Goal: Information Seeking & Learning: Learn about a topic

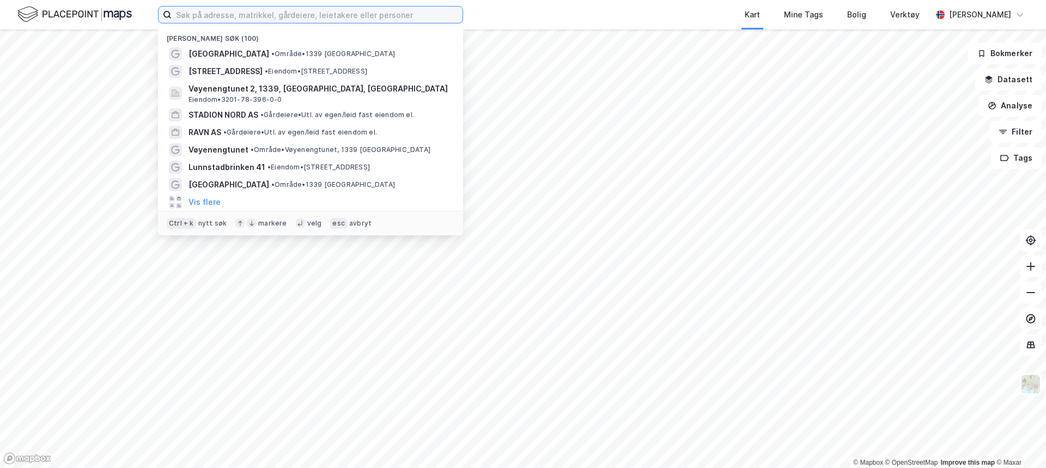
click at [203, 13] on input at bounding box center [317, 15] width 291 height 16
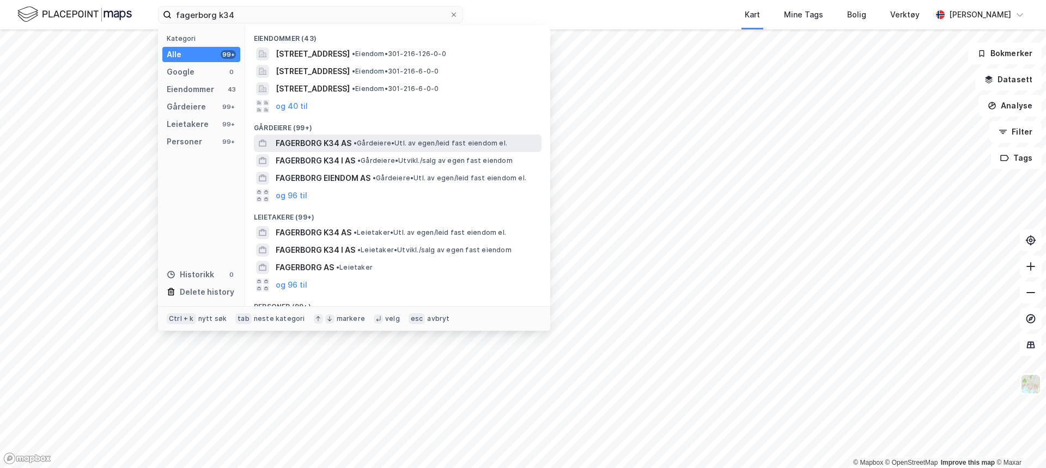
click at [440, 146] on span "• Gårdeiere • Utl. av egen/leid fast eiendom el." at bounding box center [431, 143] width 154 height 9
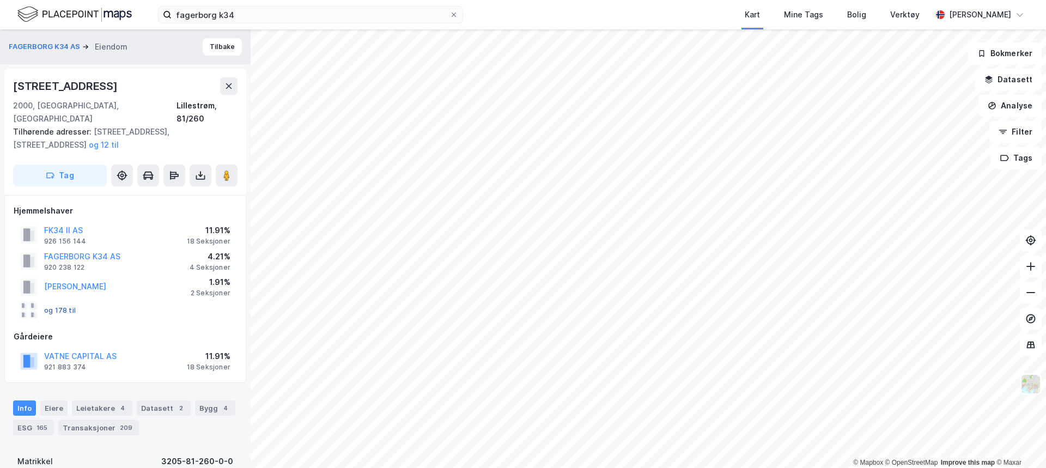
click at [0, 0] on button "og 178 til" at bounding box center [0, 0] width 0 height 0
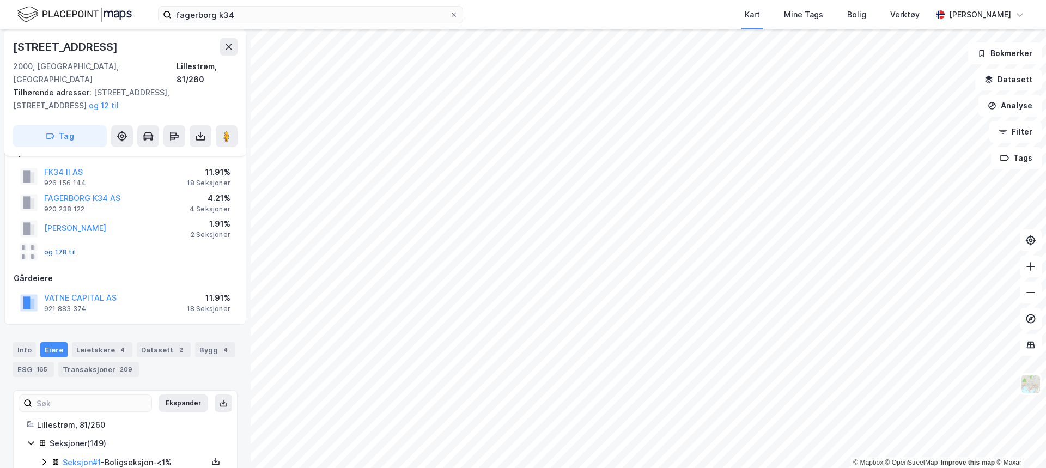
click at [0, 0] on button "og 178 til" at bounding box center [0, 0] width 0 height 0
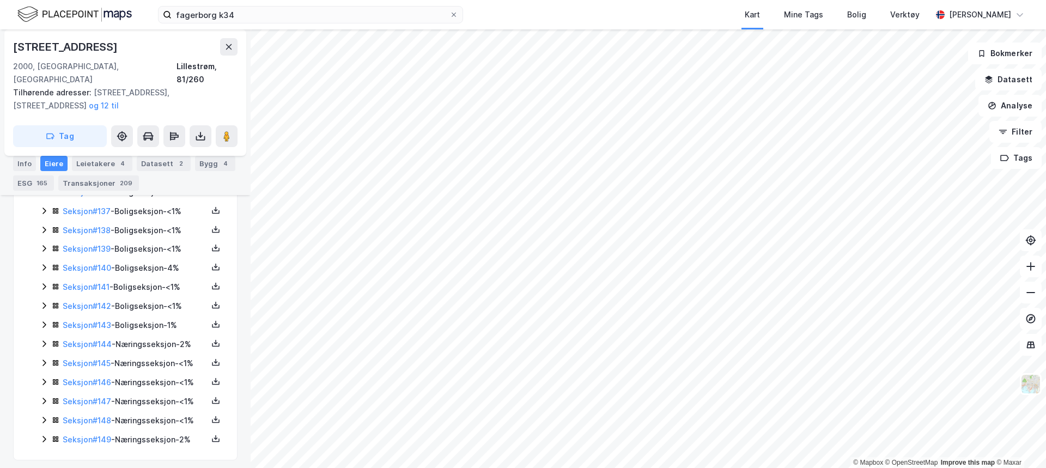
scroll to position [2941, 0]
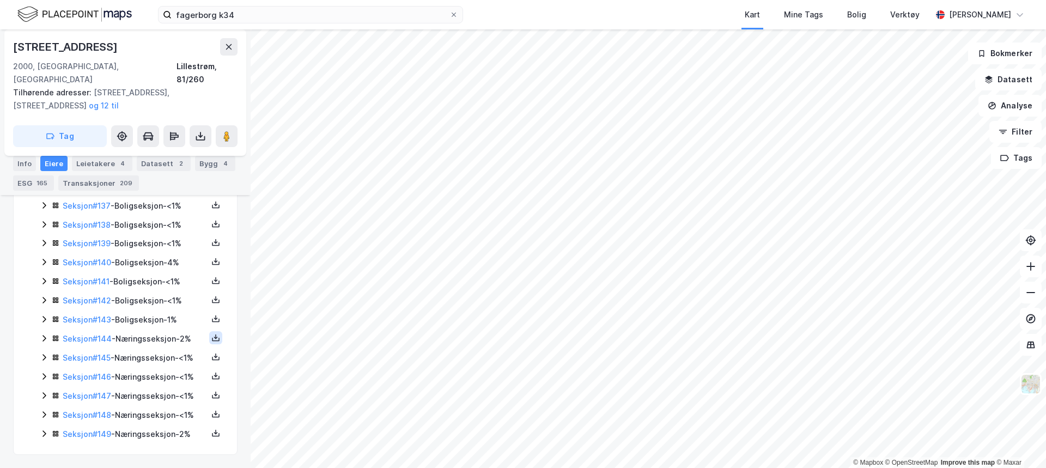
click at [211, 333] on icon at bounding box center [215, 337] width 9 height 9
click at [166, 292] on div "Grunnbok" at bounding box center [156, 305] width 96 height 26
click at [211, 353] on icon at bounding box center [215, 357] width 9 height 9
click at [166, 311] on div "Grunnbok" at bounding box center [156, 324] width 96 height 26
click at [211, 372] on icon at bounding box center [215, 376] width 9 height 9
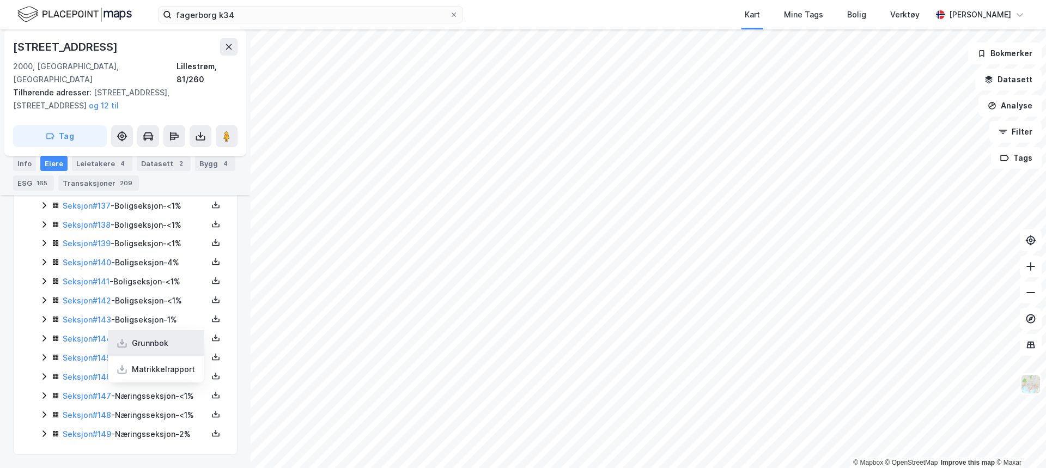
click at [144, 337] on div "Grunnbok" at bounding box center [150, 343] width 37 height 13
click at [211, 391] on icon at bounding box center [215, 395] width 9 height 9
click at [161, 356] on div "Grunnbok" at bounding box center [150, 362] width 37 height 13
click at [214, 413] on icon at bounding box center [216, 414] width 4 height 2
click at [169, 370] on div "Grunnbok" at bounding box center [156, 381] width 96 height 26
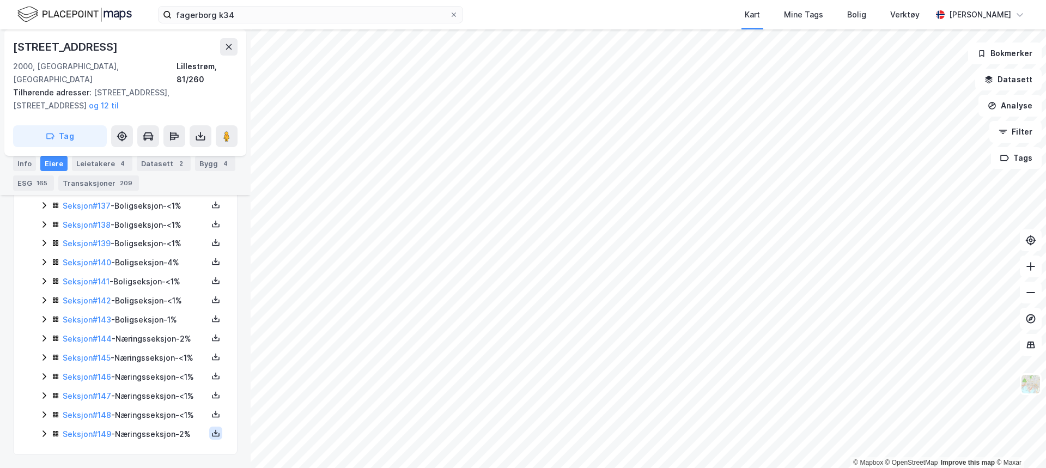
click at [210, 439] on button at bounding box center [215, 433] width 13 height 13
click at [166, 405] on div "Grunnbok" at bounding box center [156, 400] width 96 height 26
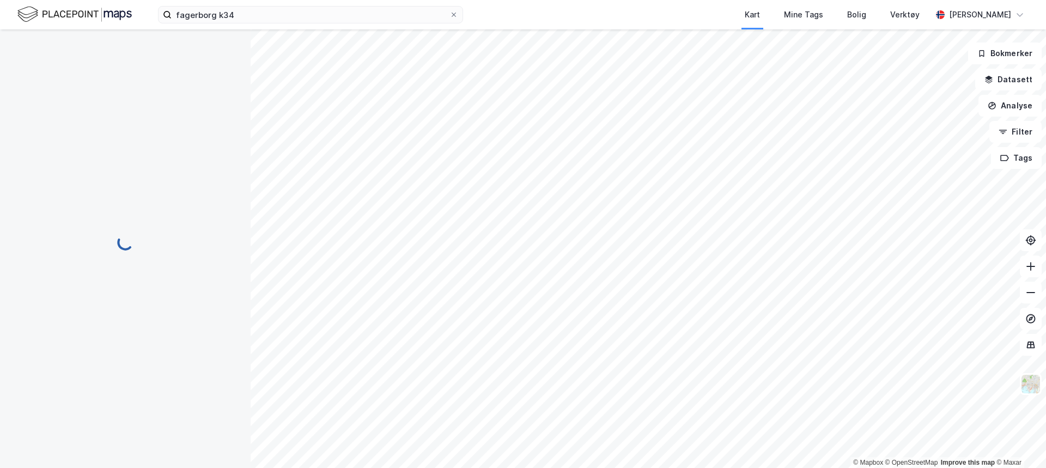
scroll to position [44, 0]
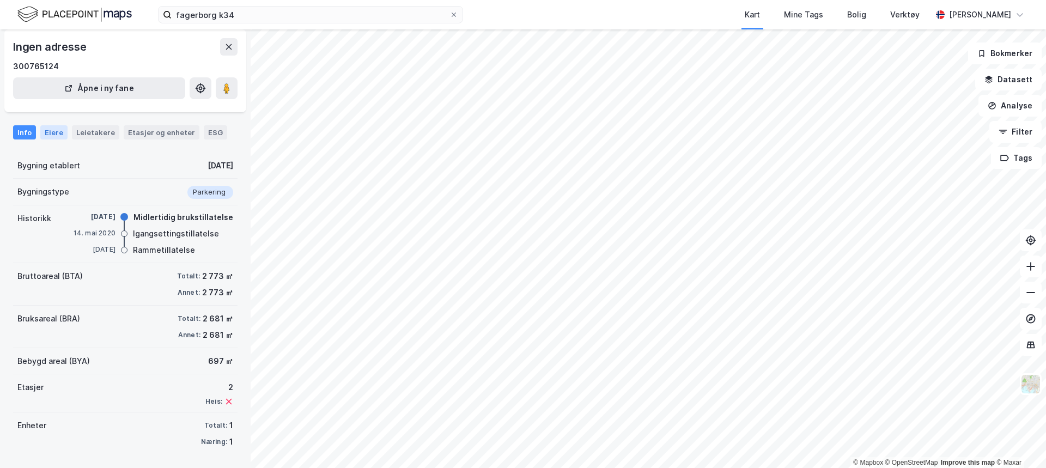
click at [52, 133] on div "Eiere" at bounding box center [53, 132] width 27 height 14
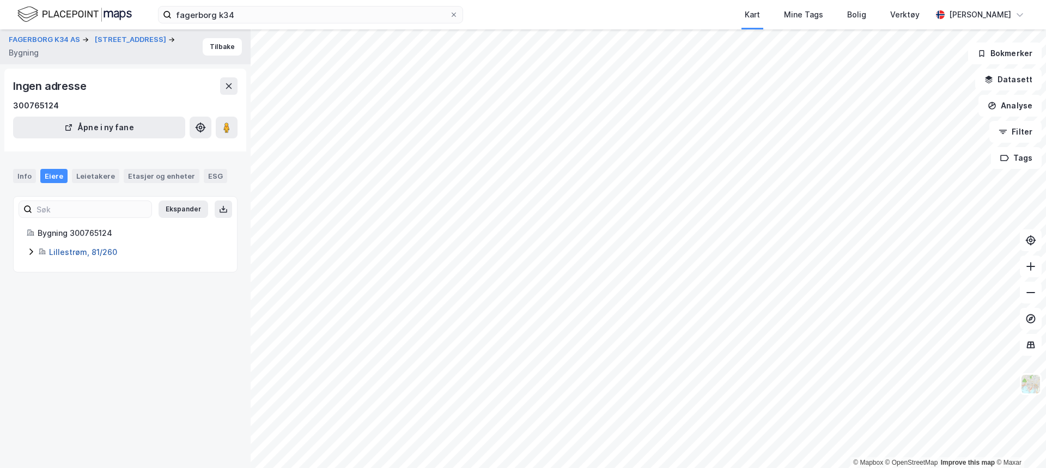
click at [93, 256] on link "Lillestrøm, 81/260" at bounding box center [83, 251] width 68 height 9
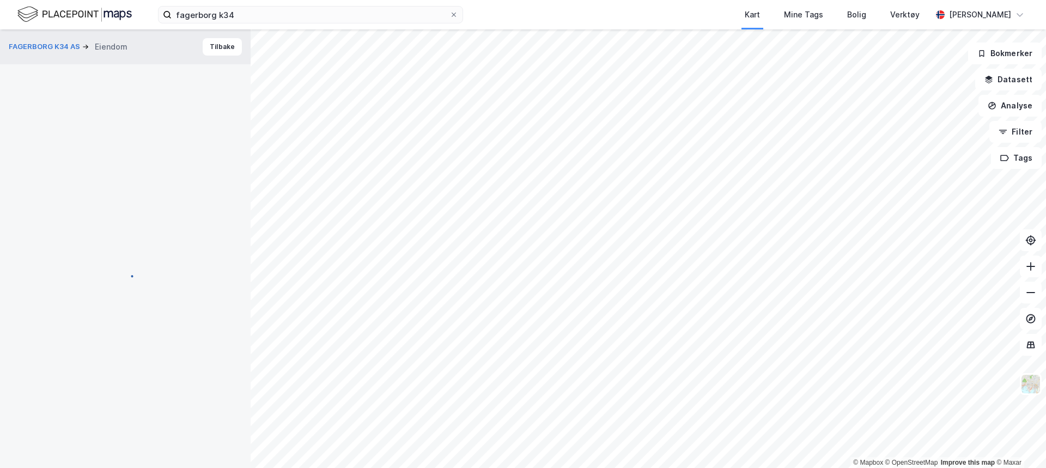
scroll to position [44, 0]
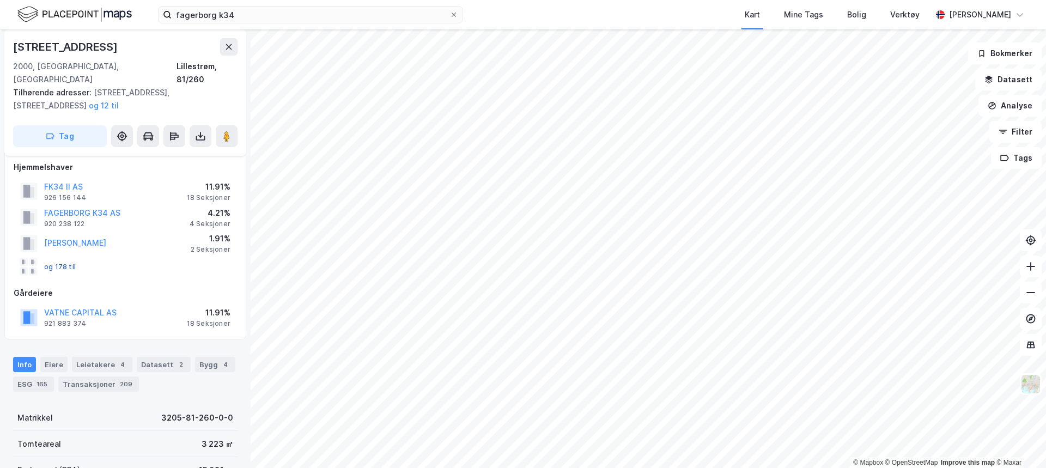
click at [0, 0] on button "og 178 til" at bounding box center [0, 0] width 0 height 0
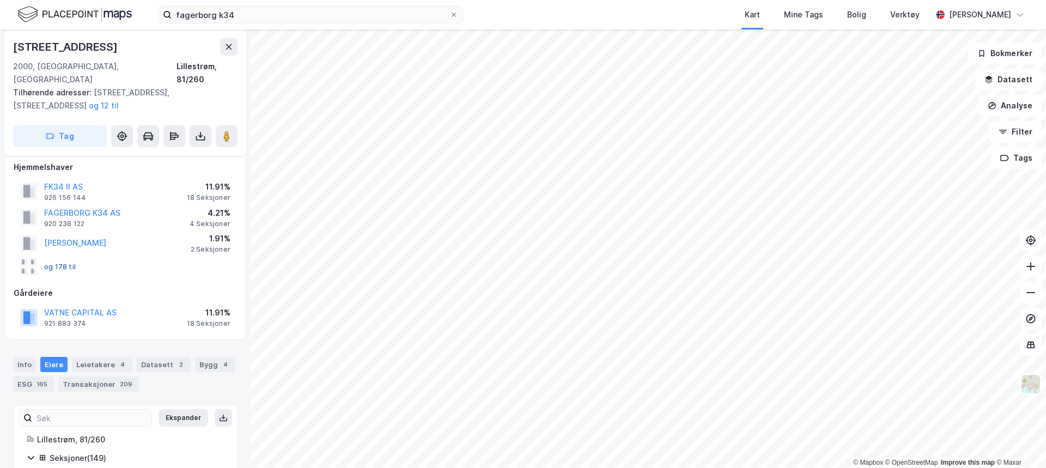
scroll to position [237, 0]
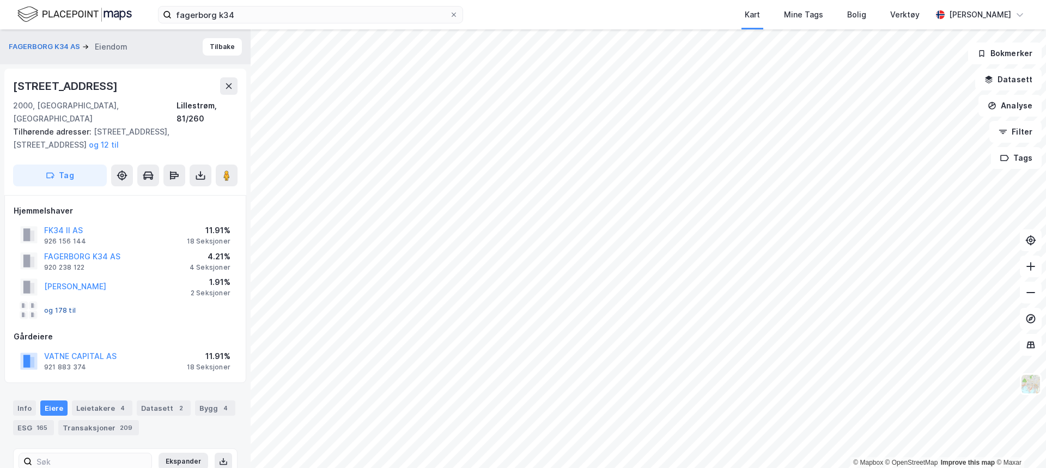
click at [0, 0] on button "og 178 til" at bounding box center [0, 0] width 0 height 0
click at [64, 302] on div "og 178 til" at bounding box center [48, 310] width 56 height 17
click at [0, 0] on button "og 178 til" at bounding box center [0, 0] width 0 height 0
drag, startPoint x: 59, startPoint y: 294, endPoint x: 112, endPoint y: 308, distance: 54.2
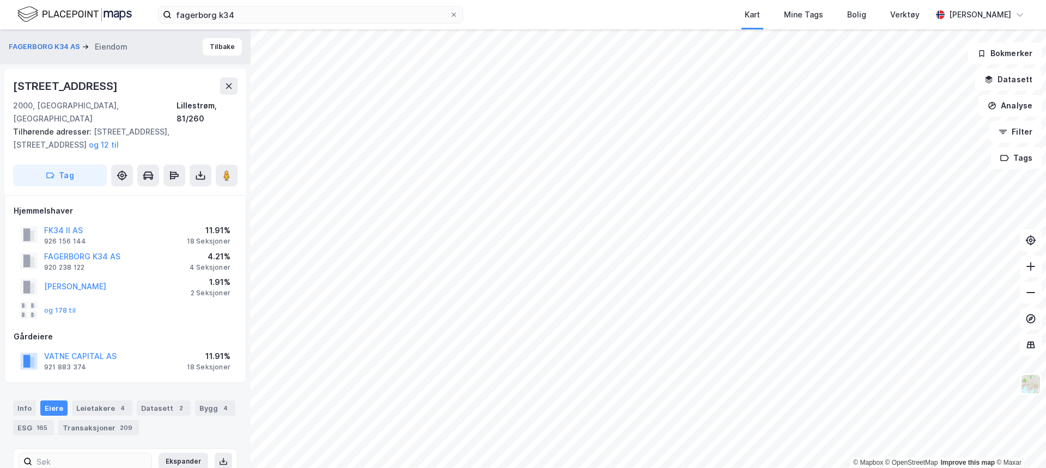
click at [112, 308] on div "og 178 til" at bounding box center [125, 311] width 223 height 22
click at [222, 276] on div "1.91%" at bounding box center [211, 282] width 40 height 13
drag, startPoint x: 184, startPoint y: 275, endPoint x: 147, endPoint y: 275, distance: 37.6
click at [147, 275] on div "[PERSON_NAME] 1.91% 2 Seksjoner" at bounding box center [125, 287] width 223 height 26
drag, startPoint x: 221, startPoint y: 257, endPoint x: 199, endPoint y: 254, distance: 22.0
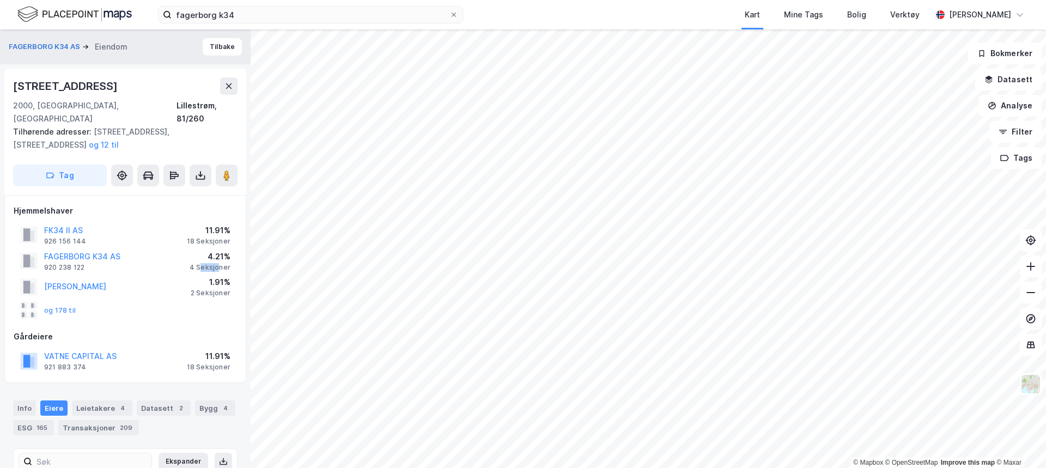
click at [199, 263] on div "4 Seksjoner" at bounding box center [210, 267] width 41 height 9
drag, startPoint x: 190, startPoint y: 226, endPoint x: 240, endPoint y: 232, distance: 50.5
click at [240, 232] on div "Hjemmelshaver FK34 II AS 926 156 144 11.91% 18 Seksjoner FAGERBORG K34 AS 920 2…" at bounding box center [125, 289] width 242 height 188
click at [216, 237] on div "18 Seksjoner" at bounding box center [209, 241] width 44 height 9
click at [74, 237] on div "926 156 144" at bounding box center [65, 241] width 42 height 9
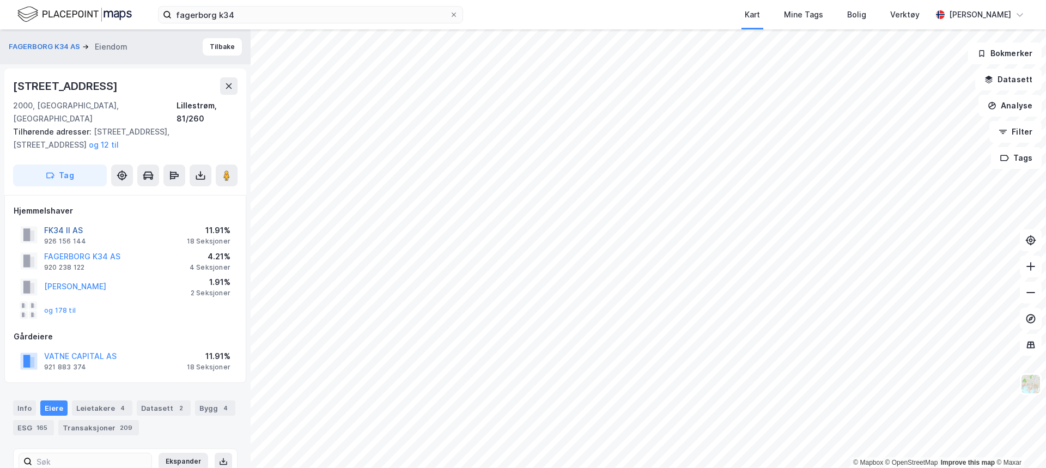
click at [0, 0] on button "FK34 II AS" at bounding box center [0, 0] width 0 height 0
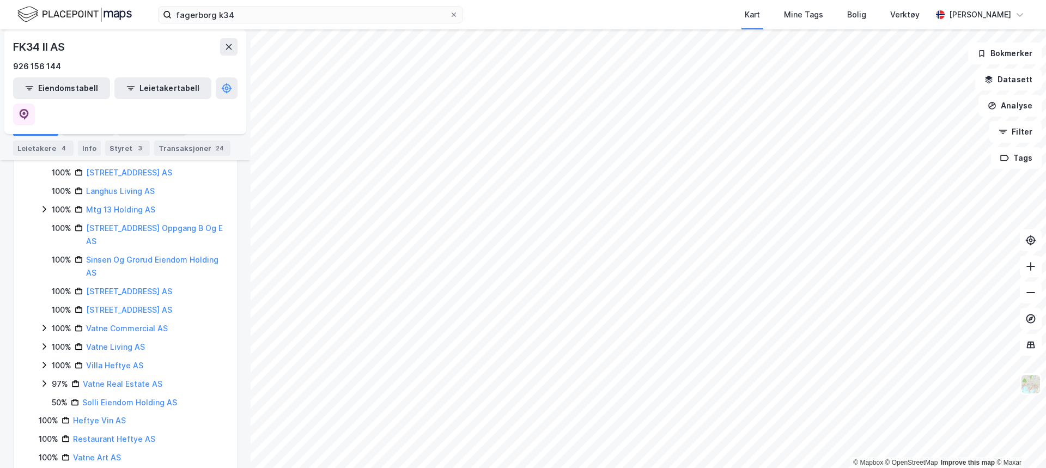
scroll to position [327, 0]
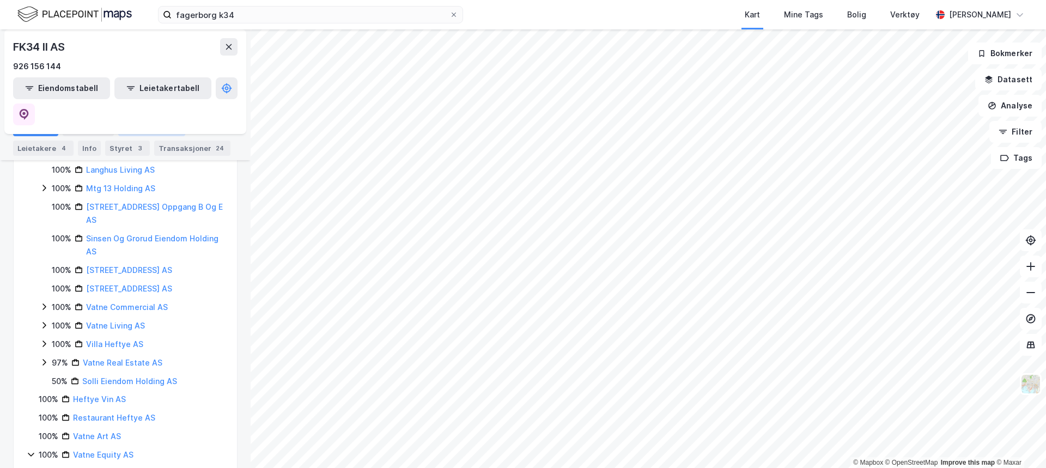
click at [156, 121] on div "Eiendommer 1" at bounding box center [151, 128] width 67 height 15
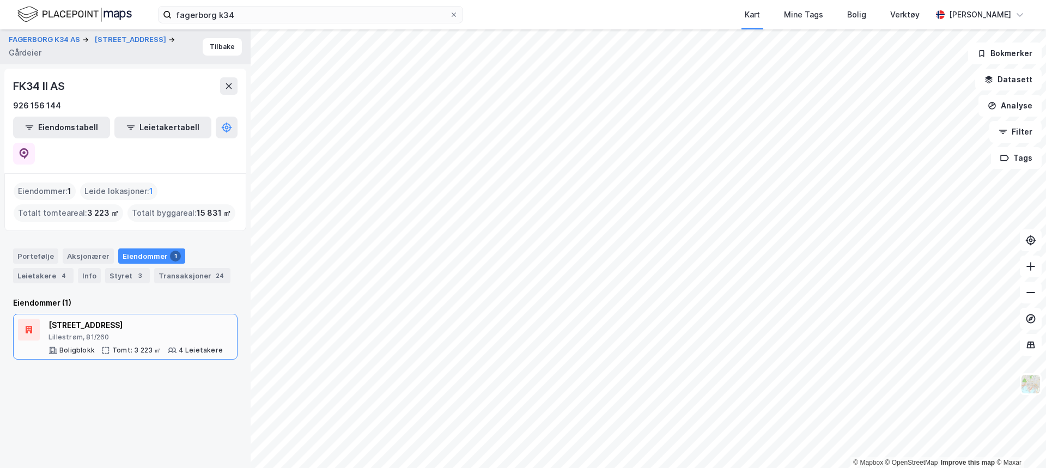
click at [145, 333] on div "Lillestrøm, 81/260" at bounding box center [135, 337] width 174 height 9
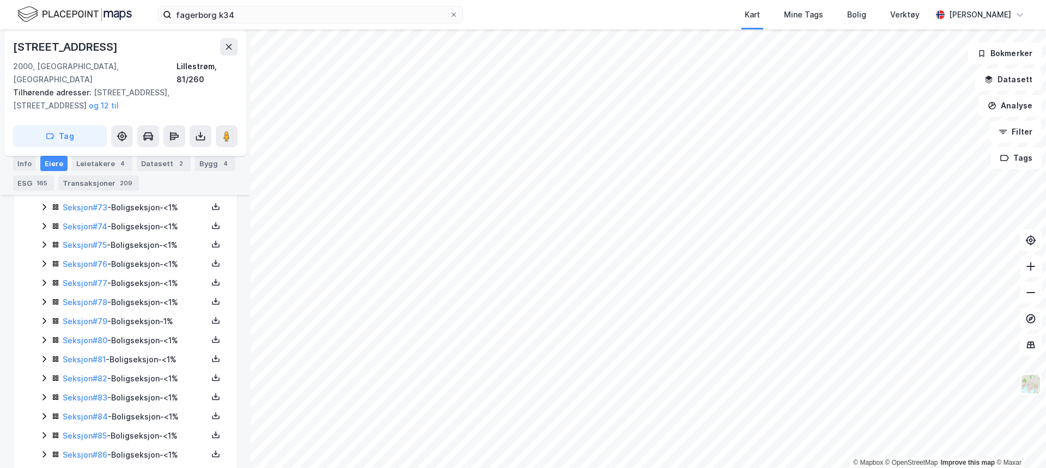
scroll to position [1909, 0]
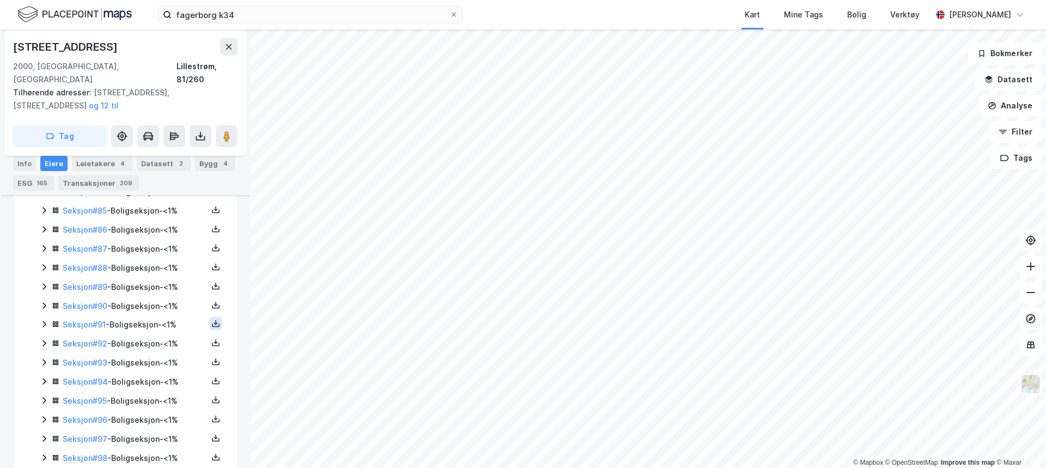
click at [214, 323] on icon at bounding box center [216, 324] width 4 height 2
click at [164, 278] on div "Grunnbok" at bounding box center [156, 291] width 96 height 26
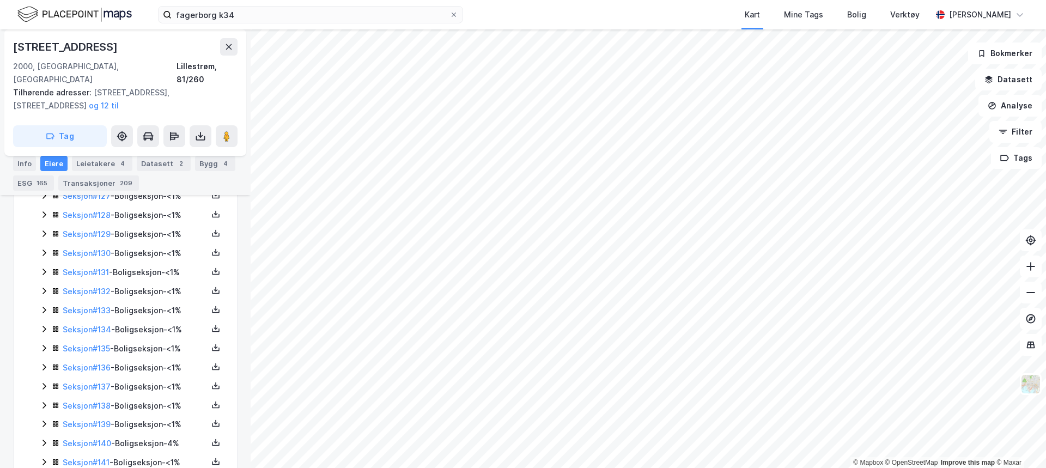
click at [46, 306] on icon at bounding box center [44, 310] width 9 height 9
click at [46, 287] on icon at bounding box center [44, 291] width 9 height 9
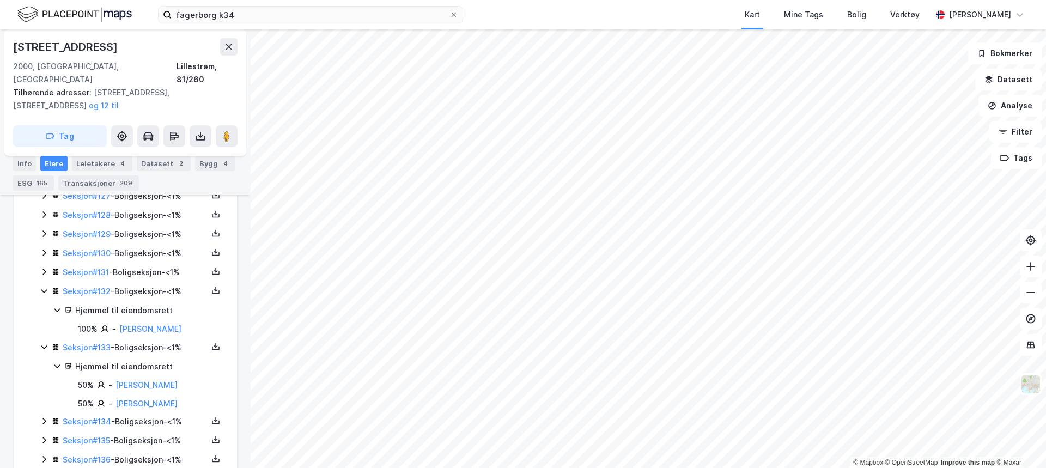
click at [45, 266] on div "Seksjon # 131 - Boligseksjon - <1%" at bounding box center [132, 273] width 184 height 14
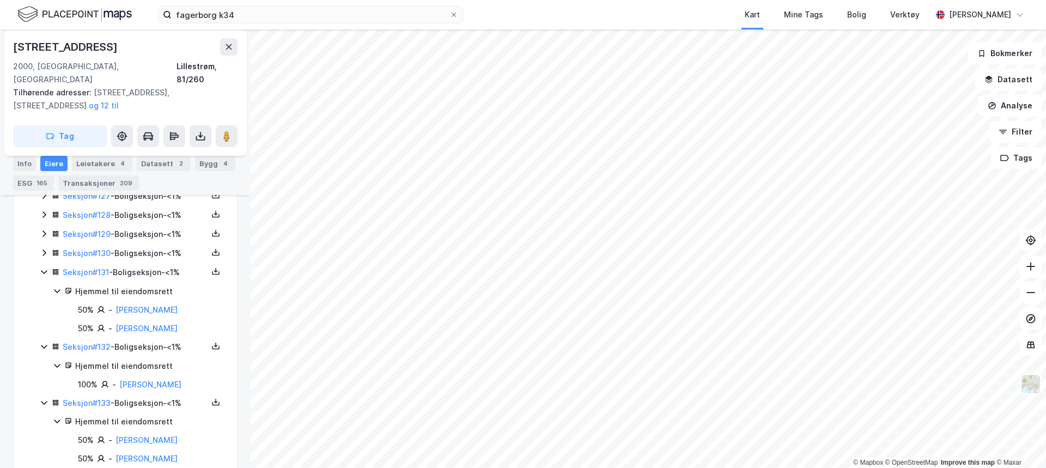
click at [46, 248] on icon at bounding box center [44, 252] width 9 height 9
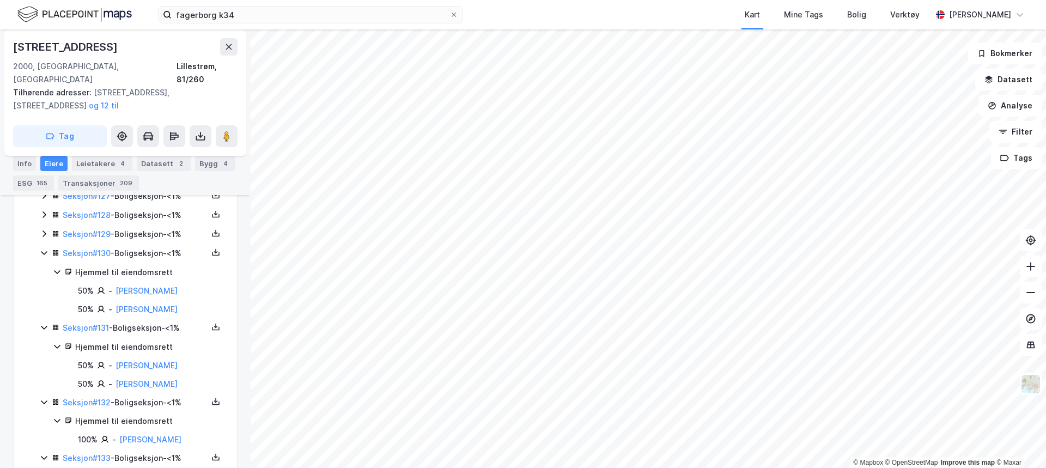
click at [46, 228] on div "Seksjon # 129 - Boligseksjon - <1%" at bounding box center [132, 235] width 184 height 14
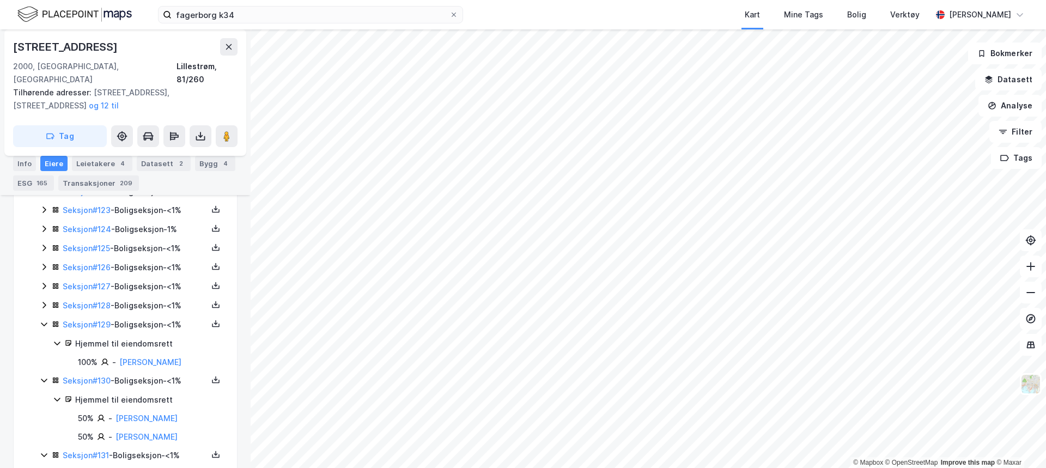
scroll to position [2614, 0]
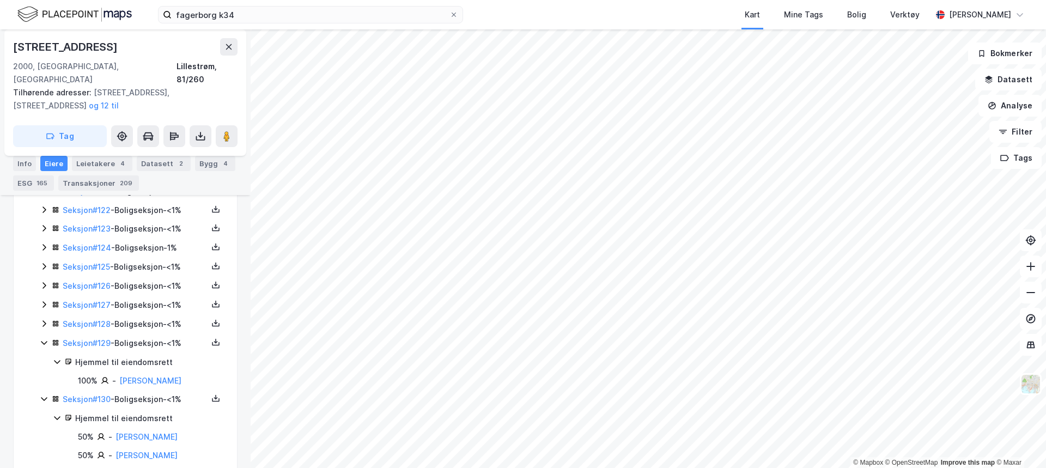
click at [42, 319] on icon at bounding box center [44, 323] width 9 height 9
click at [43, 300] on icon at bounding box center [44, 304] width 9 height 9
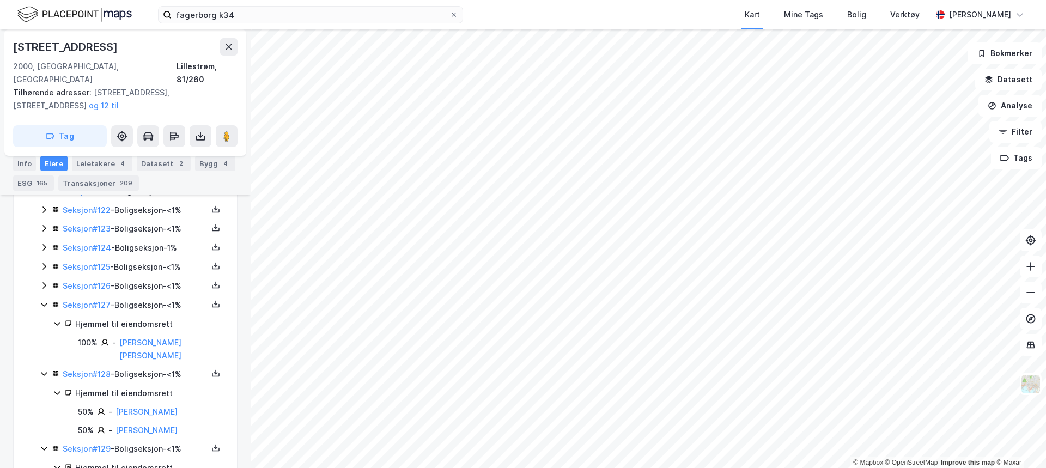
click at [43, 283] on icon at bounding box center [43, 286] width 3 height 7
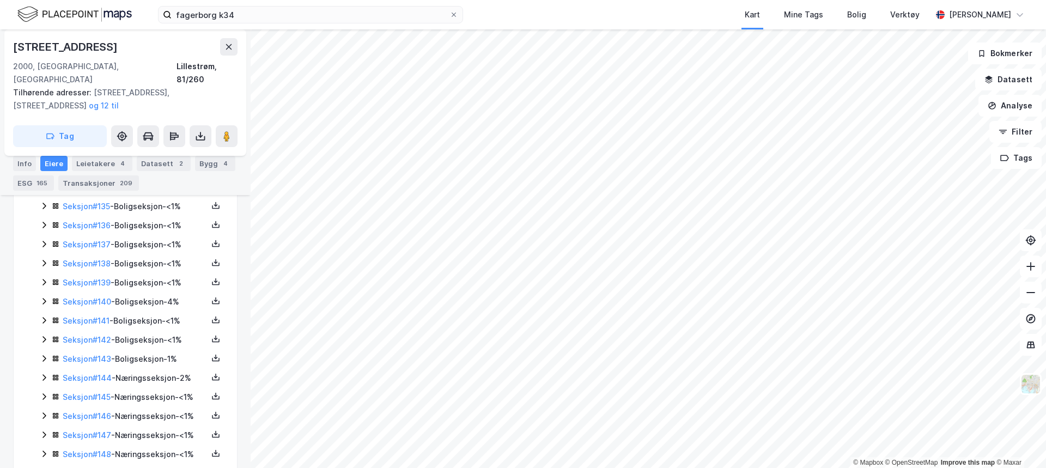
scroll to position [3268, 0]
click at [41, 295] on icon at bounding box center [44, 299] width 9 height 9
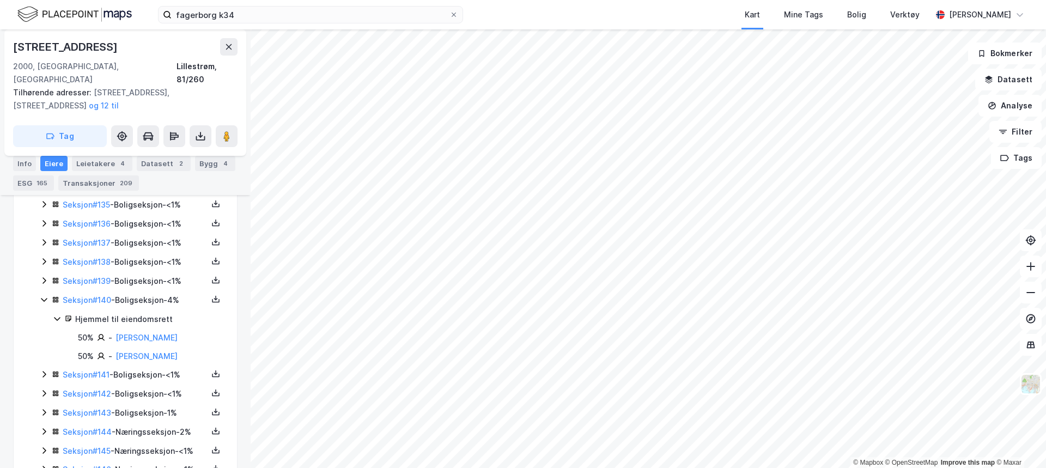
click at [44, 368] on div "Seksjon # 141 - Boligseksjon - <1%" at bounding box center [132, 375] width 184 height 14
click at [44, 424] on div "Seksjon # 142 - Boligseksjon - <1%" at bounding box center [132, 431] width 184 height 14
click at [44, 426] on icon at bounding box center [44, 430] width 9 height 9
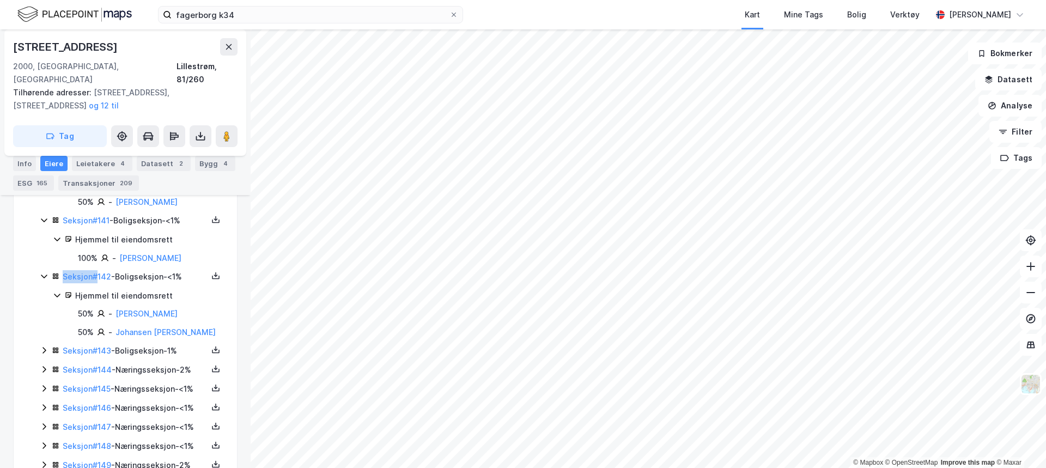
scroll to position [3323, 0]
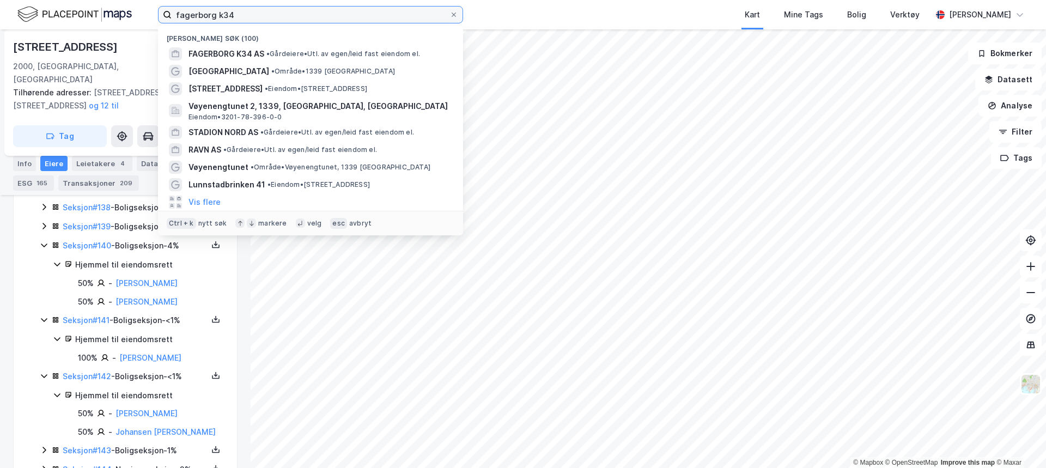
click at [244, 16] on input "fagerborg k34" at bounding box center [311, 15] width 278 height 16
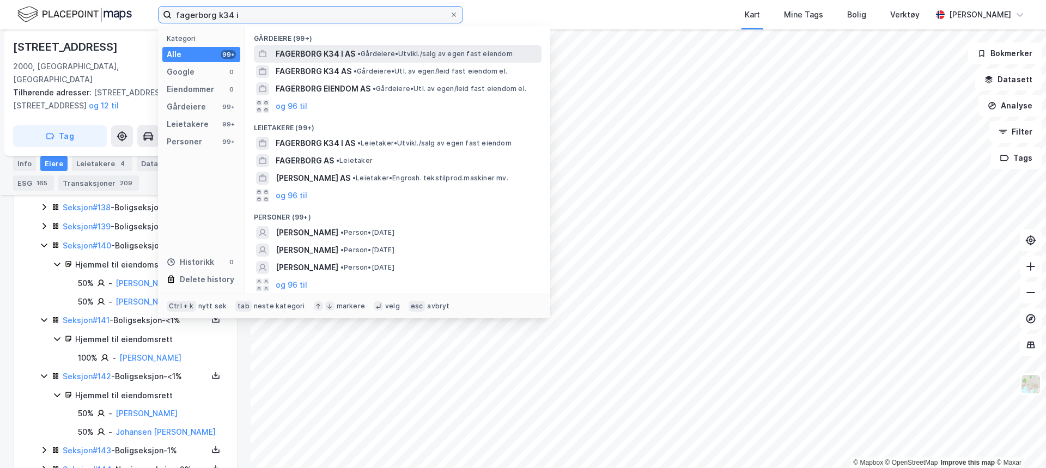
type input "fagerborg k34 i"
click at [333, 51] on span "FAGERBORG K34 I AS" at bounding box center [316, 53] width 80 height 13
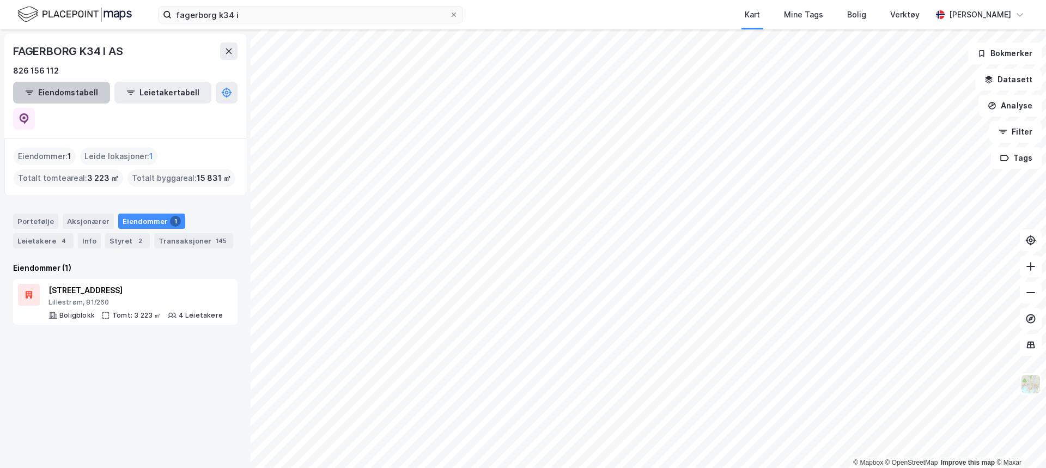
click at [74, 96] on button "Eiendomstabell" at bounding box center [61, 93] width 97 height 22
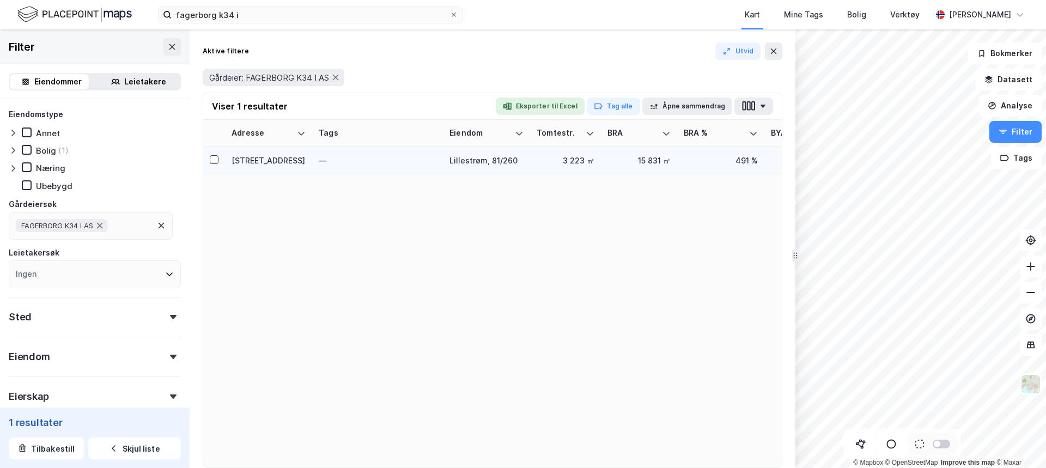
click at [515, 162] on div "Lillestrøm, 81/260" at bounding box center [487, 160] width 74 height 11
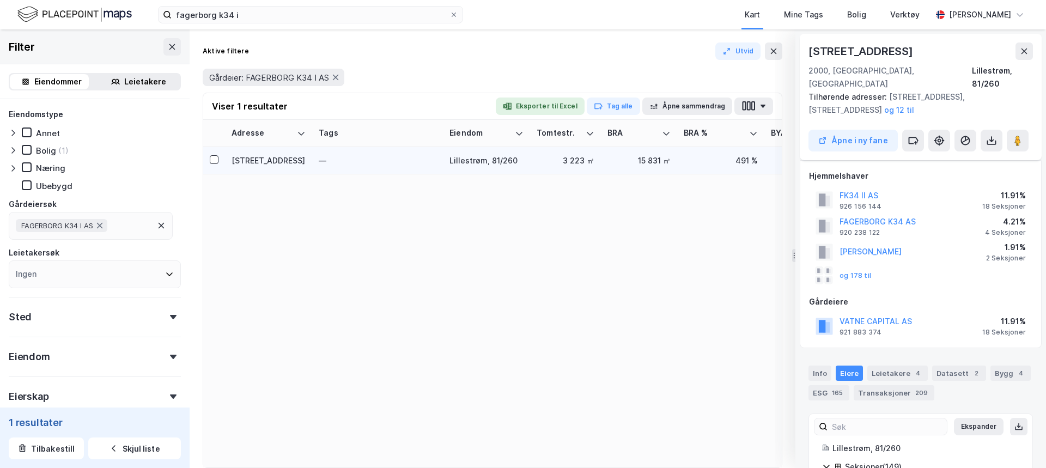
scroll to position [2906, 0]
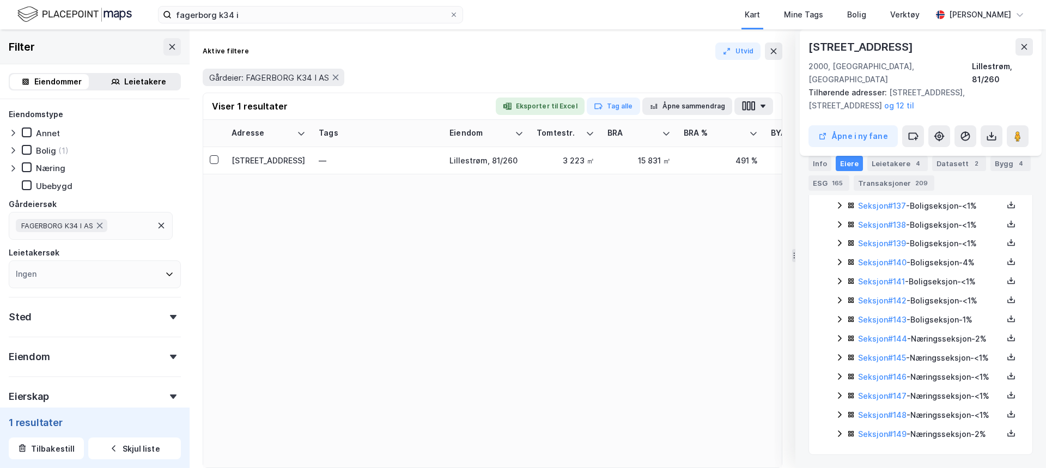
click at [840, 258] on icon at bounding box center [839, 262] width 9 height 9
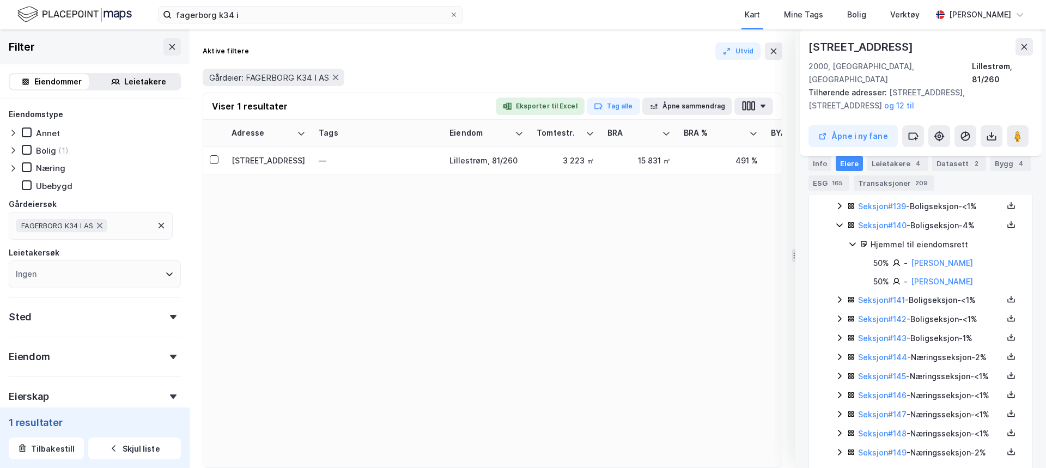
click at [839, 295] on icon at bounding box center [839, 299] width 9 height 9
click at [840, 353] on icon at bounding box center [840, 356] width 4 height 7
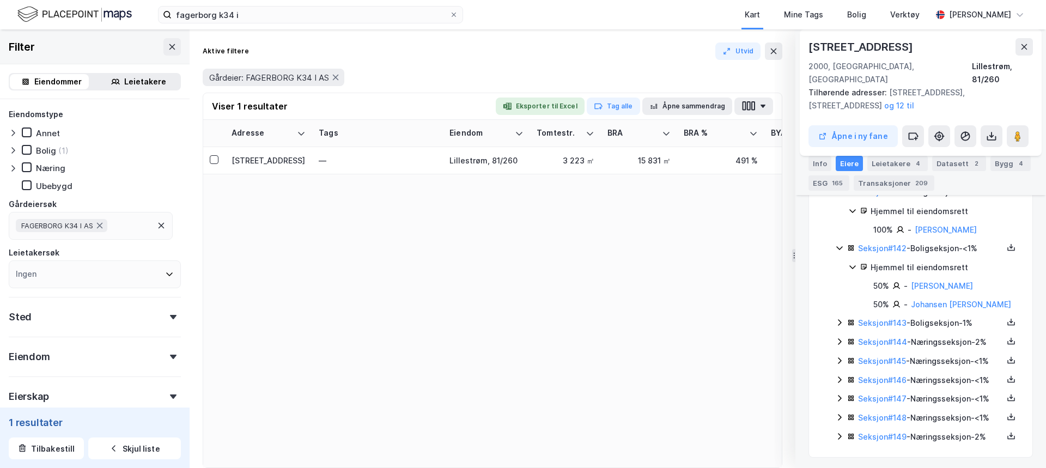
scroll to position [3015, 0]
click at [839, 318] on icon at bounding box center [840, 321] width 4 height 7
click at [838, 373] on icon at bounding box center [839, 377] width 9 height 9
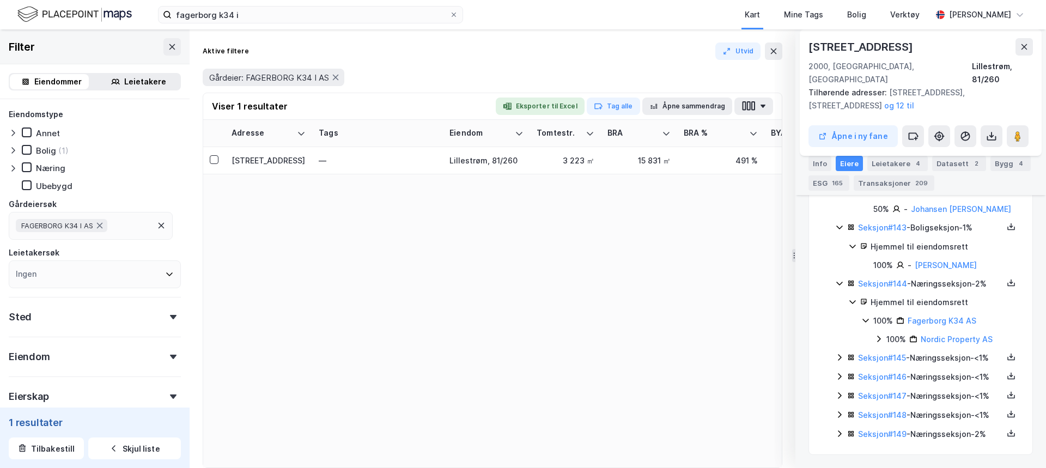
scroll to position [3124, 0]
click at [839, 355] on icon at bounding box center [840, 358] width 4 height 7
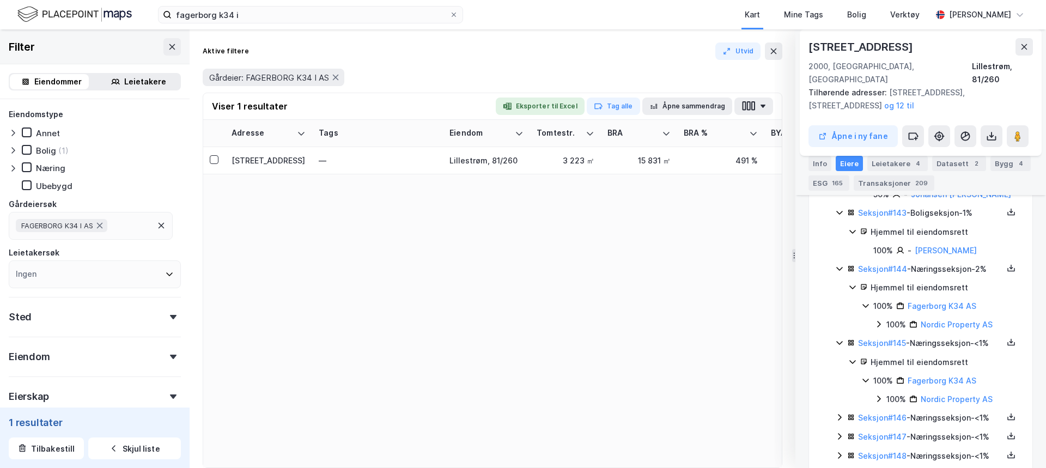
click at [840, 417] on icon at bounding box center [839, 417] width 9 height 9
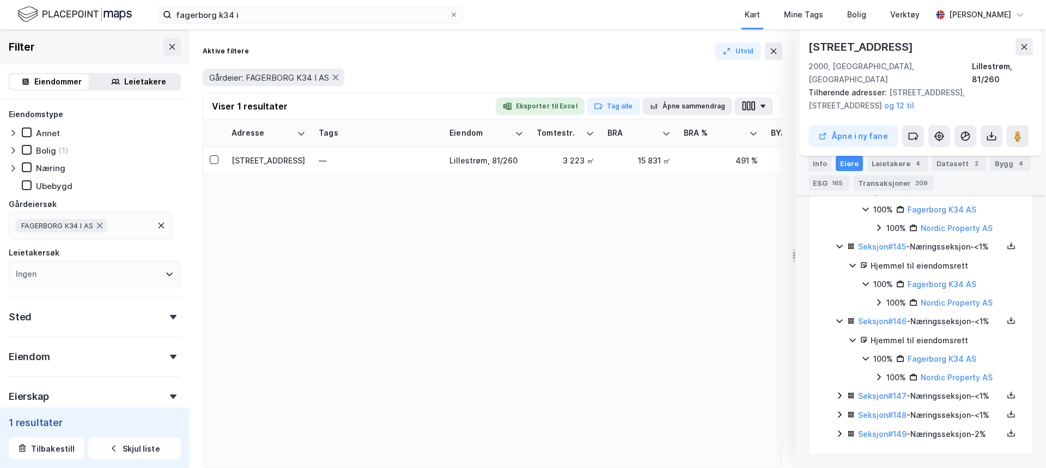
scroll to position [3257, 0]
click at [839, 391] on icon at bounding box center [839, 395] width 9 height 9
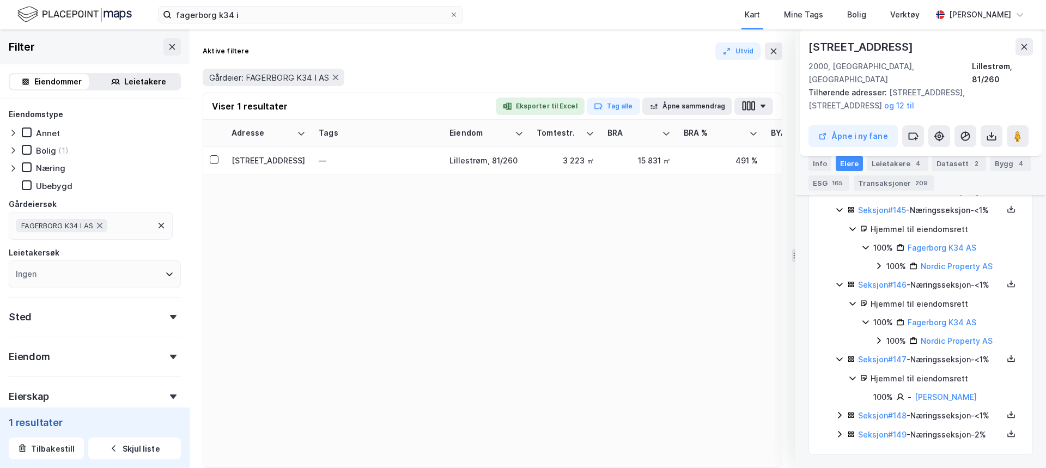
scroll to position [3307, 0]
click at [838, 411] on icon at bounding box center [839, 415] width 9 height 9
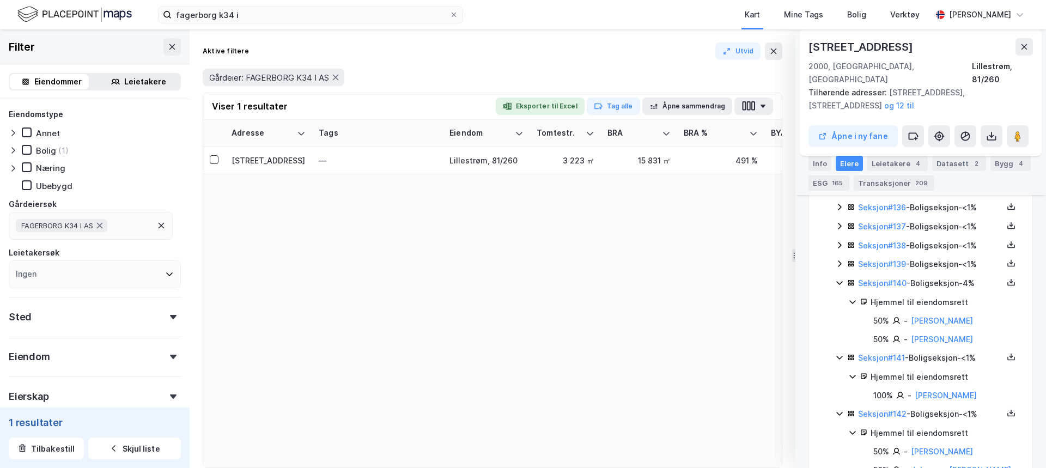
scroll to position [2818, 0]
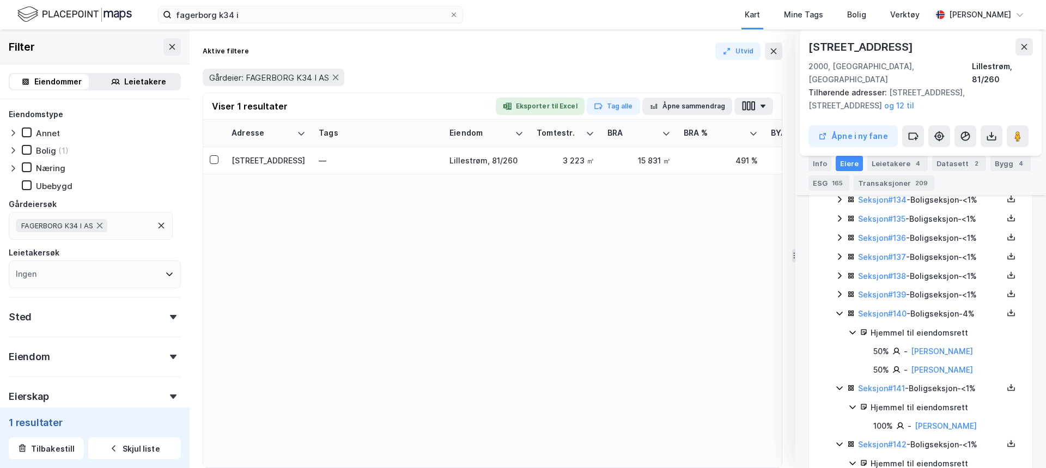
click at [840, 290] on icon at bounding box center [839, 294] width 9 height 9
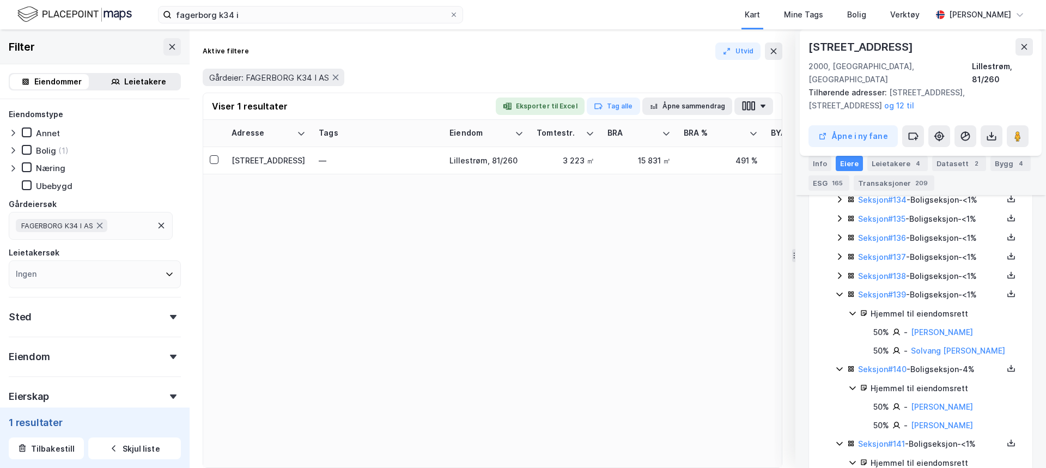
click at [839, 271] on icon at bounding box center [839, 275] width 9 height 9
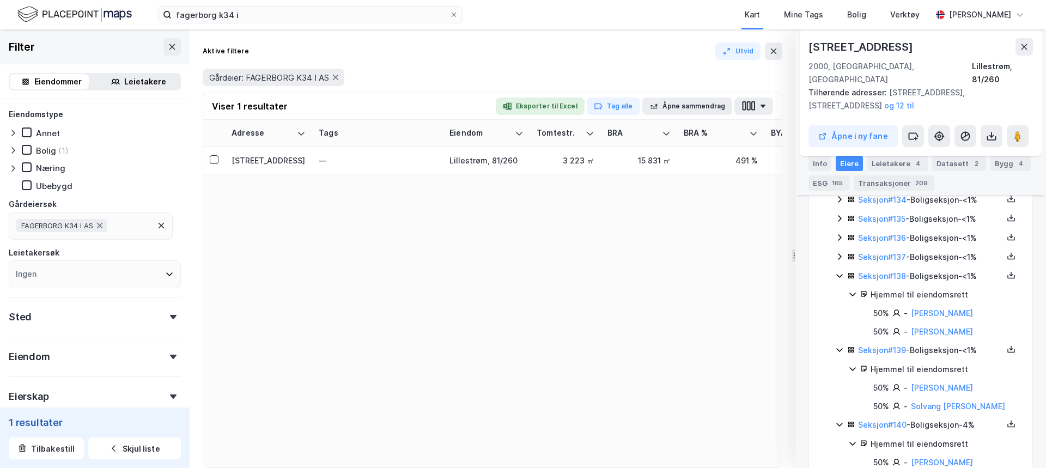
click at [841, 252] on icon at bounding box center [839, 256] width 9 height 9
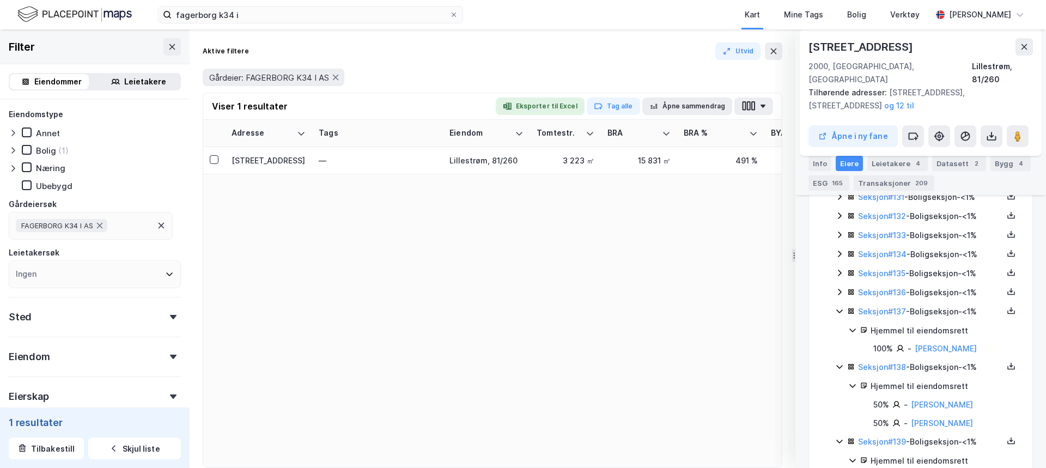
click at [840, 288] on icon at bounding box center [839, 292] width 9 height 9
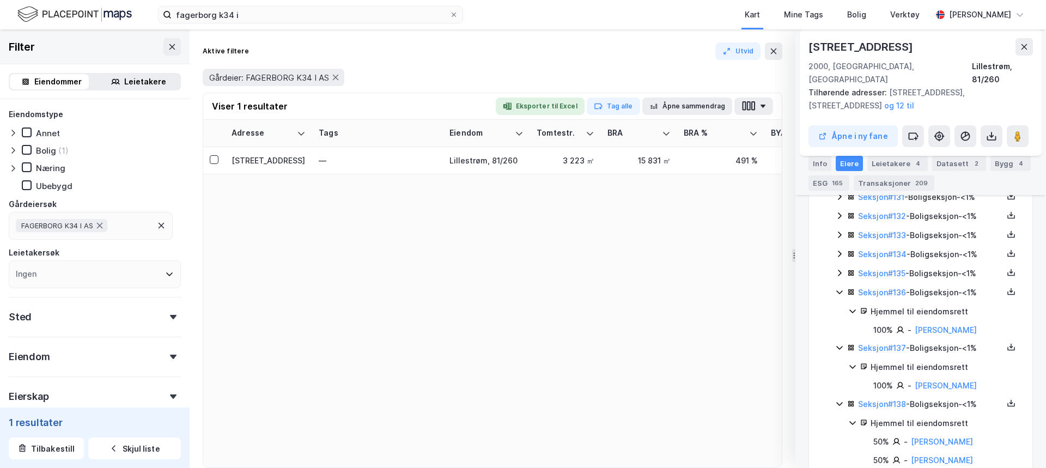
click at [838, 269] on icon at bounding box center [839, 273] width 9 height 9
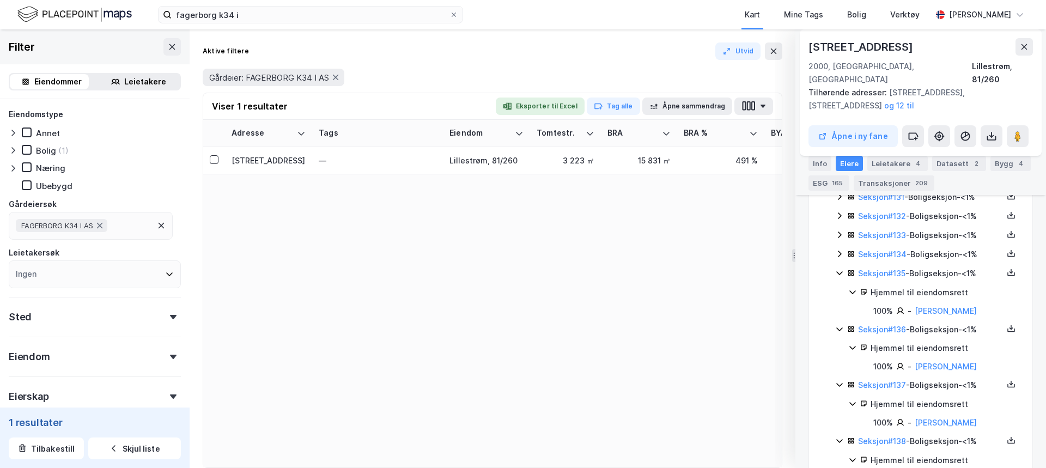
click at [838, 250] on icon at bounding box center [839, 254] width 9 height 9
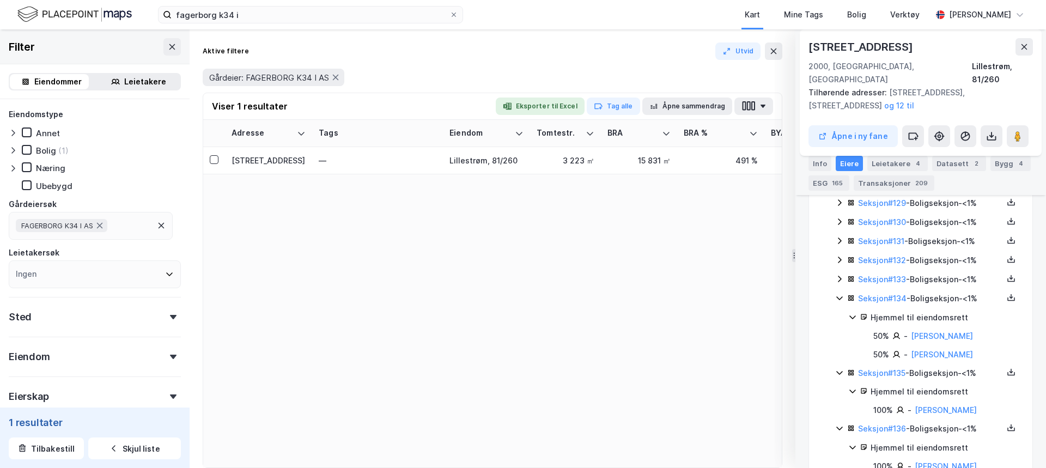
scroll to position [2655, 0]
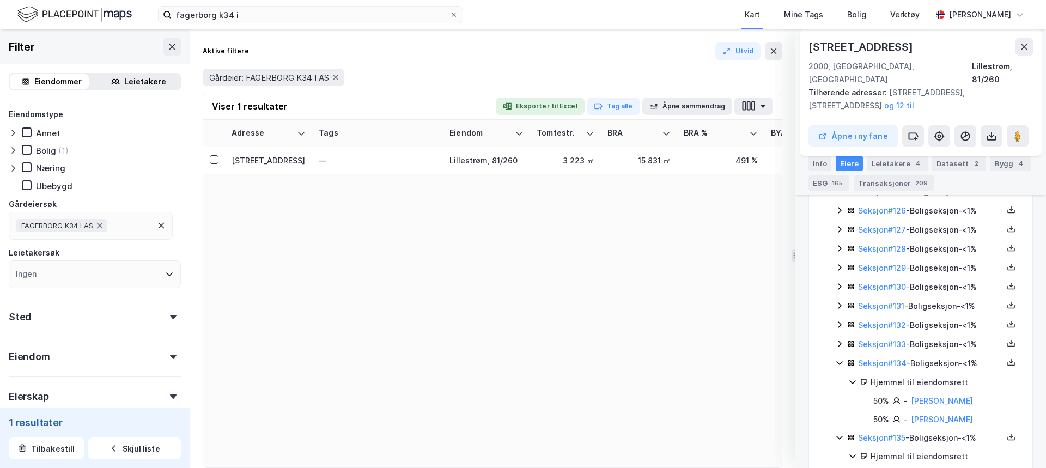
click at [843, 339] on icon at bounding box center [839, 343] width 9 height 9
click at [838, 320] on icon at bounding box center [839, 324] width 9 height 9
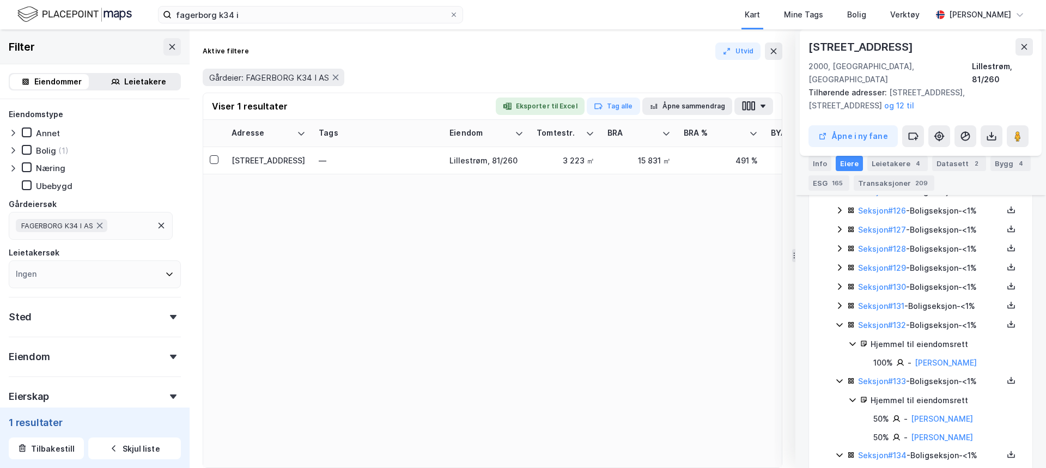
click at [839, 301] on icon at bounding box center [839, 305] width 9 height 9
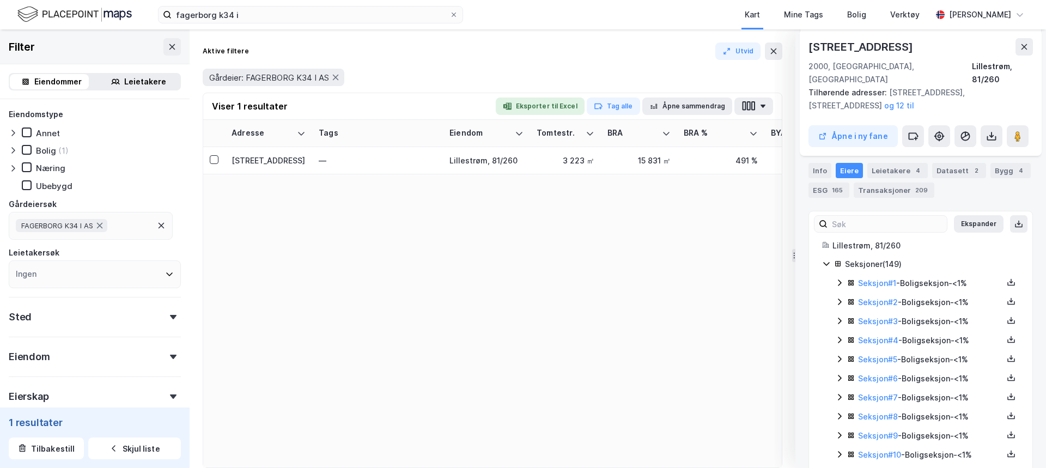
scroll to position [163, 0]
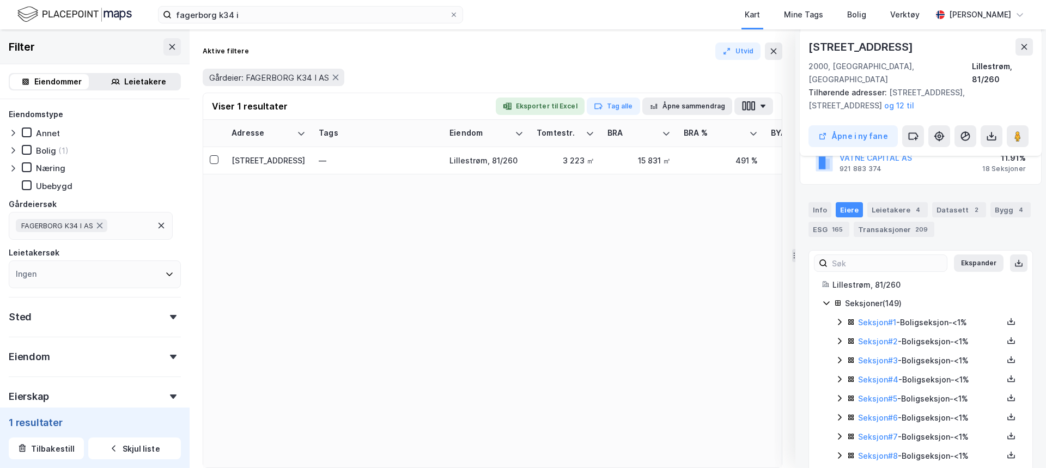
click at [839, 319] on icon at bounding box center [840, 322] width 4 height 7
click at [839, 374] on icon at bounding box center [839, 378] width 9 height 9
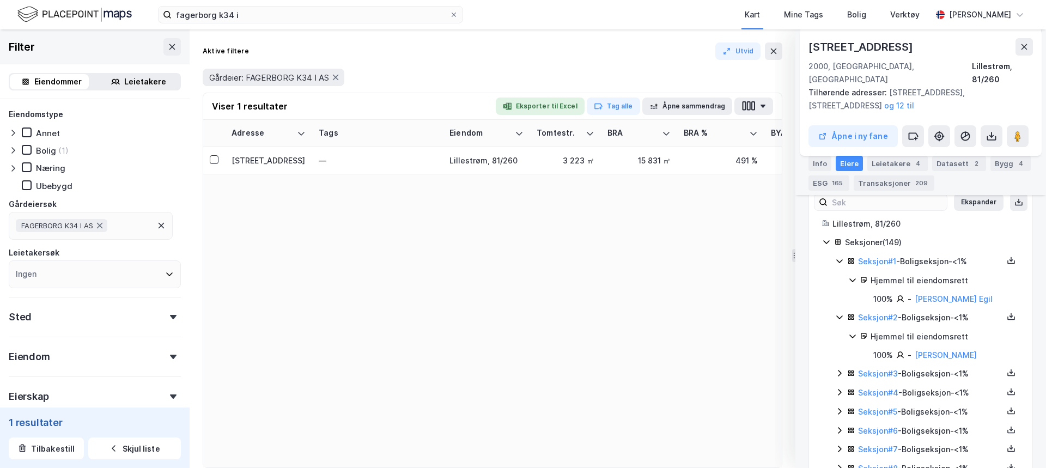
scroll to position [272, 0]
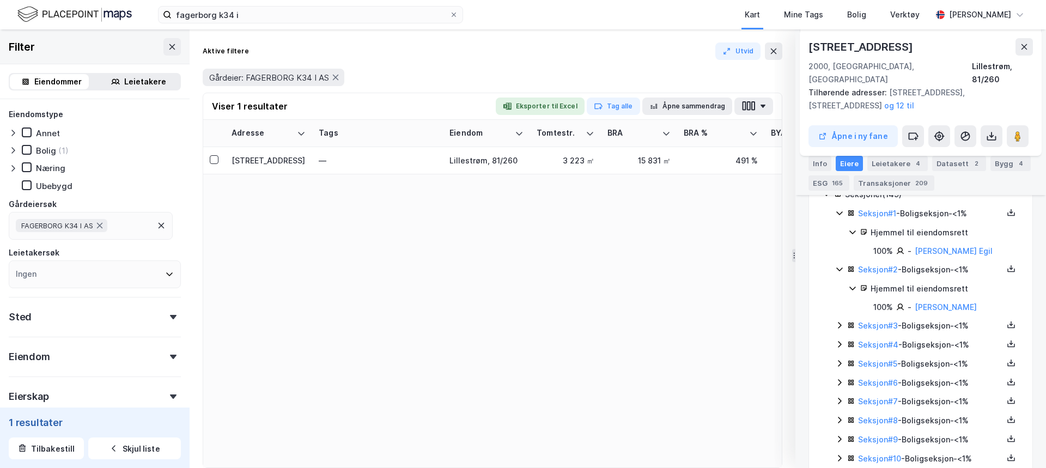
click at [840, 321] on icon at bounding box center [839, 325] width 9 height 9
click at [839, 377] on icon at bounding box center [839, 381] width 9 height 9
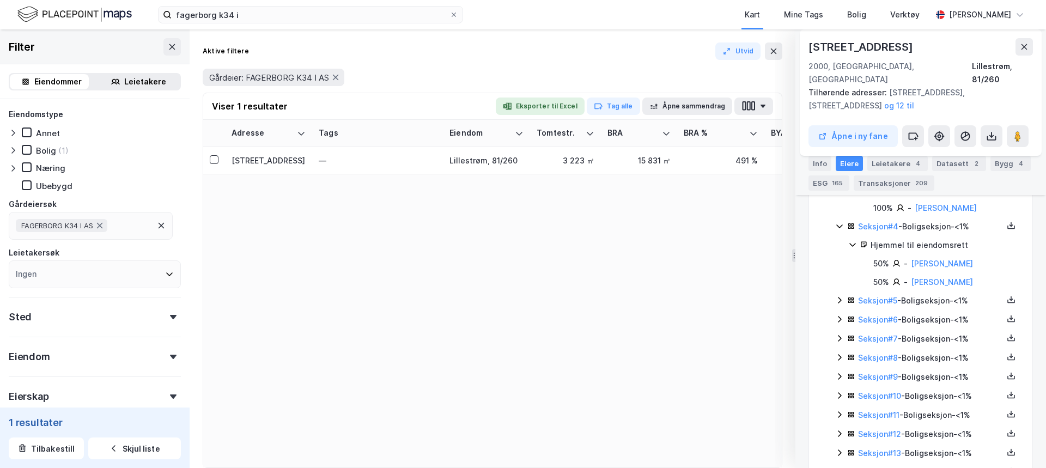
scroll to position [436, 0]
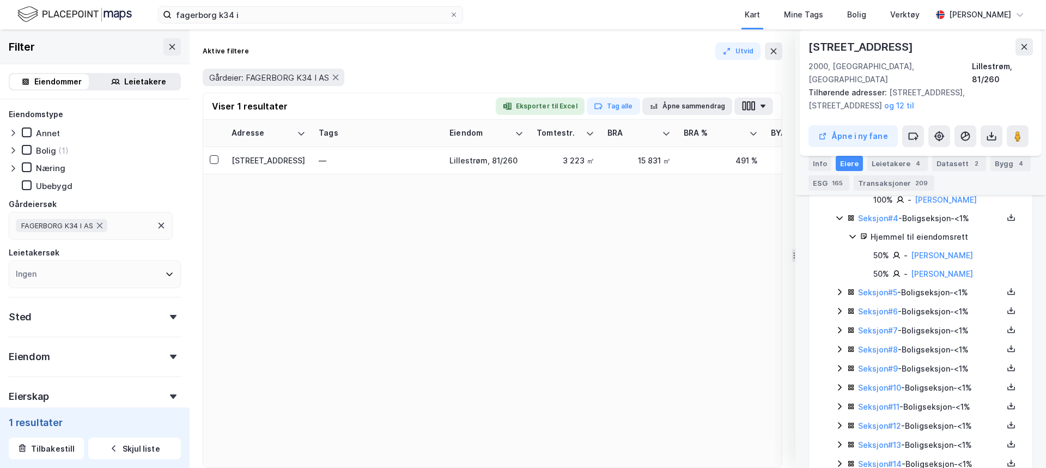
click at [838, 293] on icon at bounding box center [839, 292] width 9 height 9
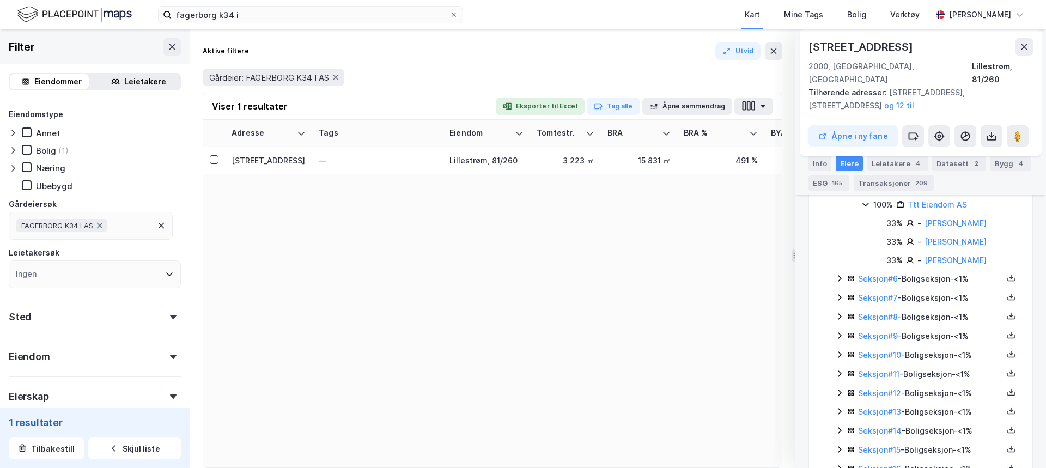
scroll to position [545, 0]
click at [840, 295] on icon at bounding box center [840, 294] width 4 height 7
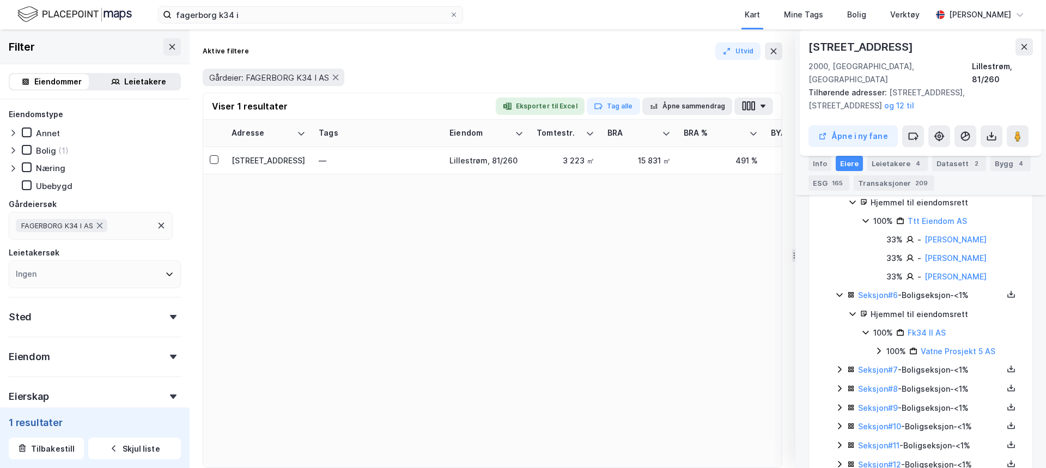
click at [843, 369] on icon at bounding box center [839, 369] width 9 height 9
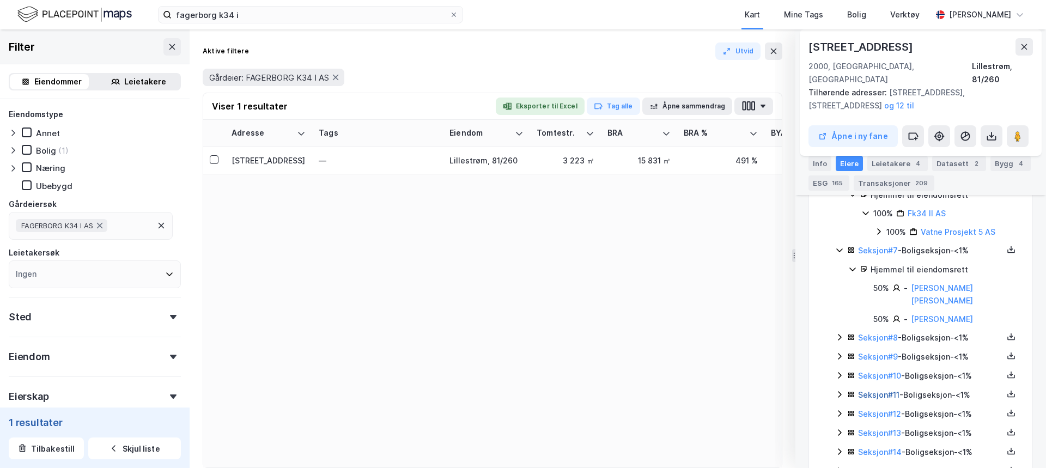
scroll to position [763, 0]
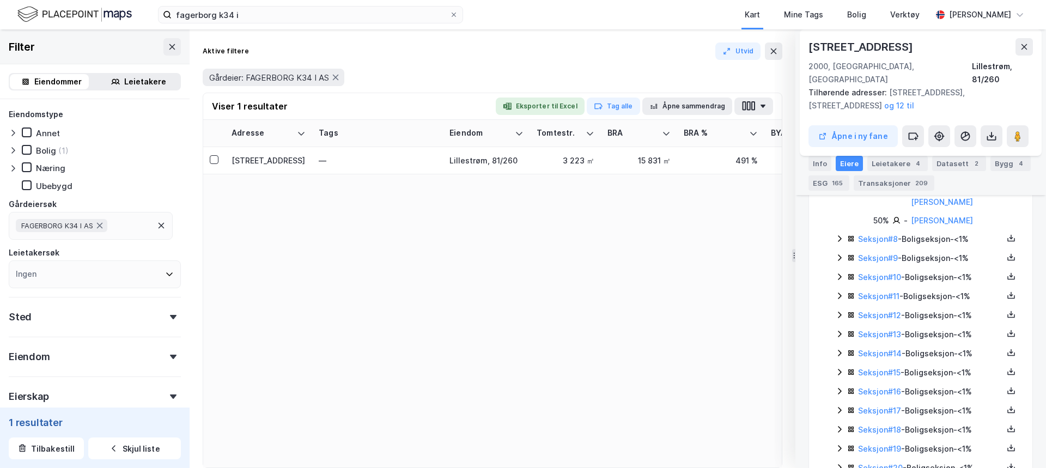
click at [846, 347] on div "Seksjon # 14 - Boligseksjon - <1%" at bounding box center [927, 354] width 184 height 14
click at [836, 330] on icon at bounding box center [839, 334] width 9 height 9
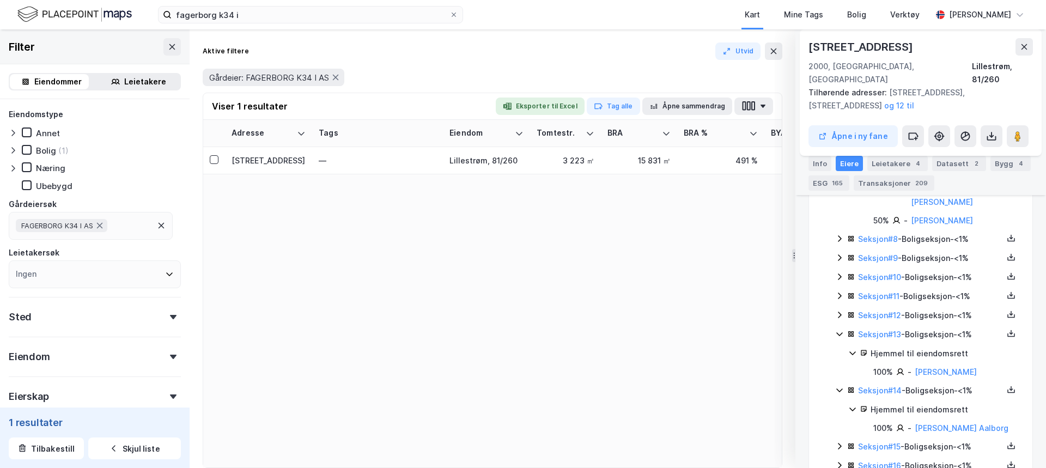
drag, startPoint x: 831, startPoint y: 300, endPoint x: 842, endPoint y: 306, distance: 12.7
click at [842, 311] on icon at bounding box center [839, 315] width 9 height 9
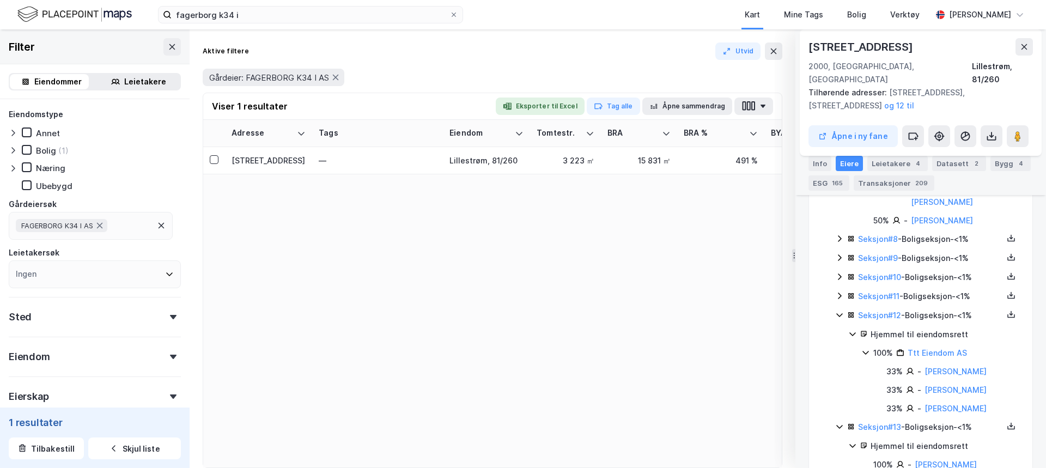
click at [837, 291] on icon at bounding box center [839, 295] width 9 height 9
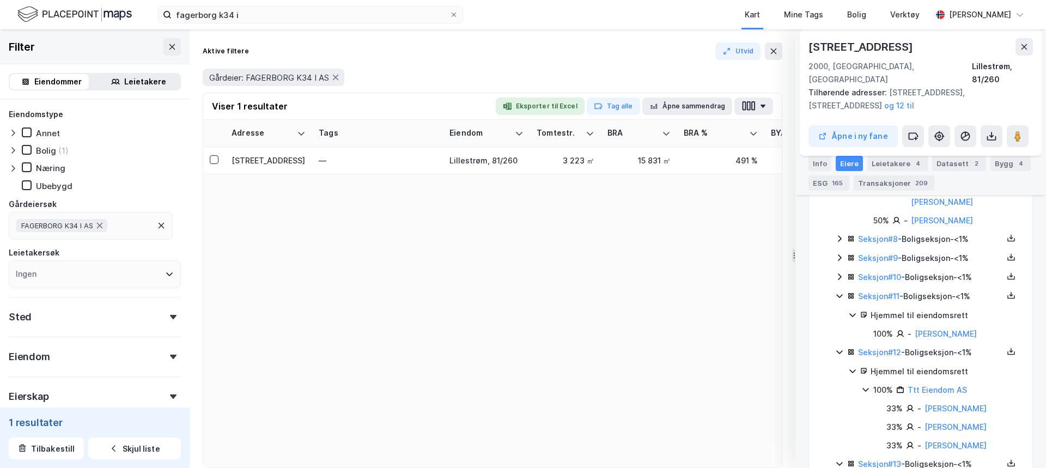
click at [835, 272] on icon at bounding box center [839, 276] width 9 height 9
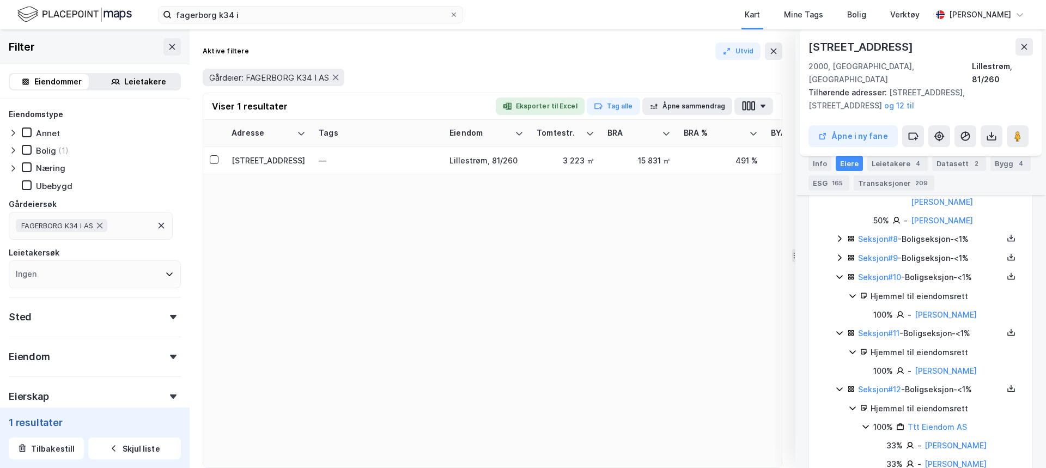
click at [836, 253] on icon at bounding box center [839, 257] width 9 height 9
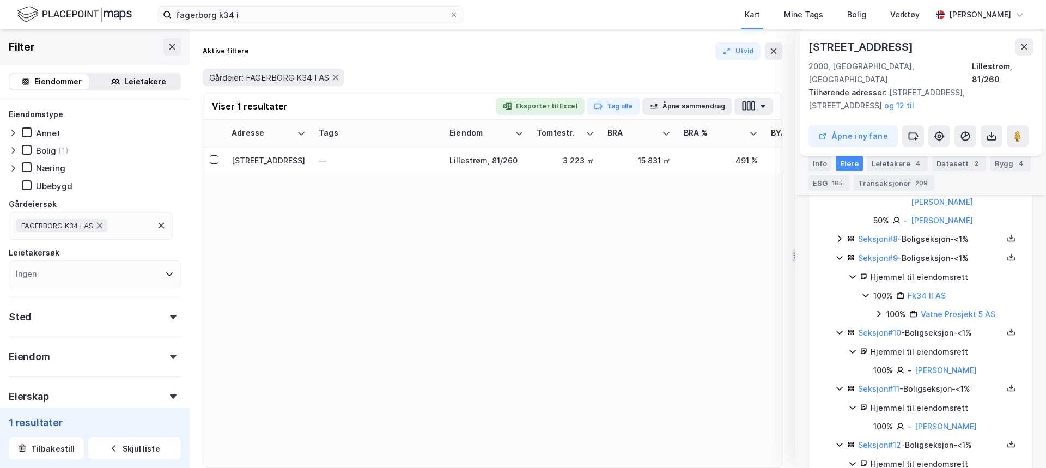
click at [842, 234] on icon at bounding box center [839, 238] width 9 height 9
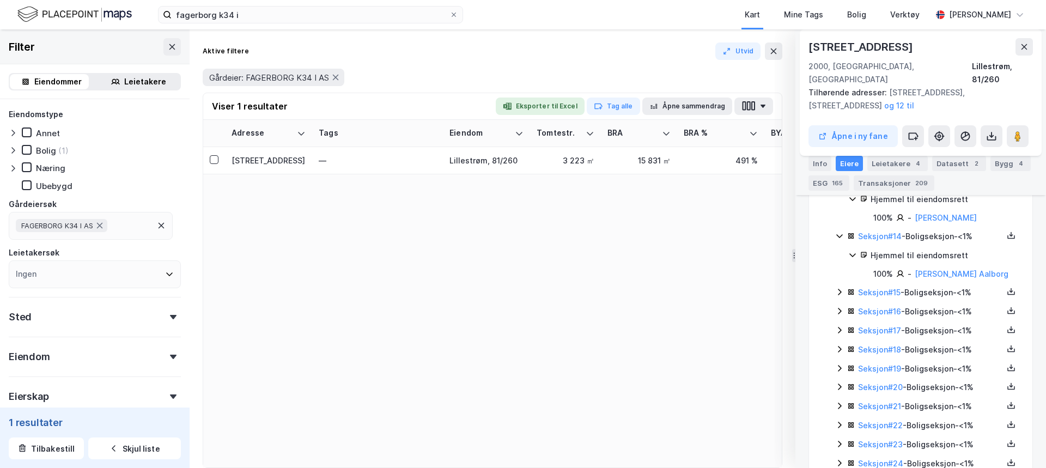
scroll to position [1253, 0]
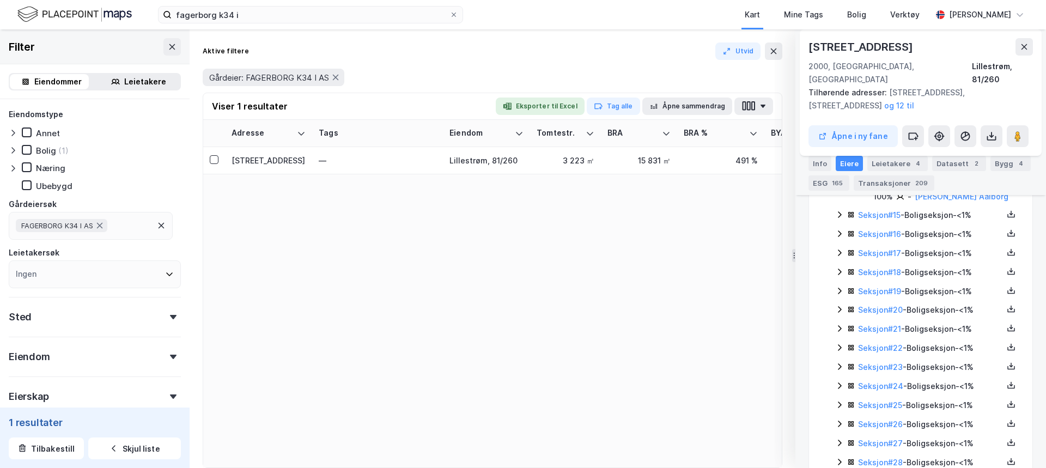
click at [845, 247] on div "Seksjon # 17 - Boligseksjon - <1%" at bounding box center [927, 254] width 184 height 14
click at [836, 323] on icon at bounding box center [839, 327] width 9 height 9
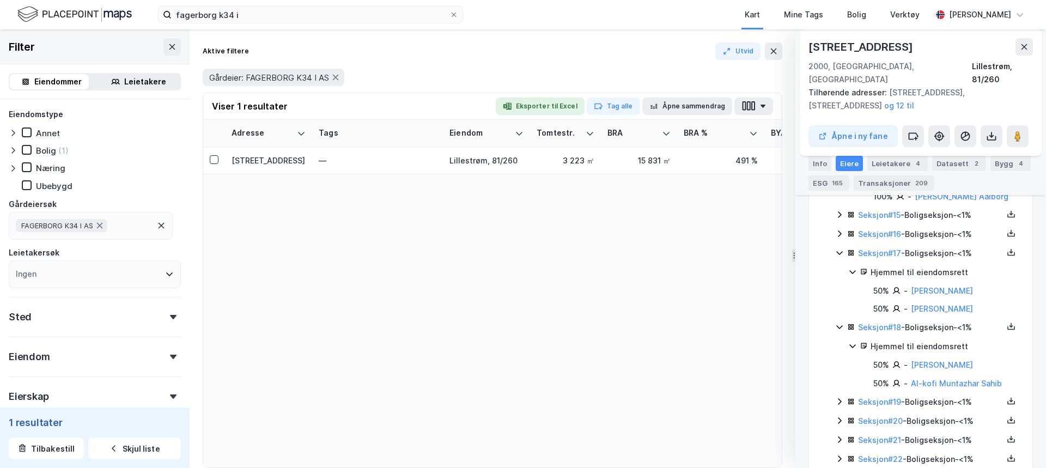
click at [840, 396] on div "Seksjon # 19 - Boligseksjon - <1%" at bounding box center [927, 403] width 184 height 14
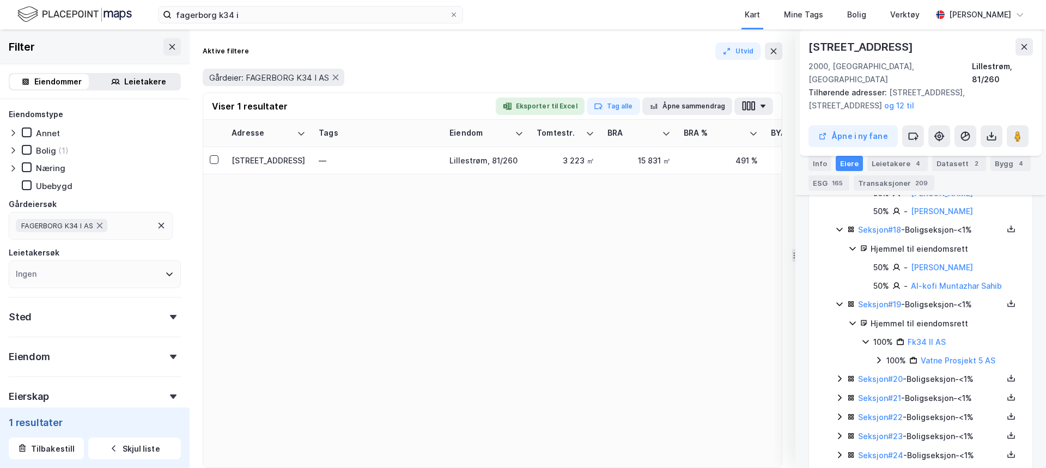
scroll to position [1362, 0]
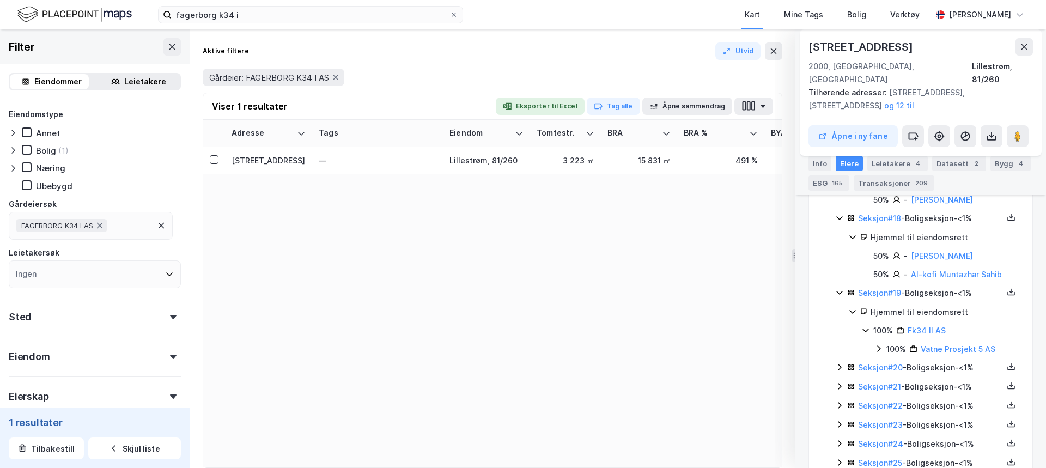
click at [843, 363] on icon at bounding box center [839, 367] width 9 height 9
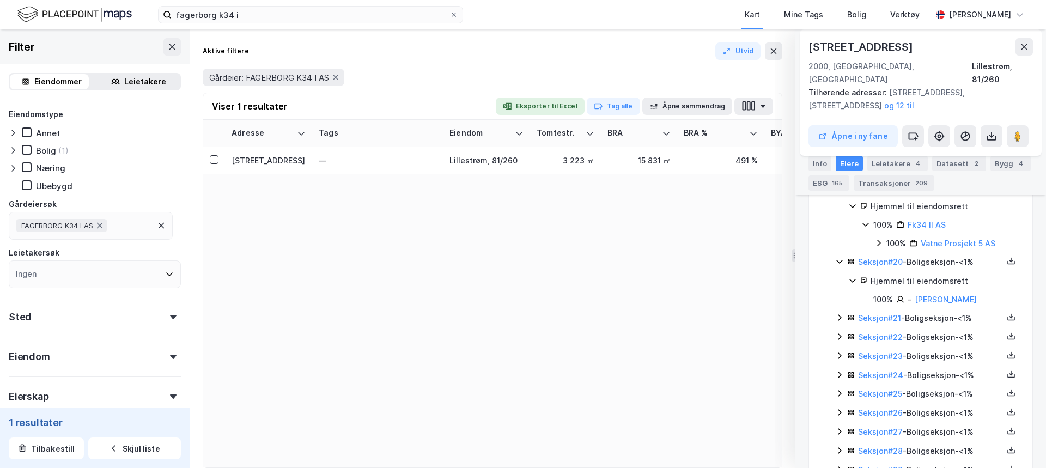
scroll to position [1471, 0]
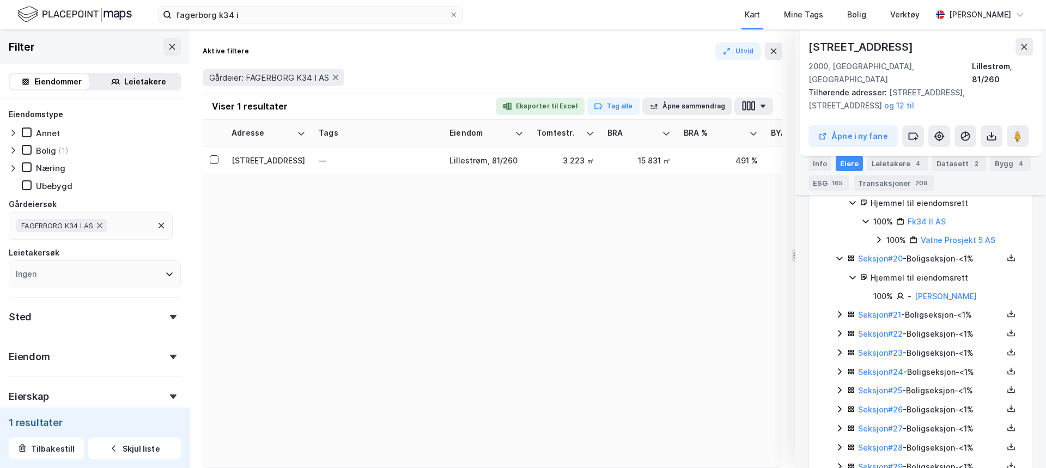
click at [841, 310] on icon at bounding box center [839, 314] width 9 height 9
click at [841, 366] on icon at bounding box center [839, 370] width 9 height 9
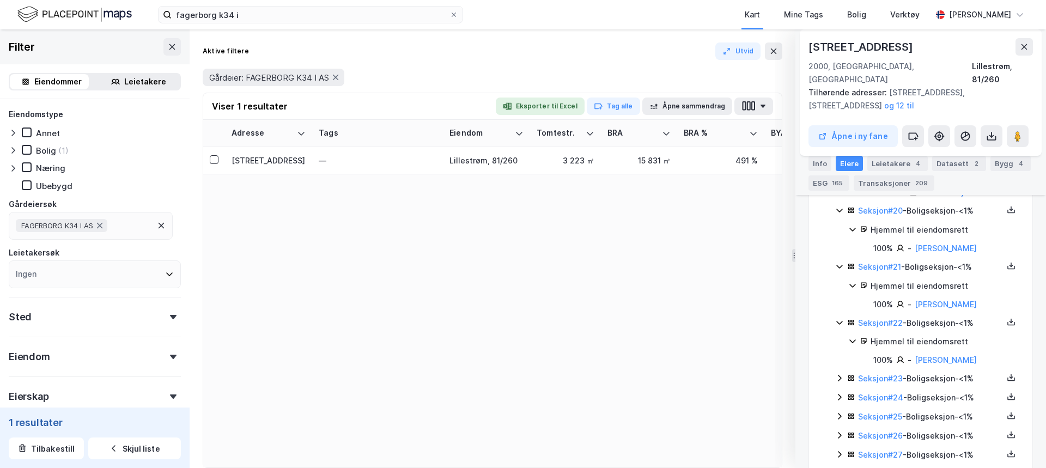
scroll to position [1580, 0]
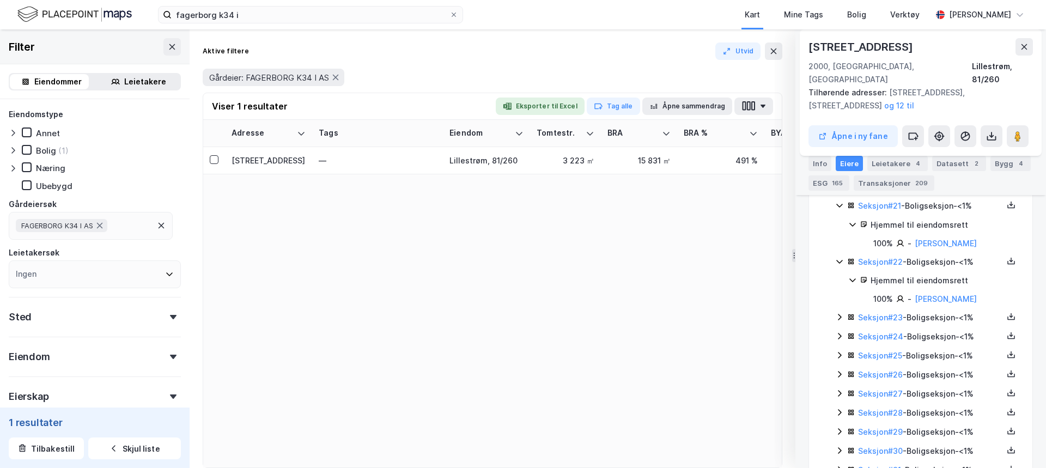
click at [838, 313] on icon at bounding box center [839, 317] width 9 height 9
click at [842, 387] on icon at bounding box center [839, 391] width 9 height 9
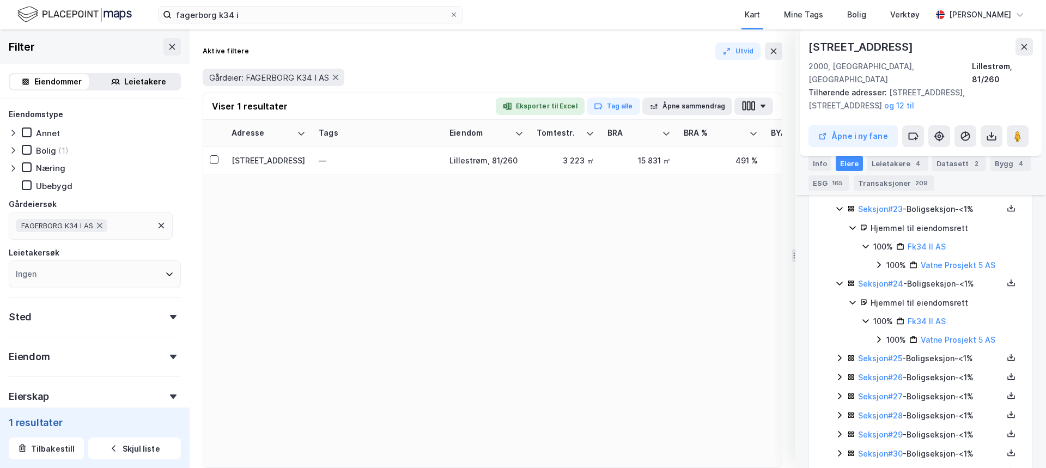
scroll to position [1689, 0]
click at [839, 354] on icon at bounding box center [840, 357] width 4 height 7
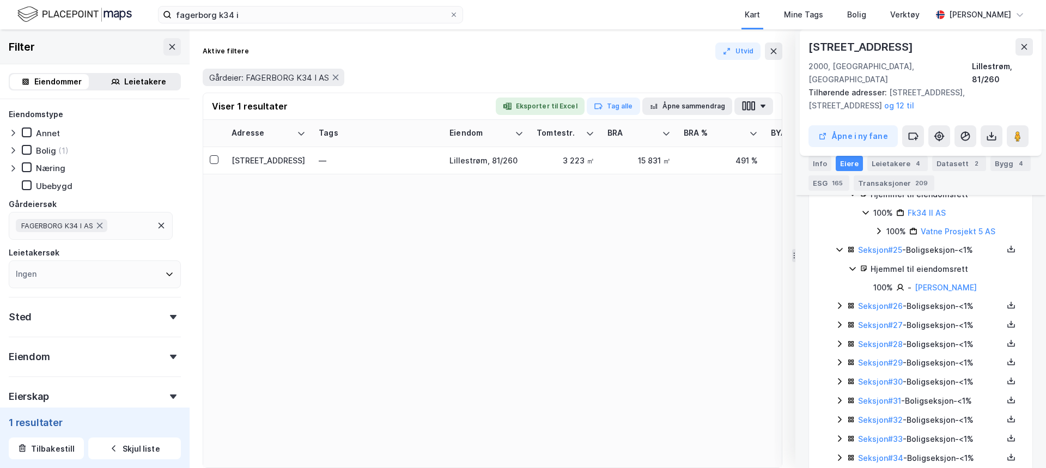
scroll to position [1798, 0]
click at [840, 299] on div "Seksjon # 26 - Boligseksjon - <1%" at bounding box center [927, 306] width 184 height 14
click at [843, 374] on icon at bounding box center [839, 378] width 9 height 9
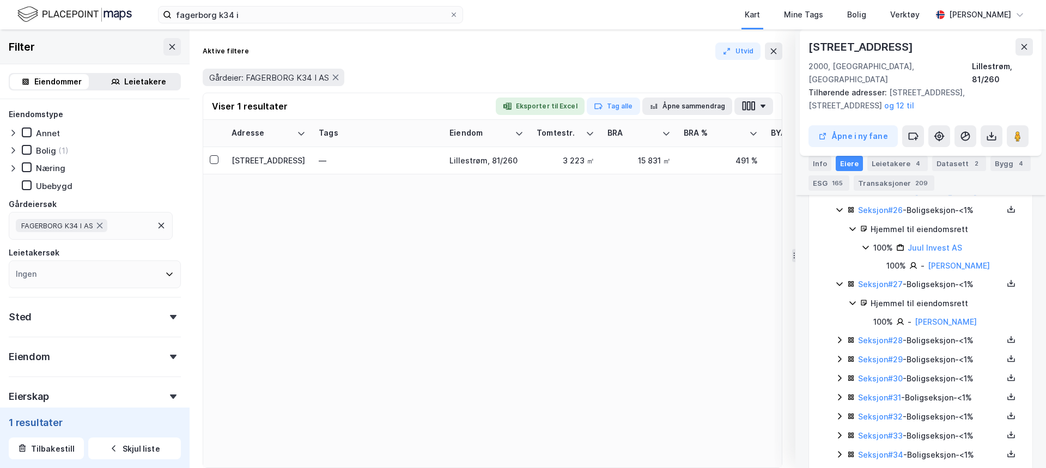
scroll to position [1907, 0]
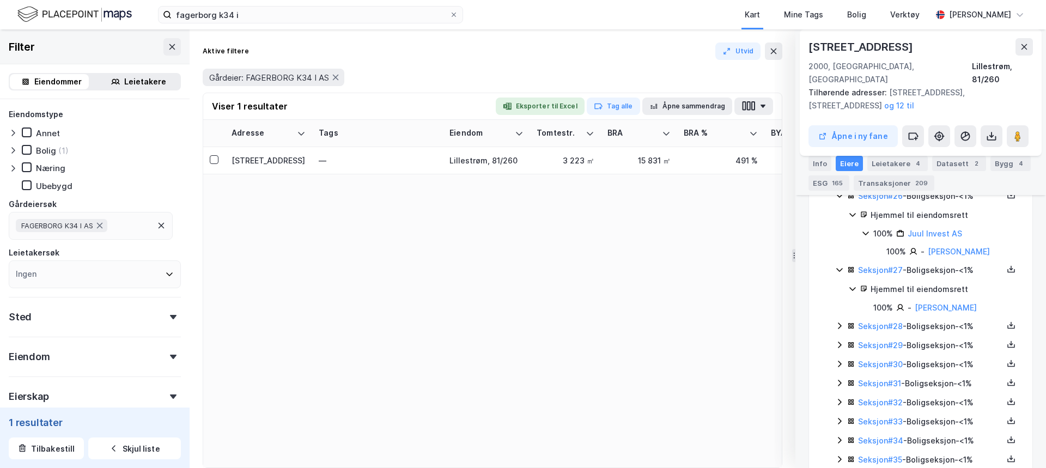
click at [842, 321] on icon at bounding box center [839, 325] width 9 height 9
click at [840, 394] on div "Seksjon # 29 - Boligseksjon - <1%" at bounding box center [927, 401] width 184 height 14
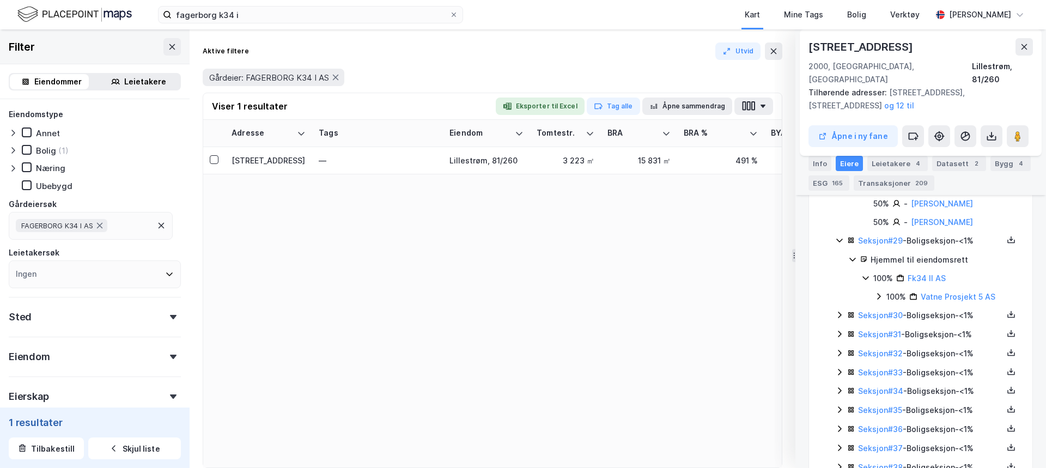
scroll to position [2070, 0]
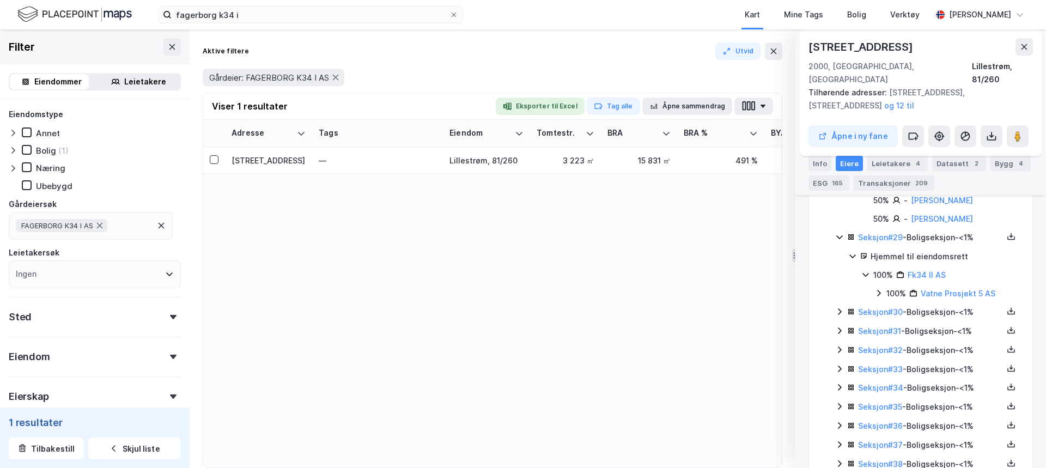
click at [839, 306] on div "Seksjon # 30 - Boligseksjon - <1%" at bounding box center [927, 313] width 184 height 14
click at [837, 362] on div "Seksjon # 31 - Boligseksjon - <1%" at bounding box center [927, 369] width 184 height 14
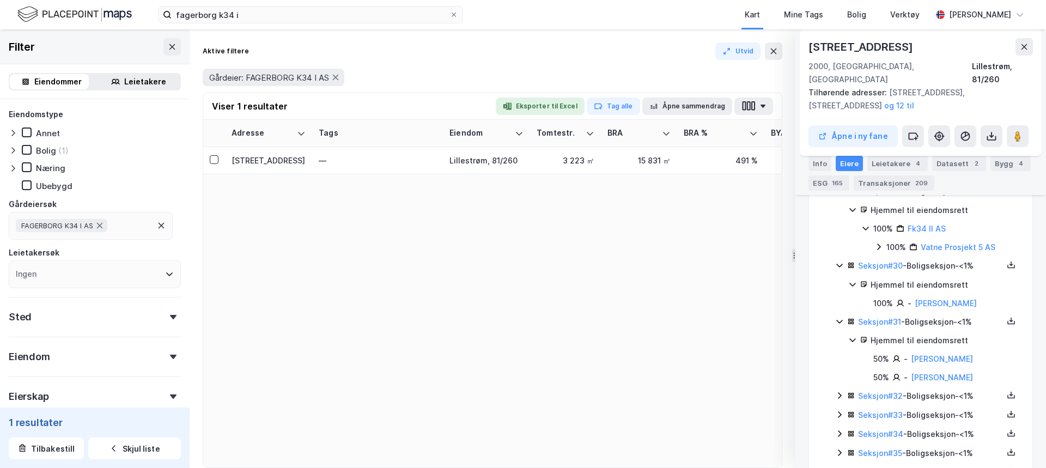
scroll to position [2179, 0]
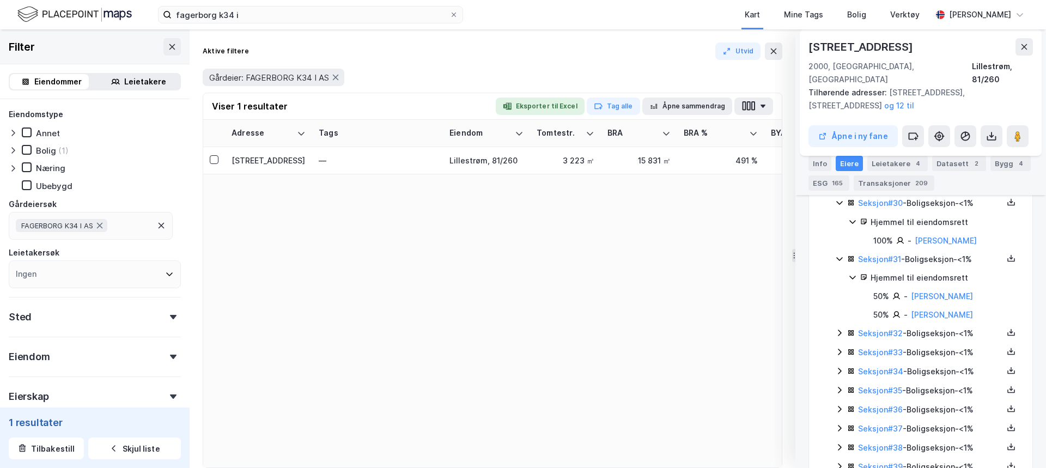
click at [836, 329] on icon at bounding box center [839, 333] width 9 height 9
click at [847, 383] on div "Seksjon # 33 - Boligseksjon - <1%" at bounding box center [927, 390] width 184 height 14
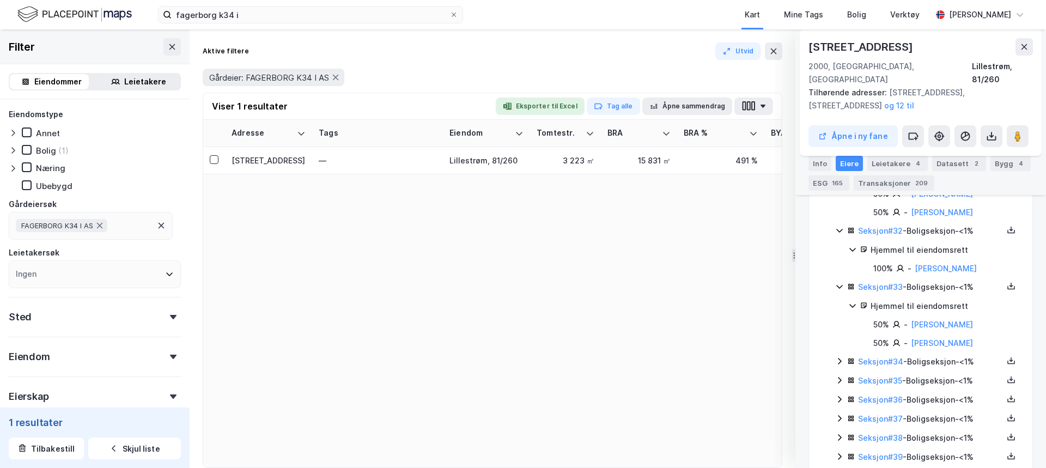
scroll to position [2288, 0]
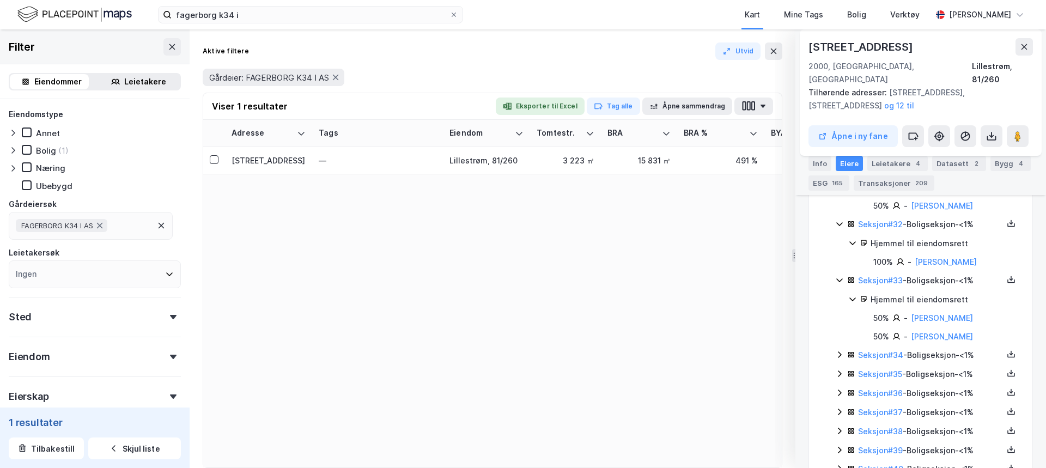
click at [837, 350] on icon at bounding box center [839, 354] width 9 height 9
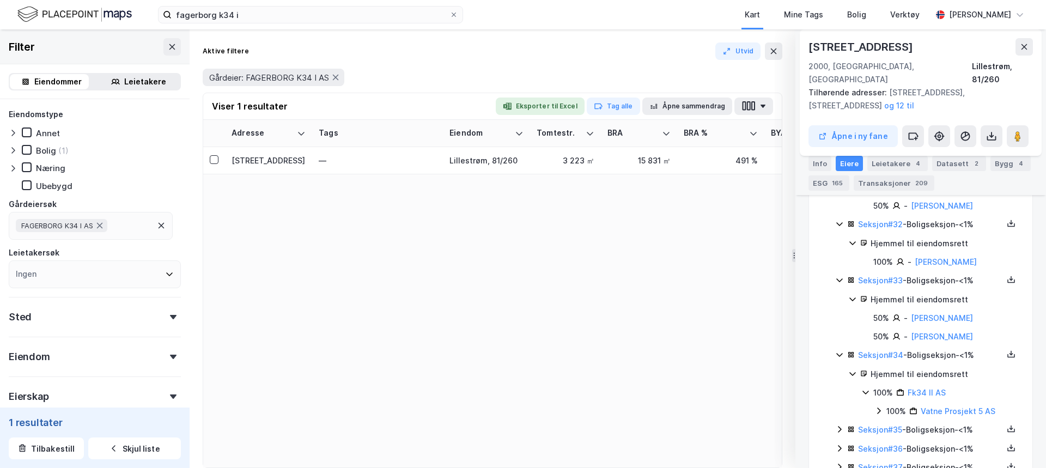
scroll to position [2343, 0]
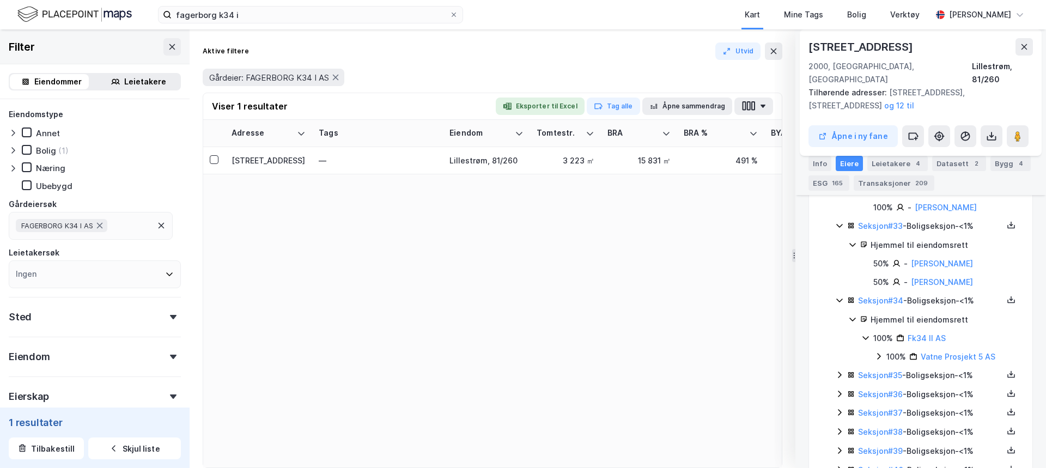
click at [840, 370] on icon at bounding box center [839, 374] width 9 height 9
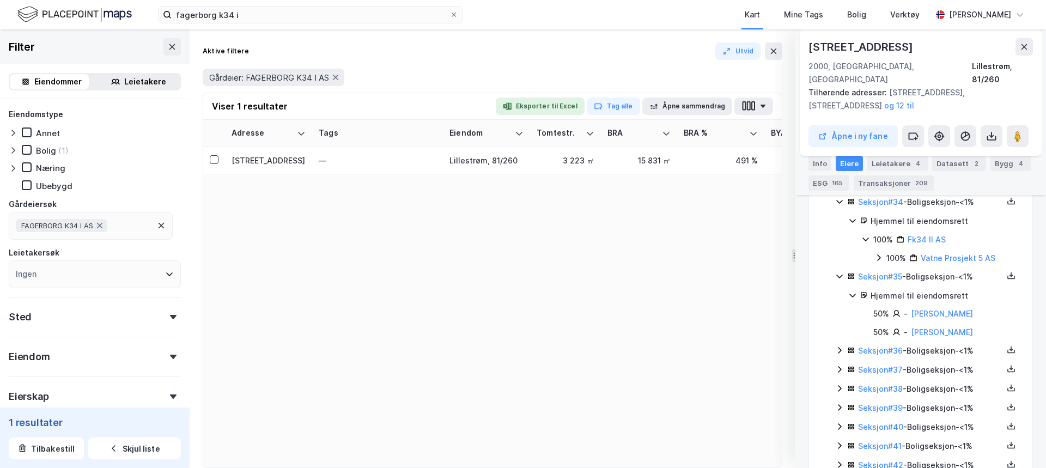
scroll to position [2452, 0]
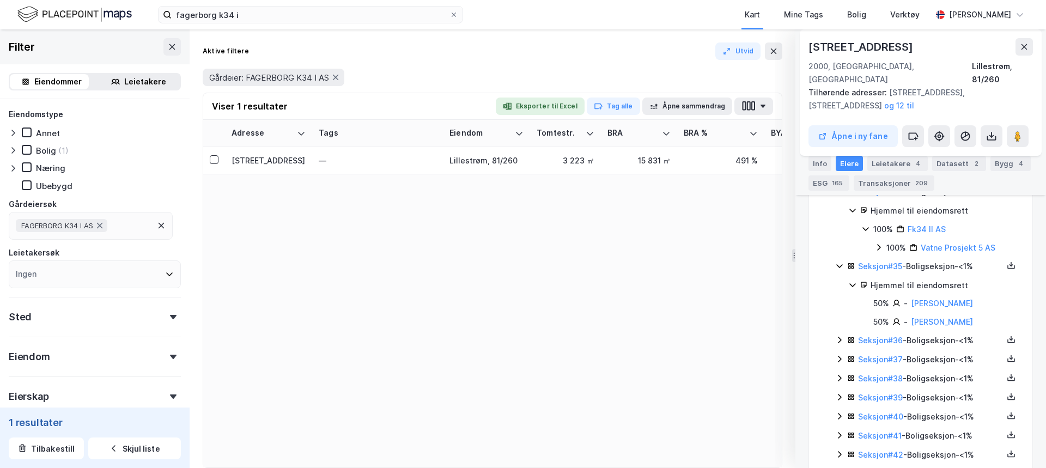
click at [835, 336] on icon at bounding box center [839, 340] width 9 height 9
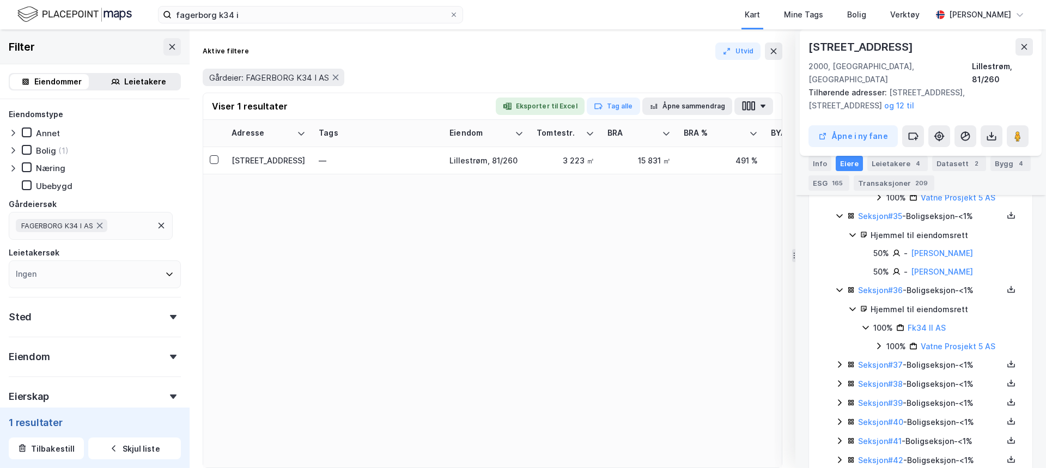
scroll to position [2561, 0]
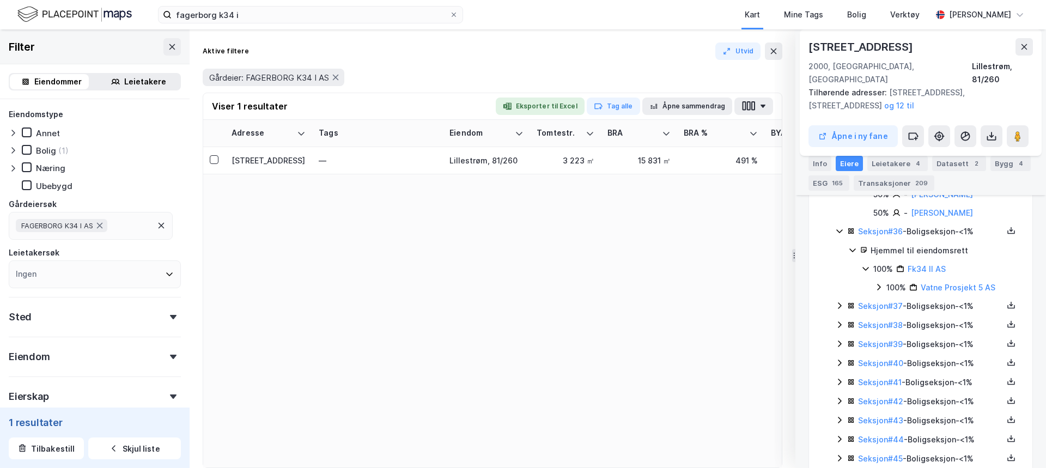
click at [839, 300] on div "Seksjon # 37 - Boligseksjon - <1%" at bounding box center [927, 307] width 184 height 14
click at [837, 356] on div "Seksjon # 38 - Boligseksjon - <1%" at bounding box center [927, 363] width 184 height 14
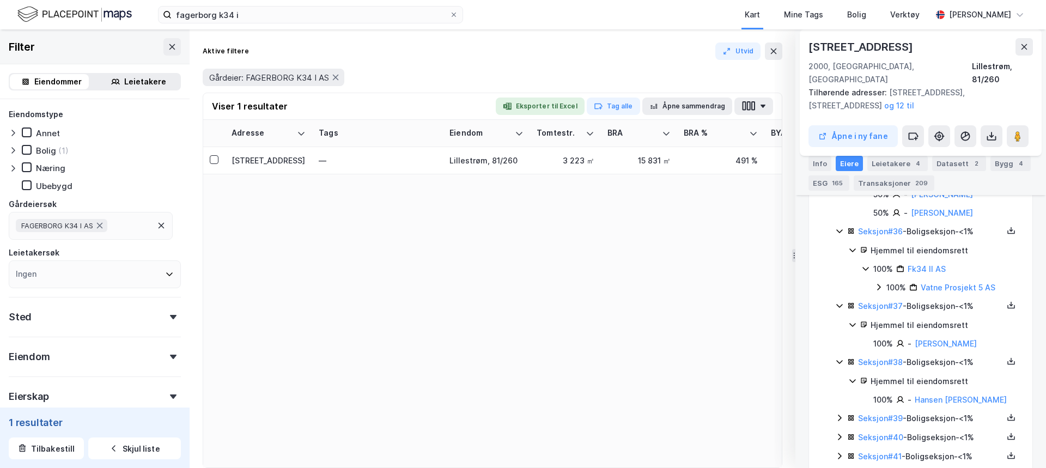
click at [841, 414] on icon at bounding box center [839, 418] width 9 height 9
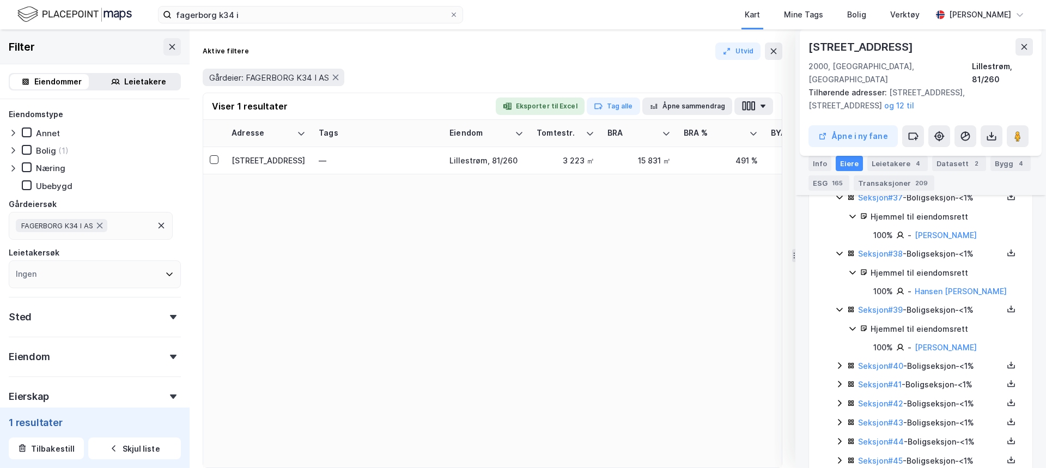
scroll to position [2670, 0]
click at [840, 362] on icon at bounding box center [840, 365] width 4 height 7
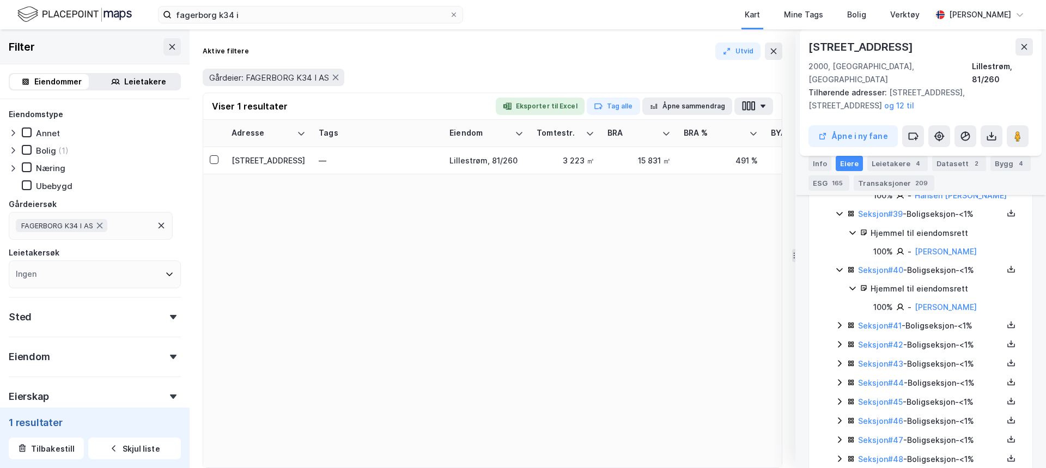
scroll to position [2779, 0]
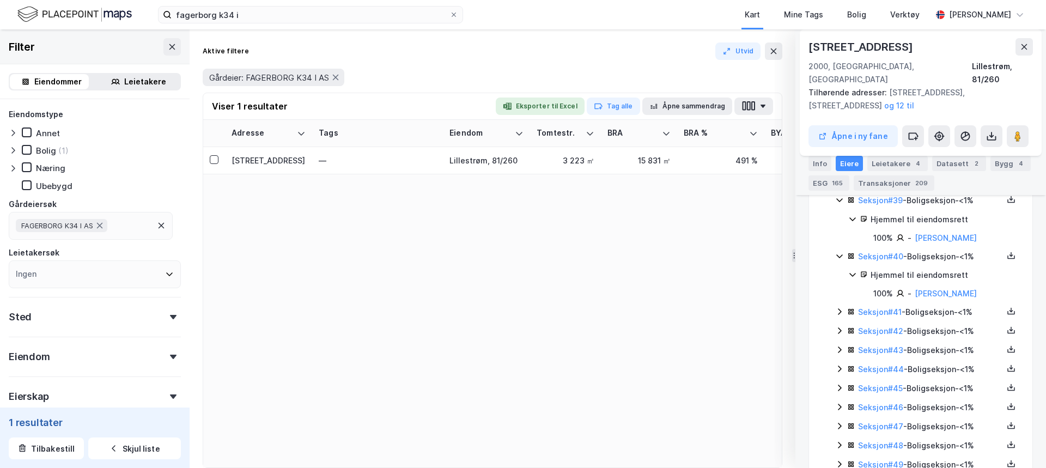
click at [840, 306] on div "Seksjon # 41 - Boligseksjon - <1%" at bounding box center [927, 313] width 184 height 14
click at [842, 382] on icon at bounding box center [839, 386] width 9 height 9
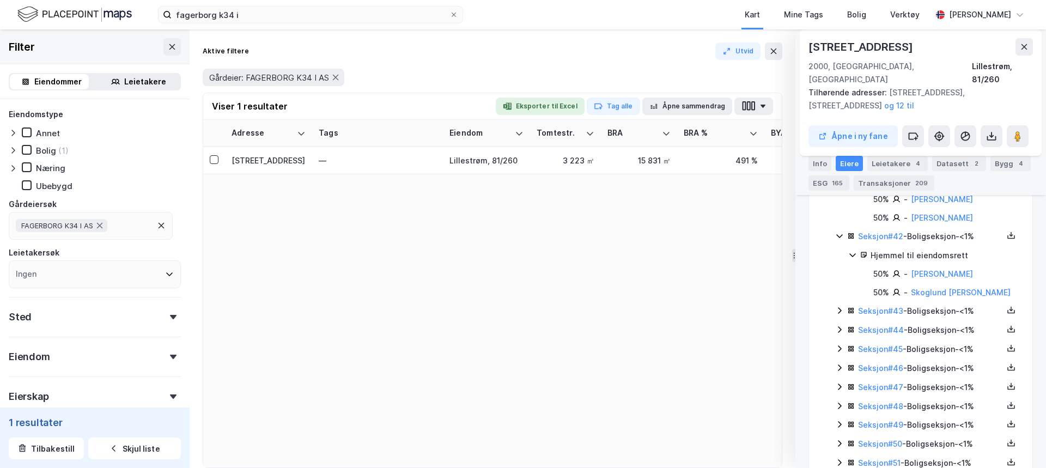
scroll to position [2942, 0]
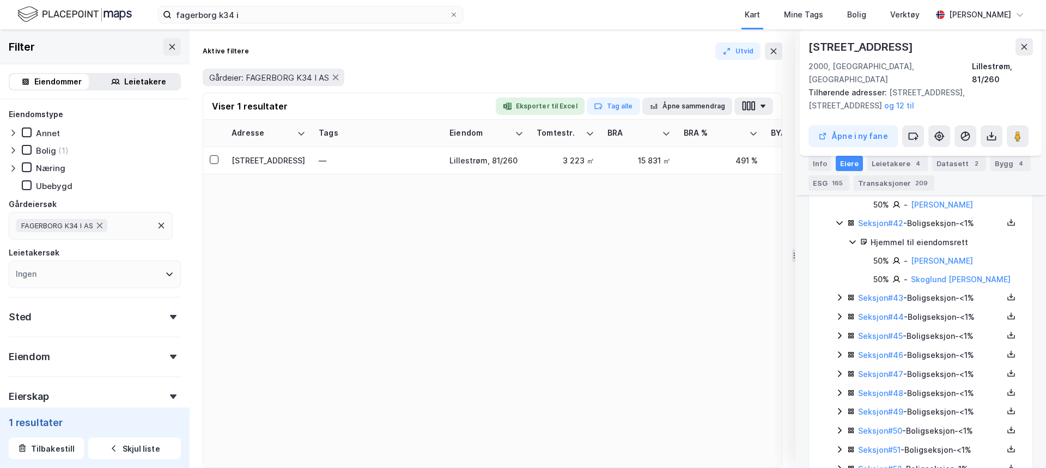
click at [837, 293] on icon at bounding box center [839, 297] width 9 height 9
click at [839, 350] on icon at bounding box center [840, 353] width 4 height 7
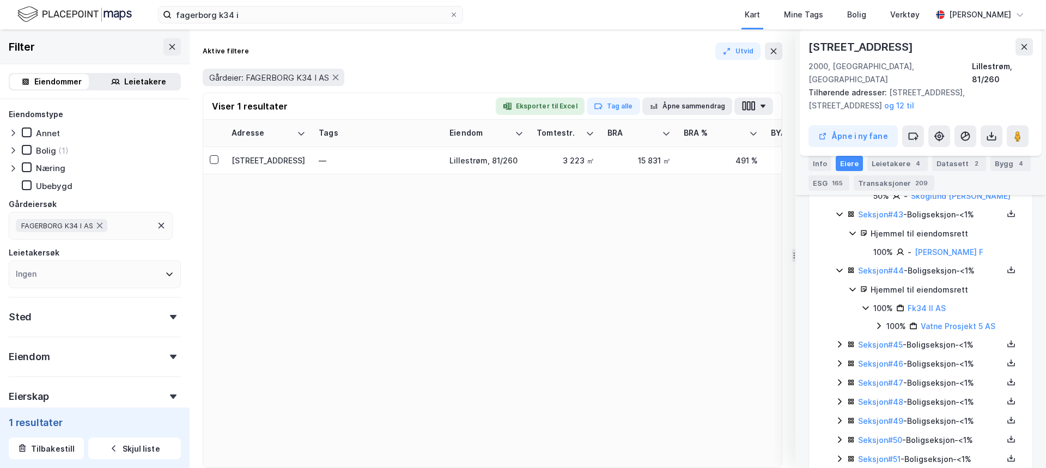
scroll to position [3051, 0]
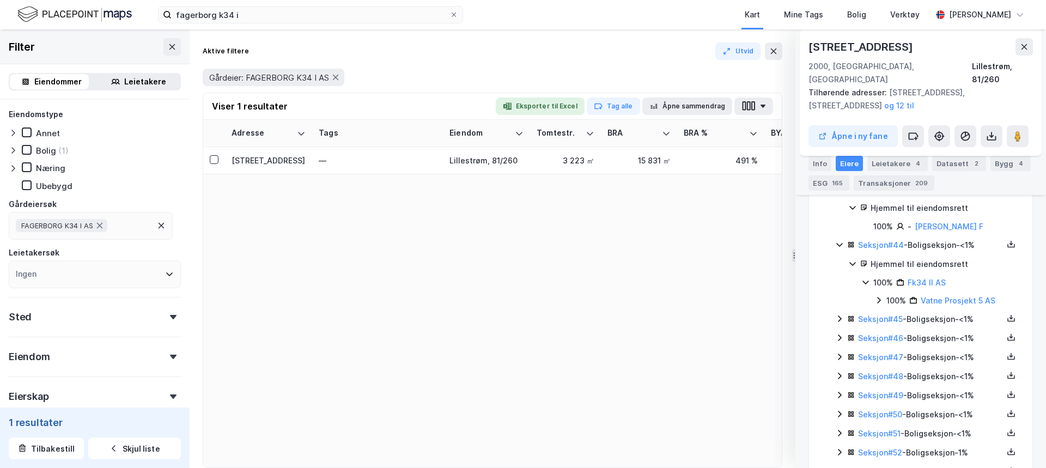
click at [840, 314] on icon at bounding box center [839, 318] width 9 height 9
click at [839, 370] on icon at bounding box center [839, 374] width 9 height 9
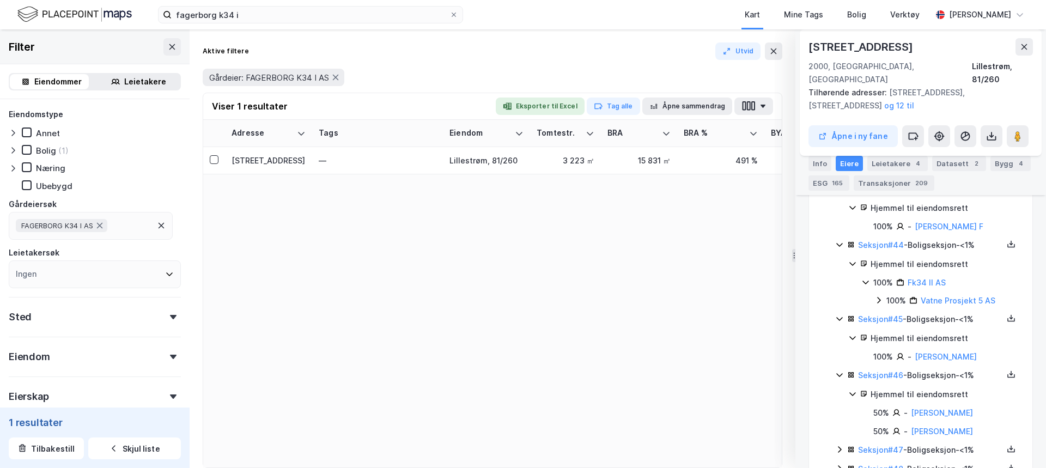
click at [838, 444] on div "Seksjon # 1 - Boligseksjon - <1% Hjemmel til eiendomsrett 100% - [PERSON_NAME] …" at bounding box center [927, 348] width 184 height 5840
click at [838, 445] on icon at bounding box center [839, 449] width 9 height 9
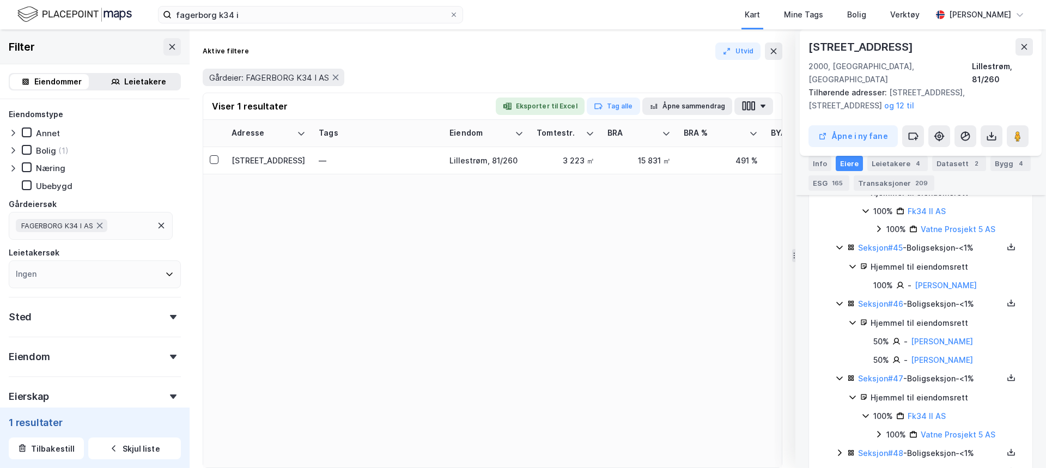
scroll to position [3215, 0]
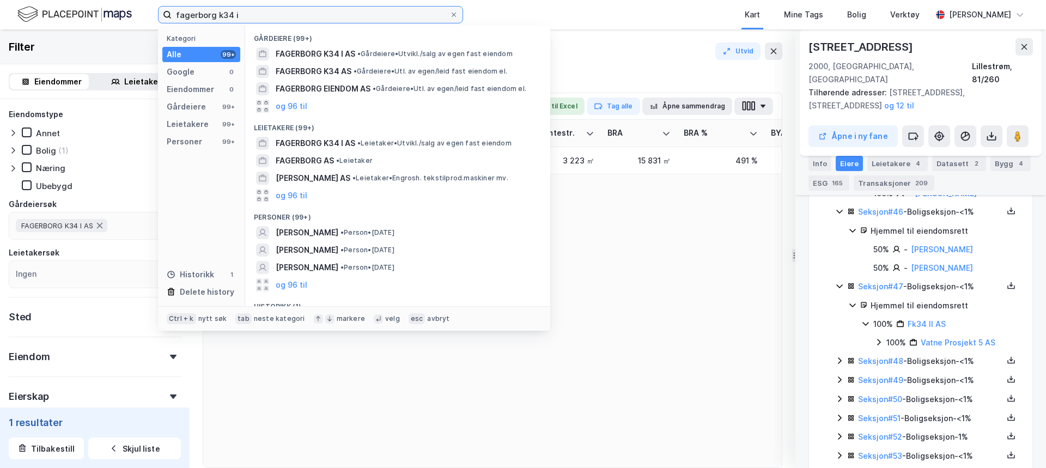
drag, startPoint x: 293, startPoint y: 19, endPoint x: 248, endPoint y: 17, distance: 44.7
click at [248, 17] on input "fagerborg k34 i" at bounding box center [311, 15] width 278 height 16
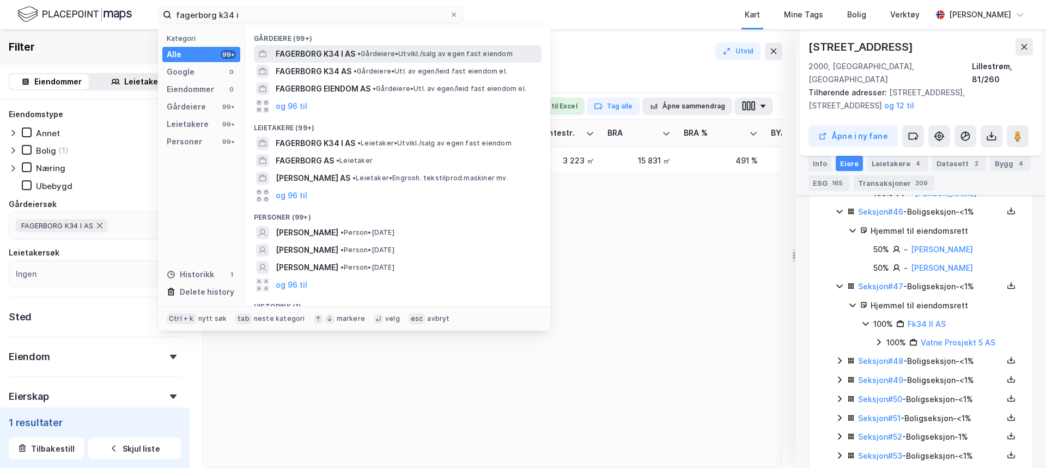
click at [396, 57] on span "• Gårdeiere • [GEOGRAPHIC_DATA]/salg av egen fast eiendom" at bounding box center [434, 54] width 155 height 9
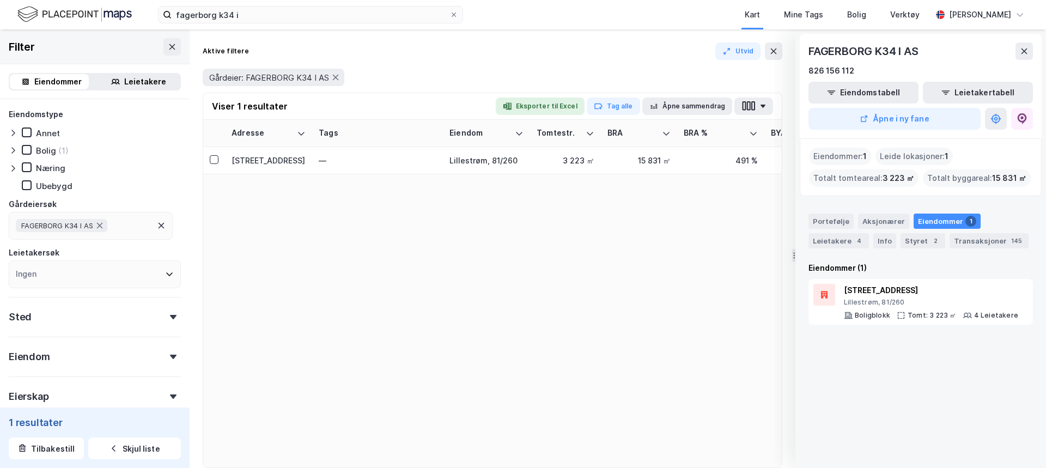
click at [15, 148] on icon at bounding box center [13, 150] width 9 height 9
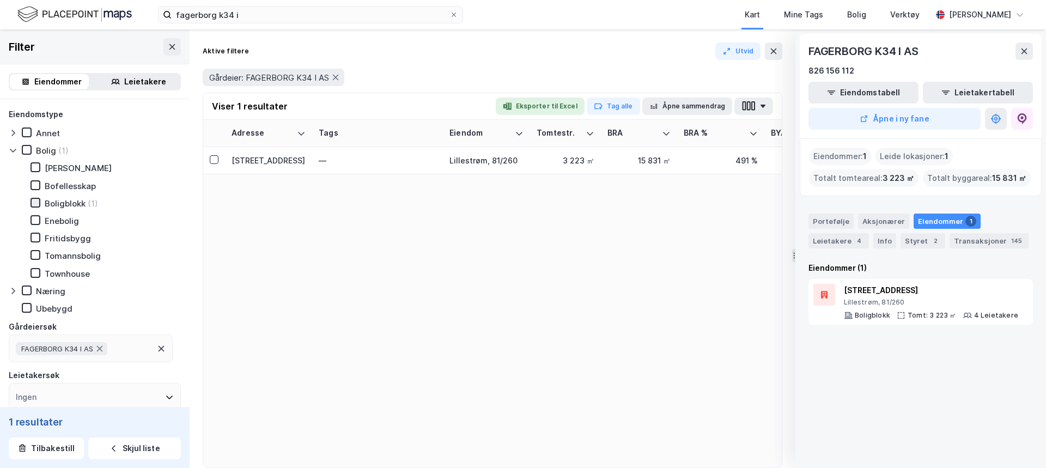
click at [35, 201] on icon at bounding box center [36, 203] width 8 height 8
click at [56, 204] on div "Boligblokk" at bounding box center [65, 203] width 41 height 10
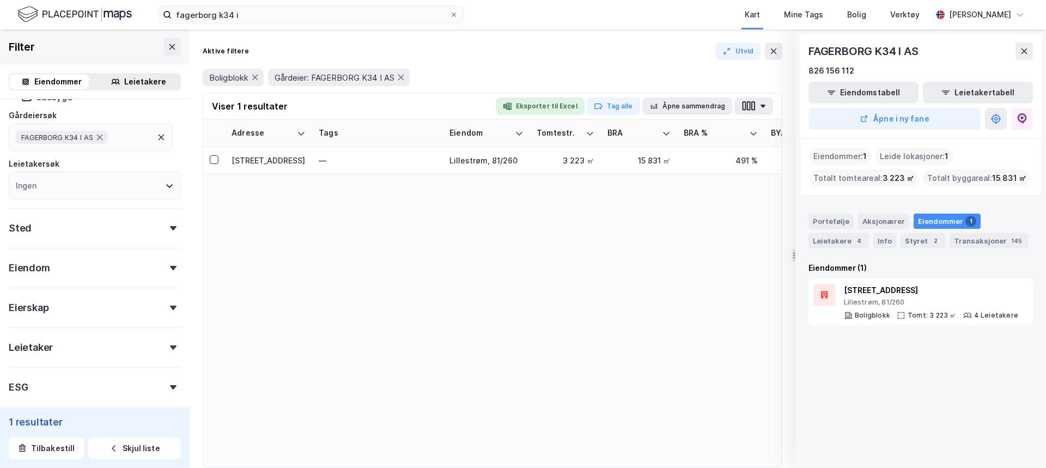
scroll to position [266, 0]
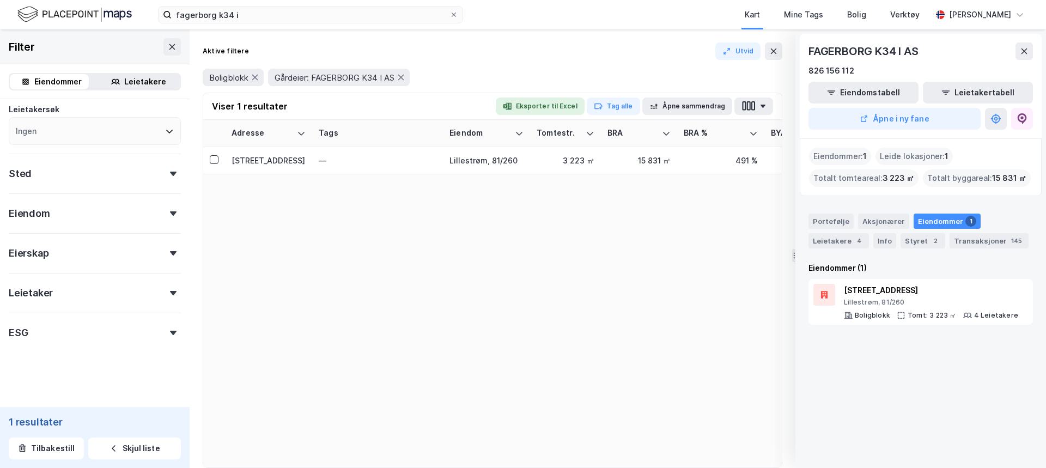
click at [53, 216] on div "Eiendom" at bounding box center [95, 208] width 172 height 31
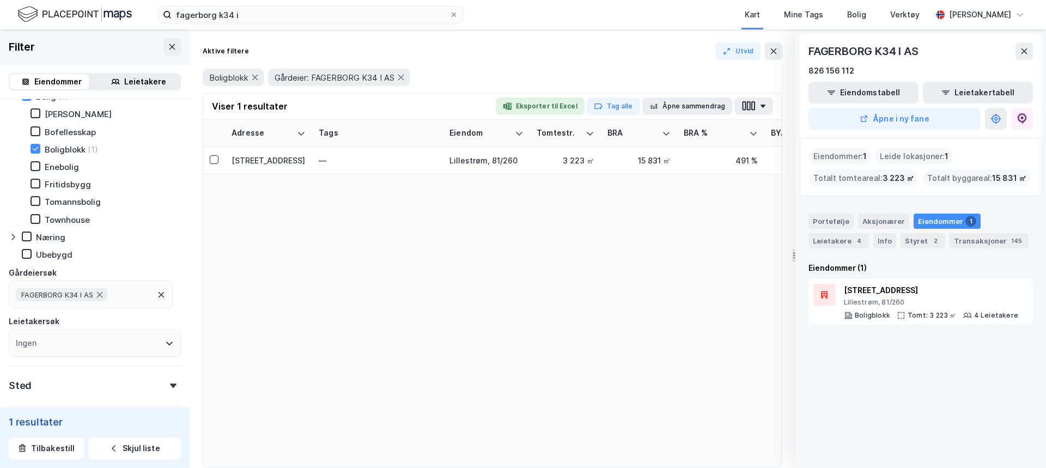
scroll to position [0, 0]
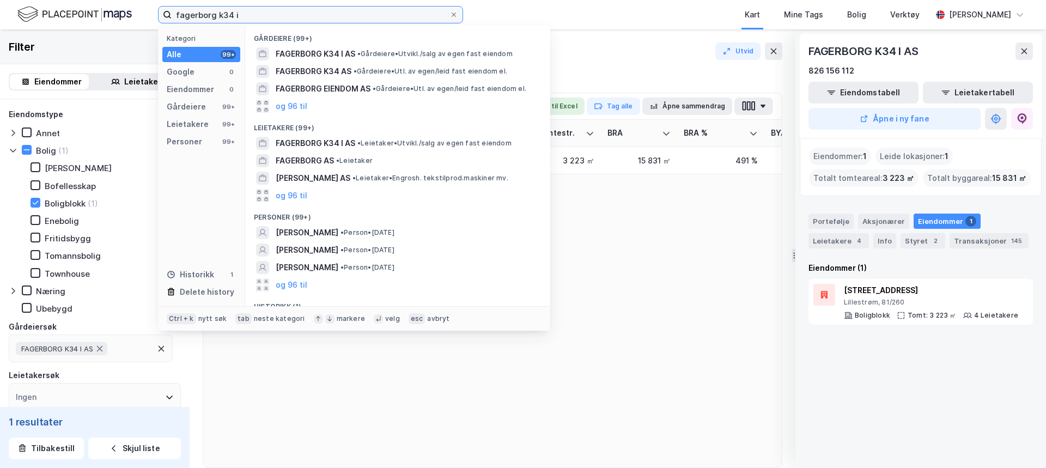
click at [304, 9] on input "fagerborg k34 i" at bounding box center [311, 15] width 278 height 16
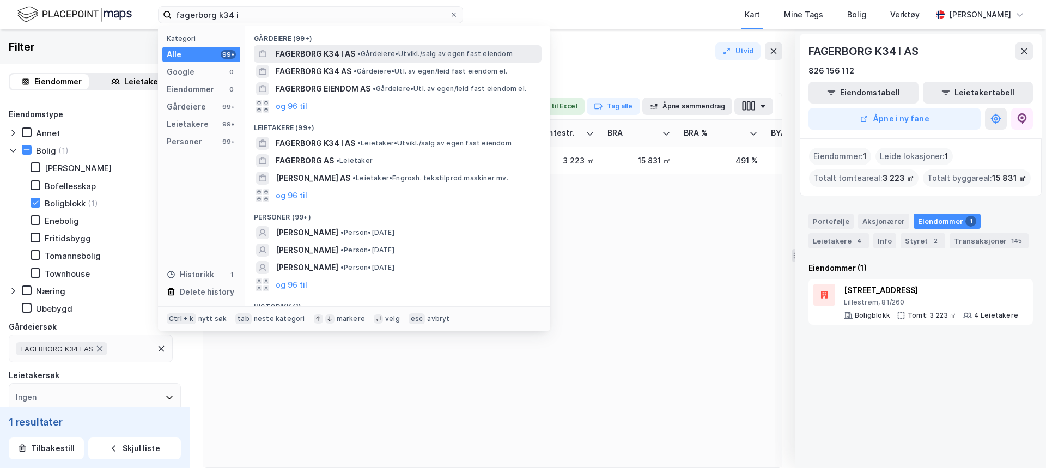
click at [317, 57] on span "FAGERBORG K34 I AS" at bounding box center [316, 53] width 80 height 13
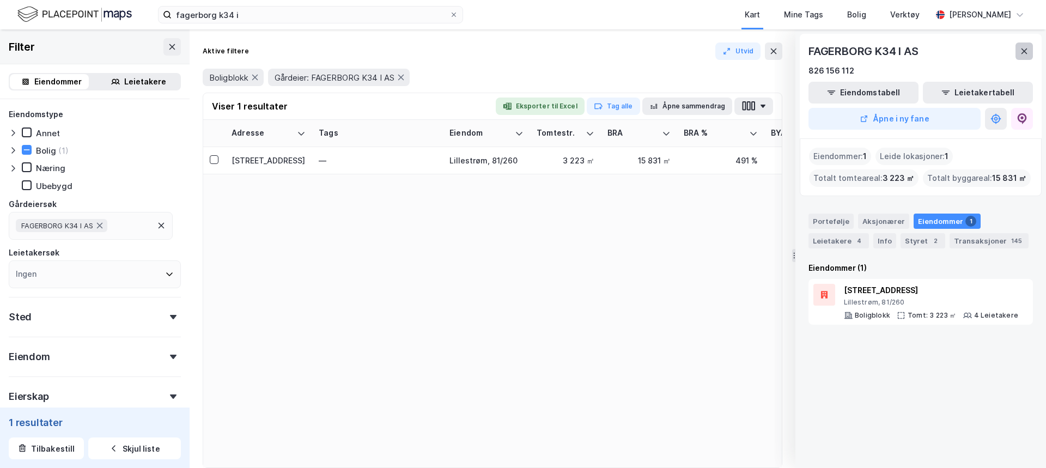
click at [1017, 56] on button at bounding box center [1024, 50] width 17 height 17
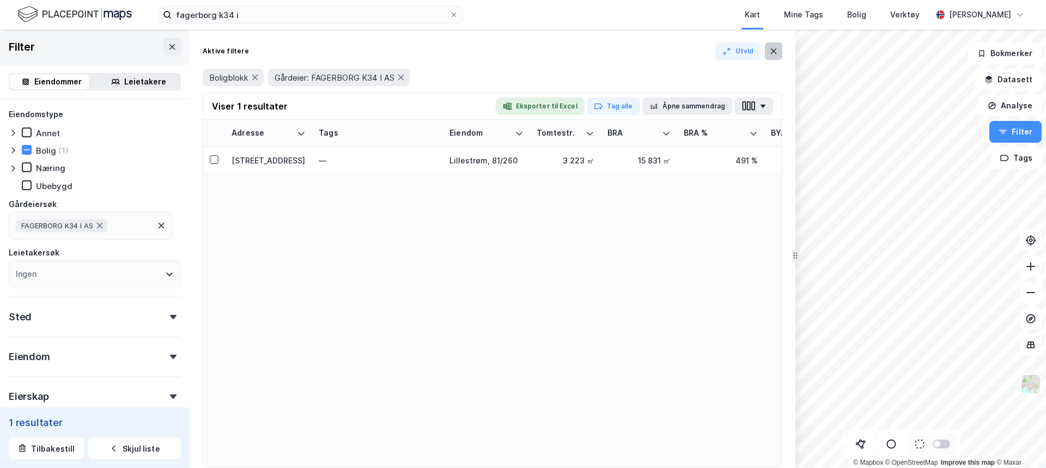
click at [776, 50] on icon at bounding box center [773, 51] width 9 height 9
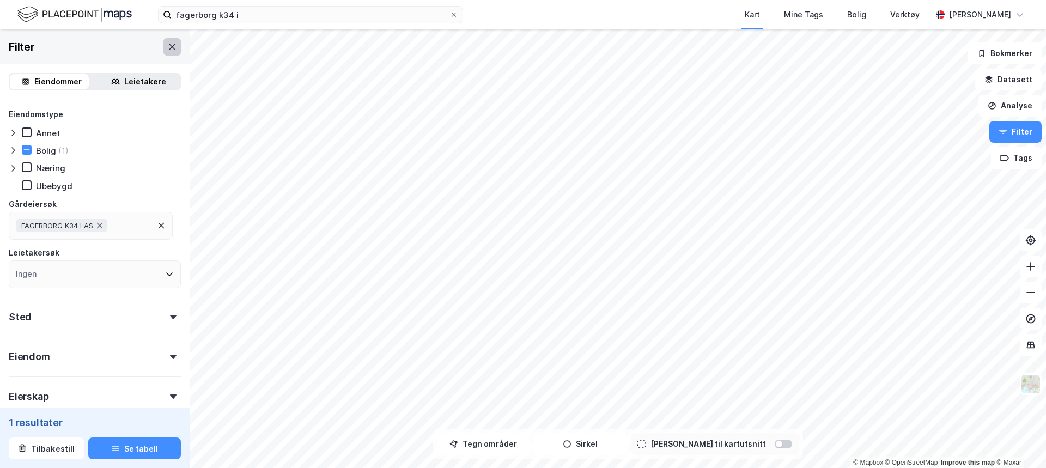
click at [168, 46] on icon at bounding box center [172, 46] width 9 height 9
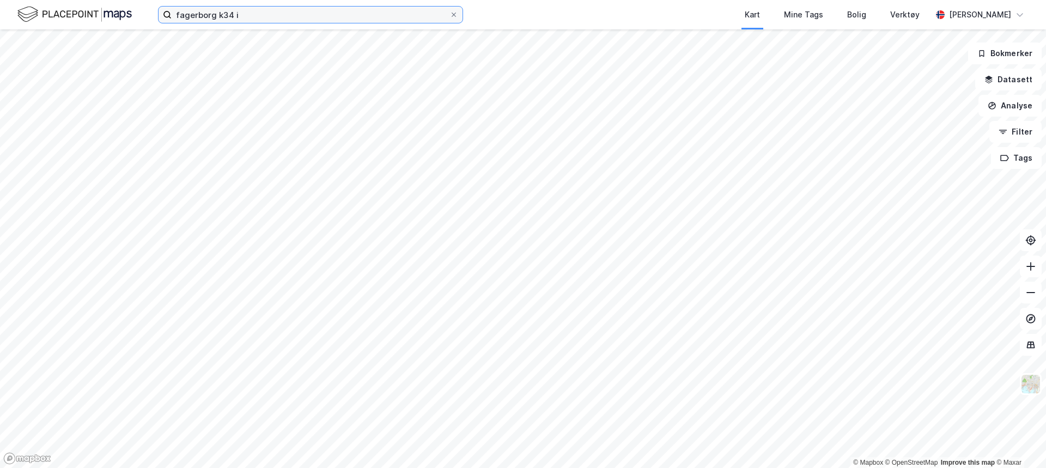
click at [254, 15] on input "fagerborg k34 i" at bounding box center [311, 15] width 278 height 16
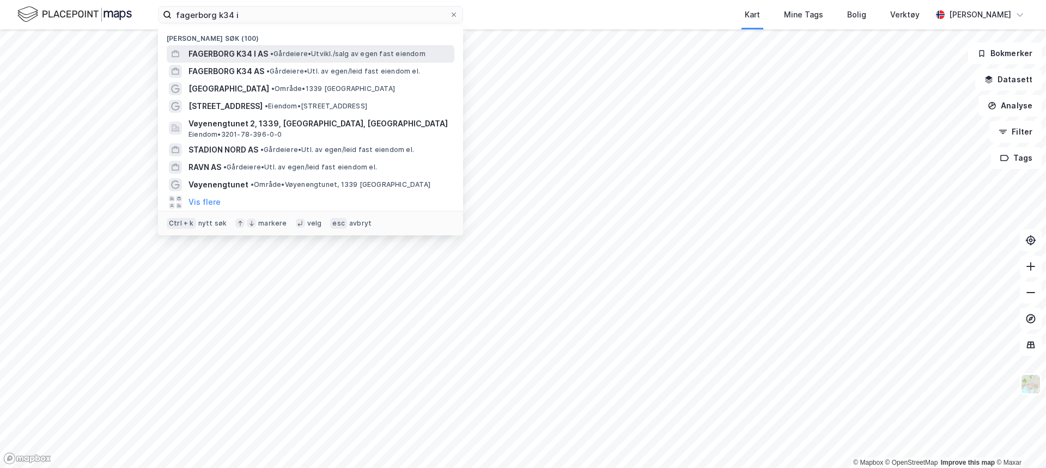
click at [252, 55] on span "FAGERBORG K34 I AS" at bounding box center [229, 53] width 80 height 13
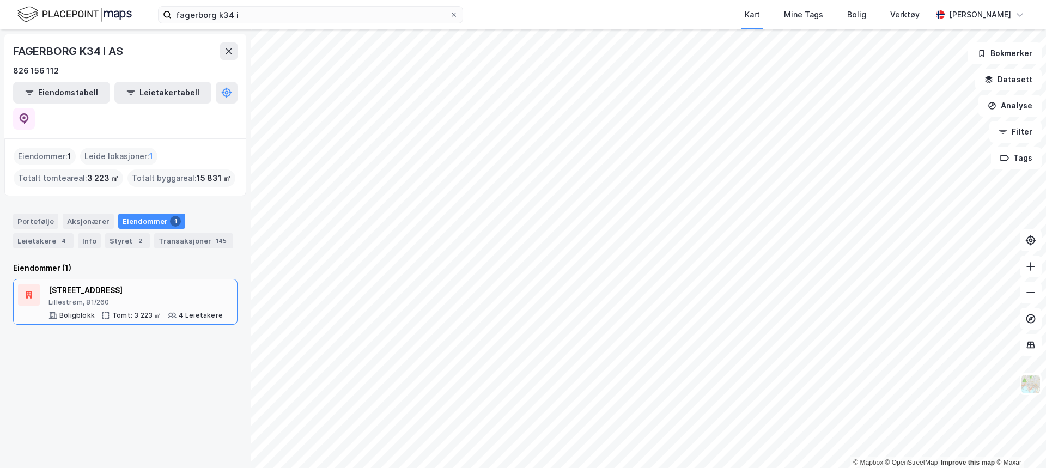
drag, startPoint x: 106, startPoint y: 275, endPoint x: 76, endPoint y: 271, distance: 29.6
click at [76, 298] on div "Lillestrøm, 81/260" at bounding box center [135, 302] width 174 height 9
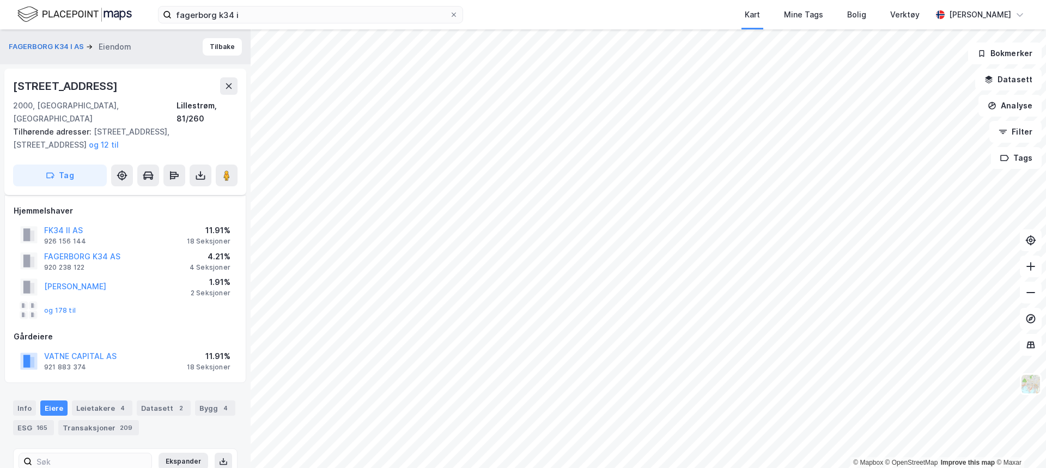
scroll to position [2941, 0]
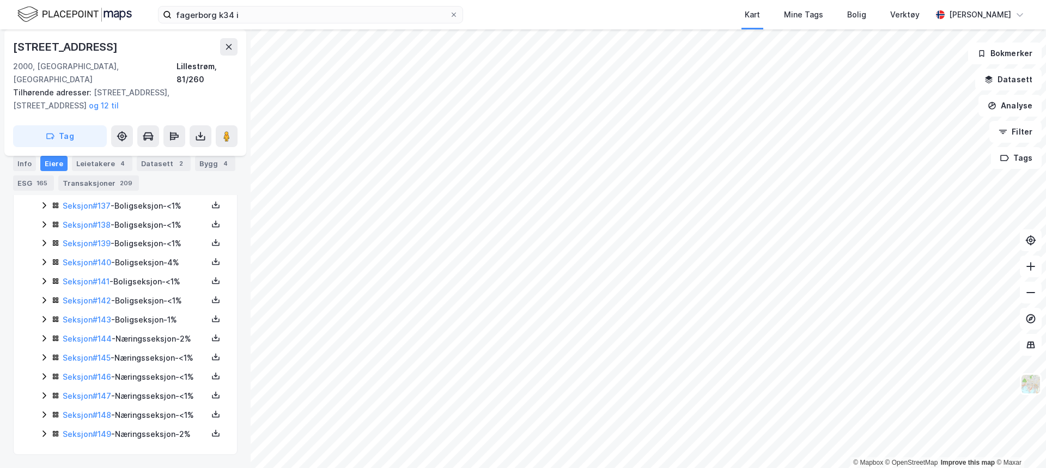
click at [43, 258] on icon at bounding box center [44, 262] width 9 height 9
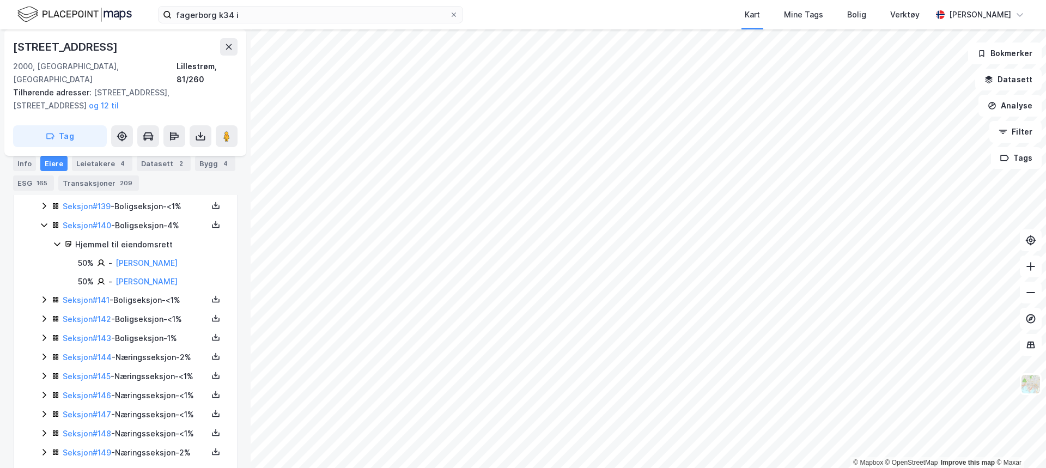
click at [40, 295] on icon at bounding box center [44, 299] width 9 height 9
click at [41, 351] on icon at bounding box center [44, 355] width 9 height 9
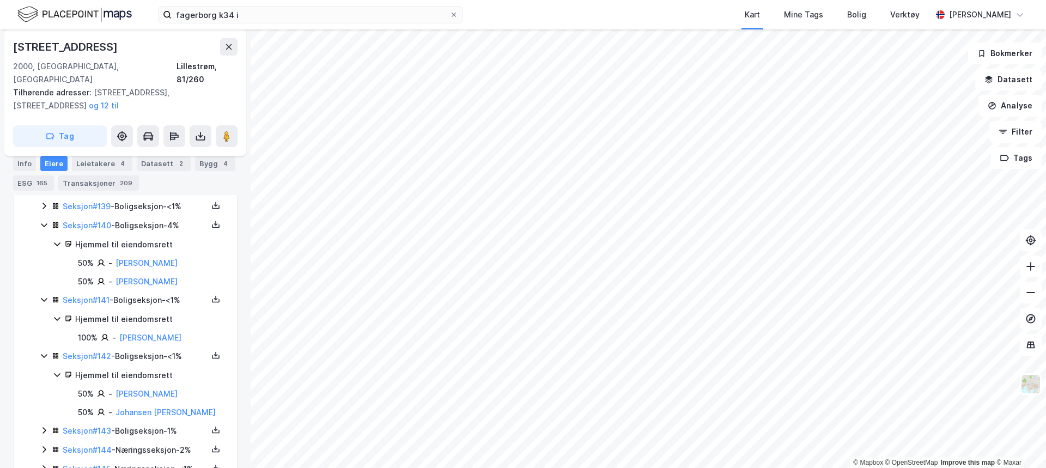
click at [41, 426] on icon at bounding box center [44, 430] width 9 height 9
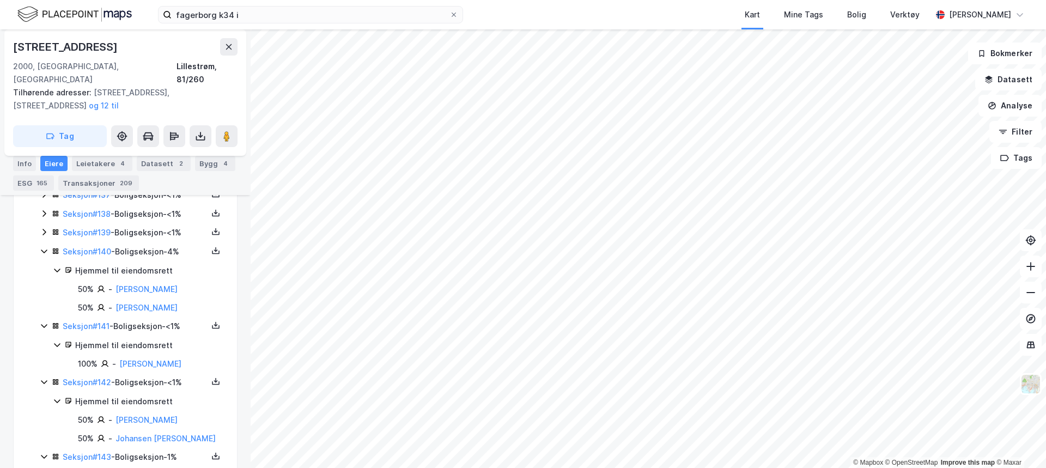
scroll to position [2799, 0]
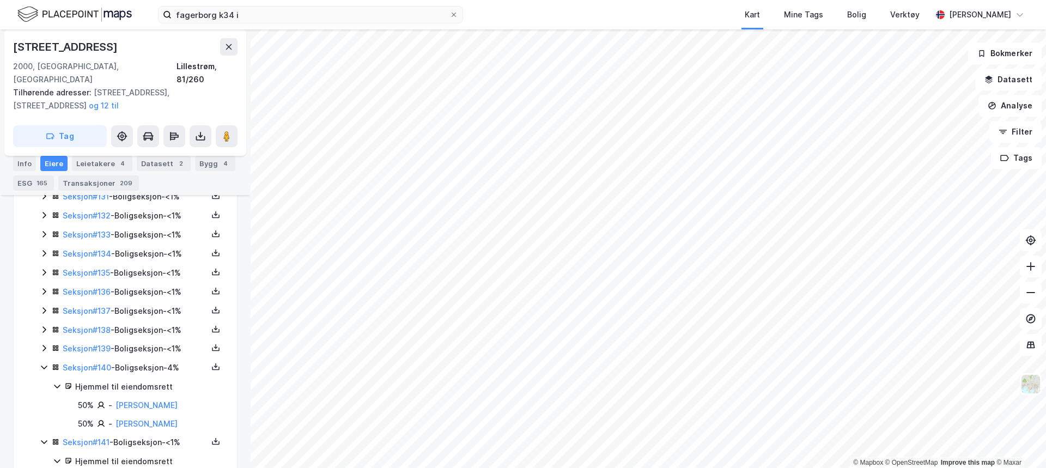
click at [42, 344] on icon at bounding box center [44, 348] width 9 height 9
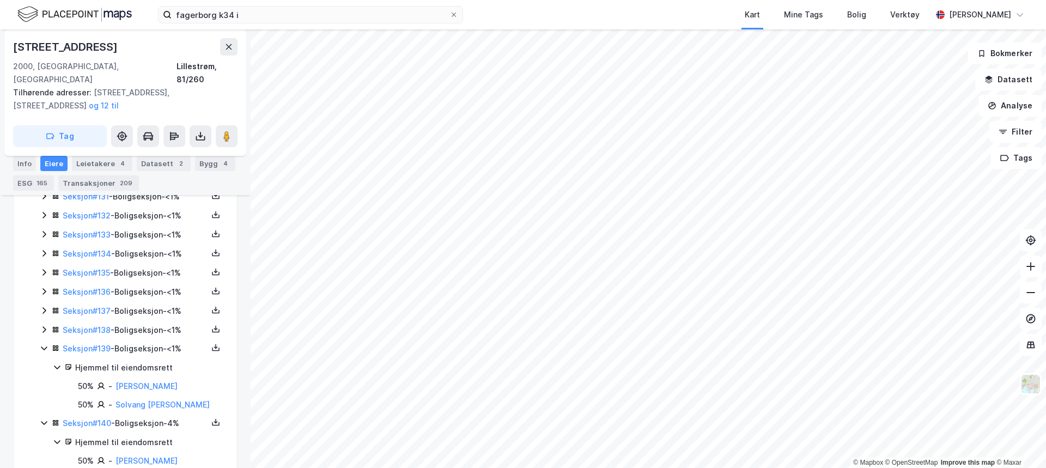
click at [45, 325] on icon at bounding box center [44, 329] width 9 height 9
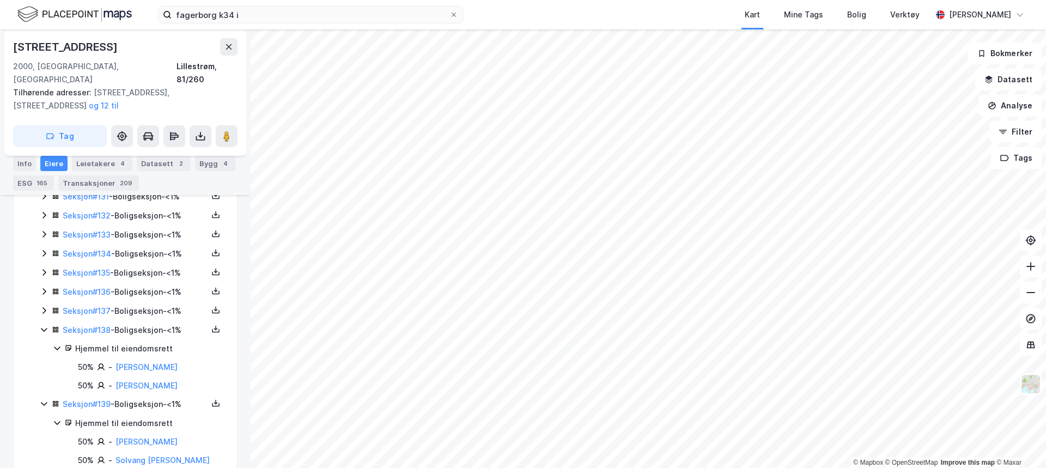
click at [50, 305] on div "Seksjon # 137 - Boligseksjon - <1%" at bounding box center [132, 312] width 184 height 14
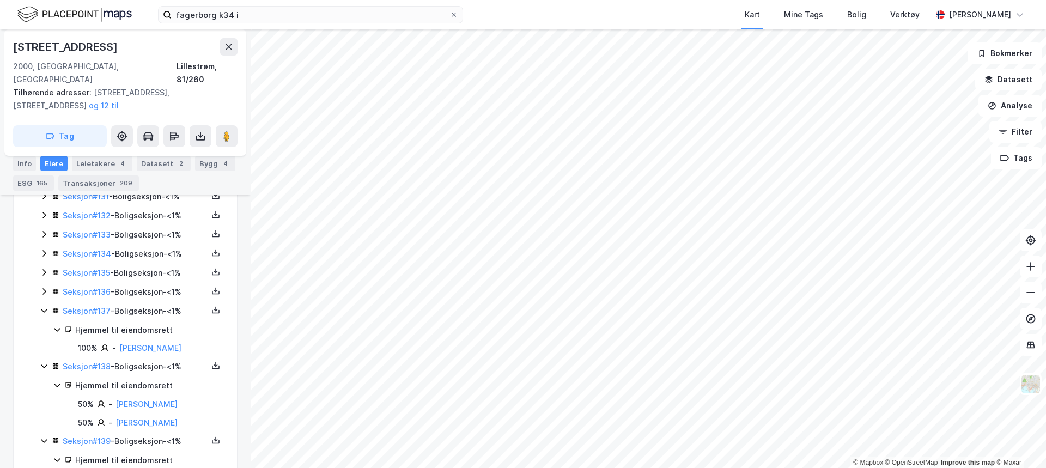
click at [46, 288] on icon at bounding box center [43, 291] width 3 height 7
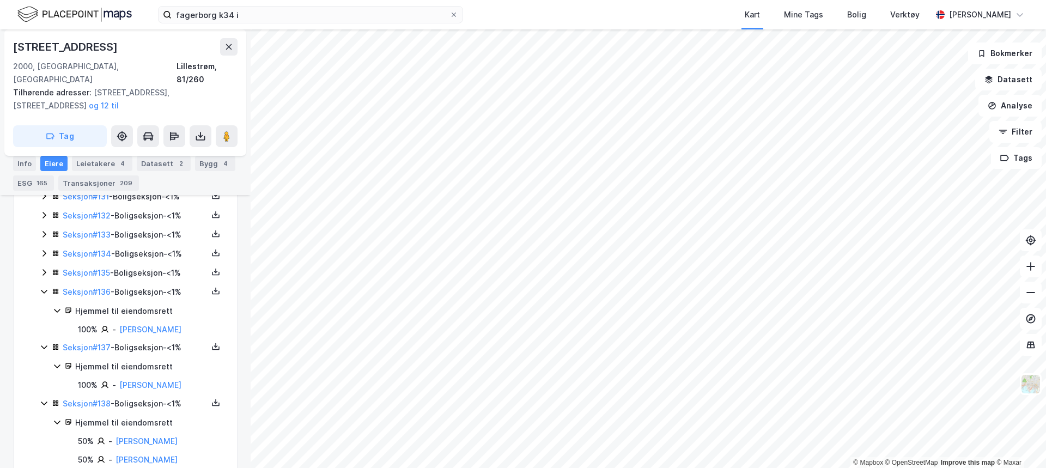
click at [46, 268] on icon at bounding box center [44, 272] width 9 height 9
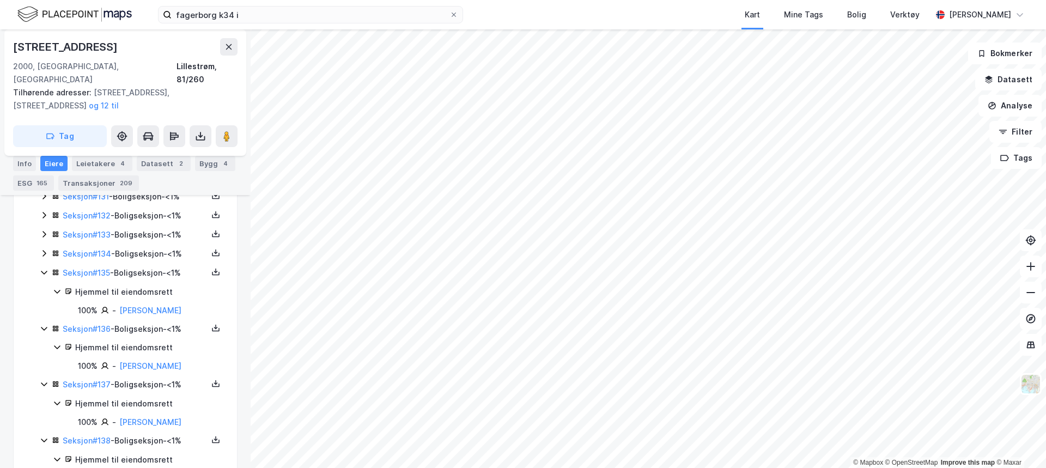
click at [52, 230] on icon at bounding box center [56, 234] width 8 height 8
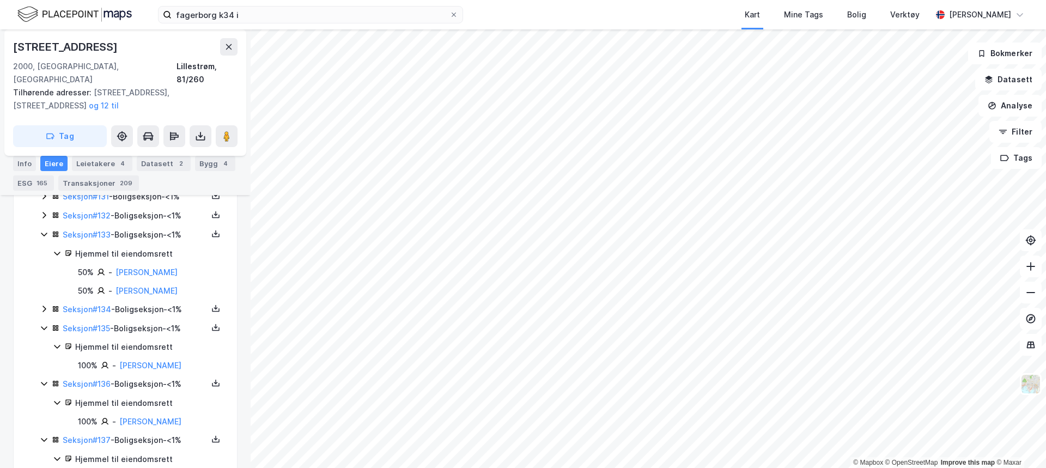
click at [41, 303] on div "Seksjon # 134 - Boligseksjon - <1%" at bounding box center [132, 310] width 184 height 14
click at [45, 307] on icon at bounding box center [44, 309] width 6 height 4
click at [45, 306] on icon at bounding box center [43, 309] width 3 height 7
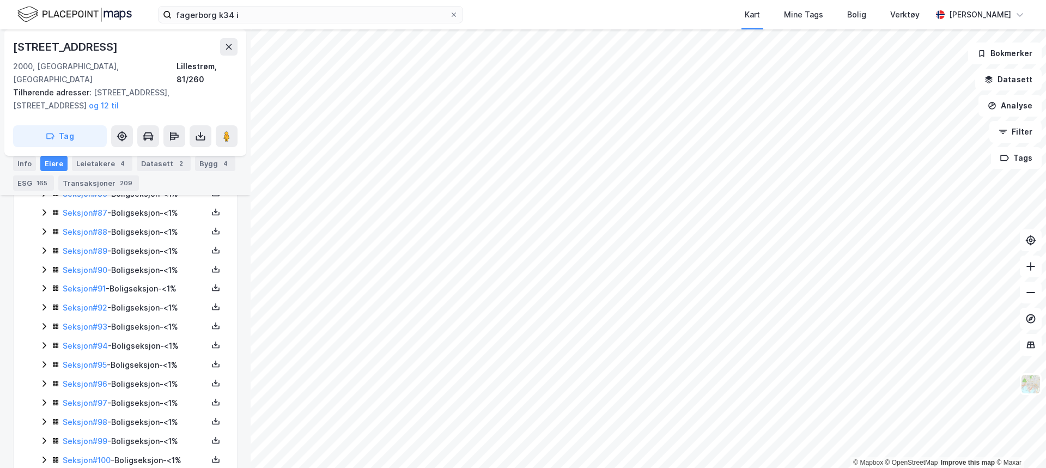
scroll to position [1933, 0]
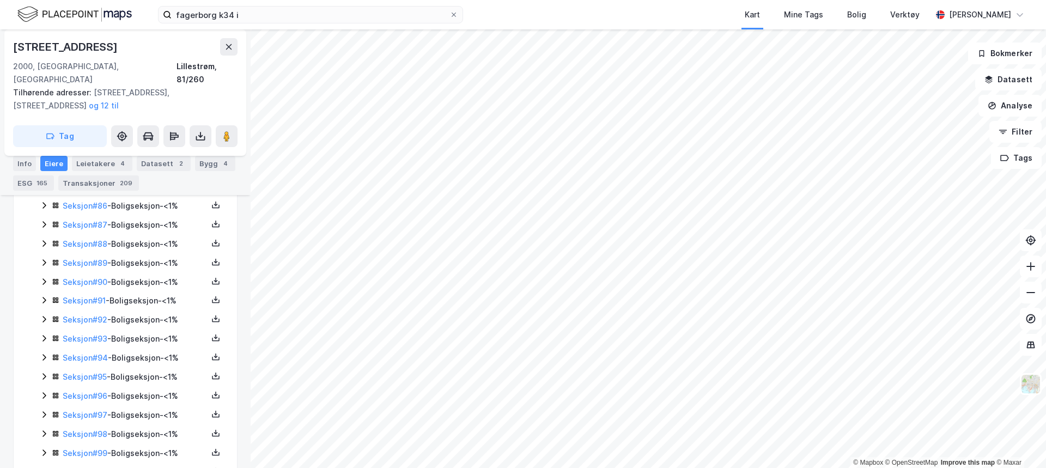
drag, startPoint x: 45, startPoint y: 250, endPoint x: 44, endPoint y: 255, distance: 5.6
click at [45, 259] on icon at bounding box center [43, 262] width 3 height 7
click at [40, 298] on div "Seksjon # 1 - Boligseksjon - <1% Seksjon # 2 - Boligseksjon - <1% Seksjon # 3 -…" at bounding box center [132, 274] width 184 height 3386
click at [38, 323] on div "Seksjoner ( 149 ) Seksjon # 1 - Boligseksjon - <1% Seksjon # 2 - Boligseksjon -…" at bounding box center [125, 264] width 197 height 3405
click at [39, 335] on div "Seksjoner ( 149 ) Seksjon # 1 - Boligseksjon - <1% Seksjon # 2 - Boligseksjon -…" at bounding box center [125, 264] width 197 height 3405
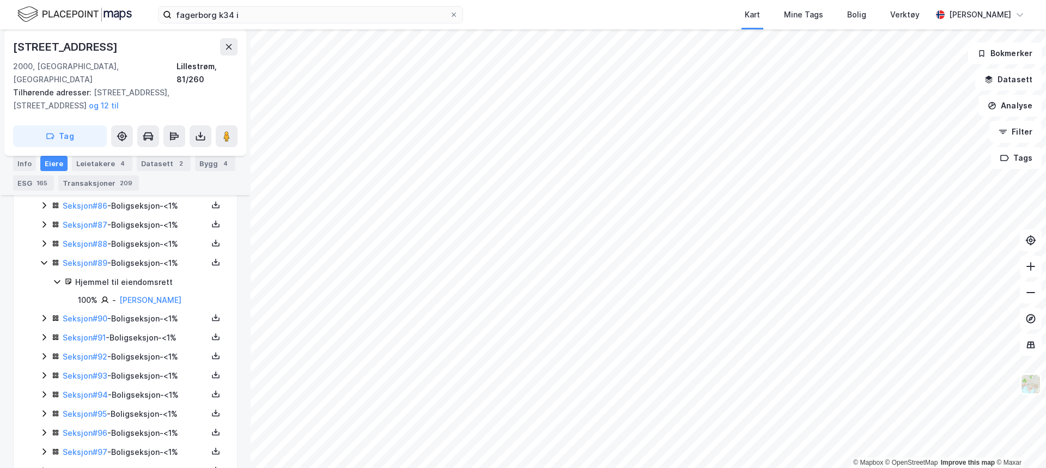
click at [47, 333] on icon at bounding box center [44, 337] width 9 height 9
click at [45, 342] on div "Seksjon # 91 - Boligseksjon - <1% Hjemmel til eiendomsrett 100% - [PERSON_NAME]" at bounding box center [132, 356] width 184 height 51
click at [41, 392] on div "Seksjon # 1 - Boligseksjon - <1% Seksjon # 2 - Boligseksjon - <1% Seksjon # 3 -…" at bounding box center [132, 292] width 184 height 3423
click at [38, 384] on div "Seksjoner ( 149 ) Seksjon # 1 - Boligseksjon - <1% Seksjon # 2 - Boligseksjon -…" at bounding box center [125, 283] width 197 height 3442
click at [41, 389] on icon at bounding box center [44, 393] width 9 height 9
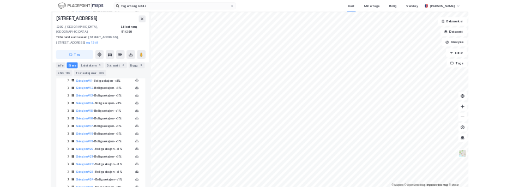
scroll to position [0, 0]
